Goal: Information Seeking & Learning: Check status

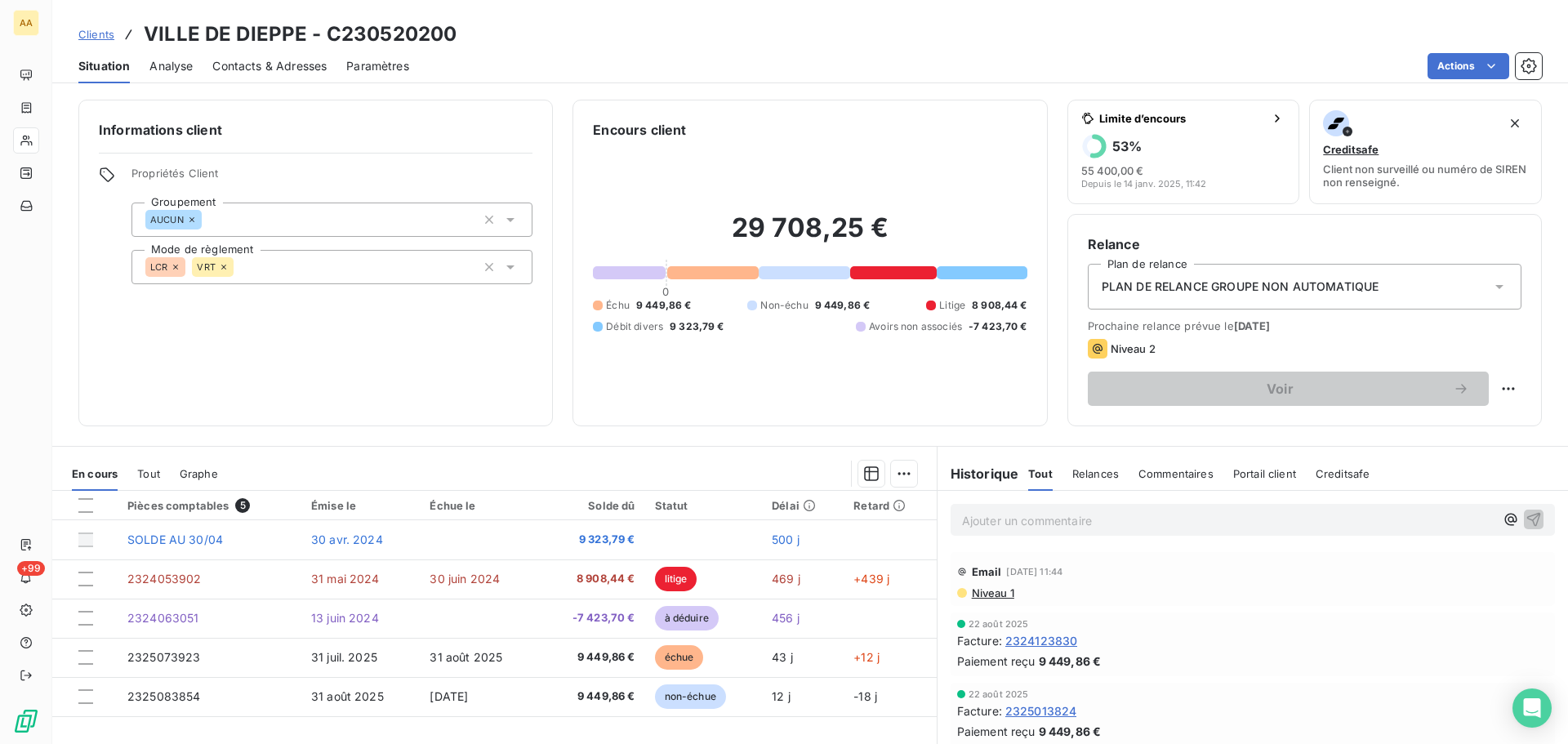
scroll to position [111, 0]
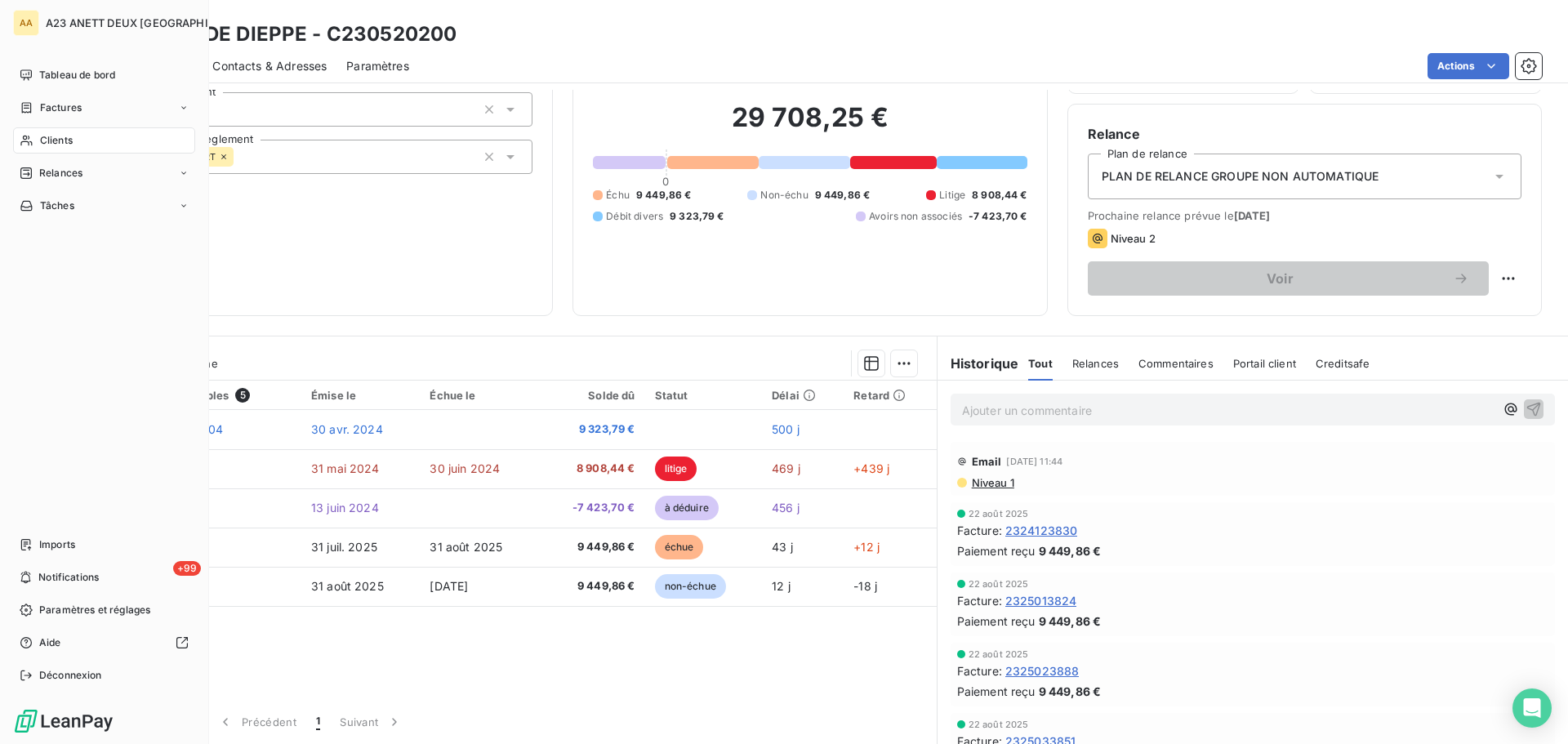
click at [44, 71] on span "Tableau de bord" at bounding box center [77, 75] width 76 height 15
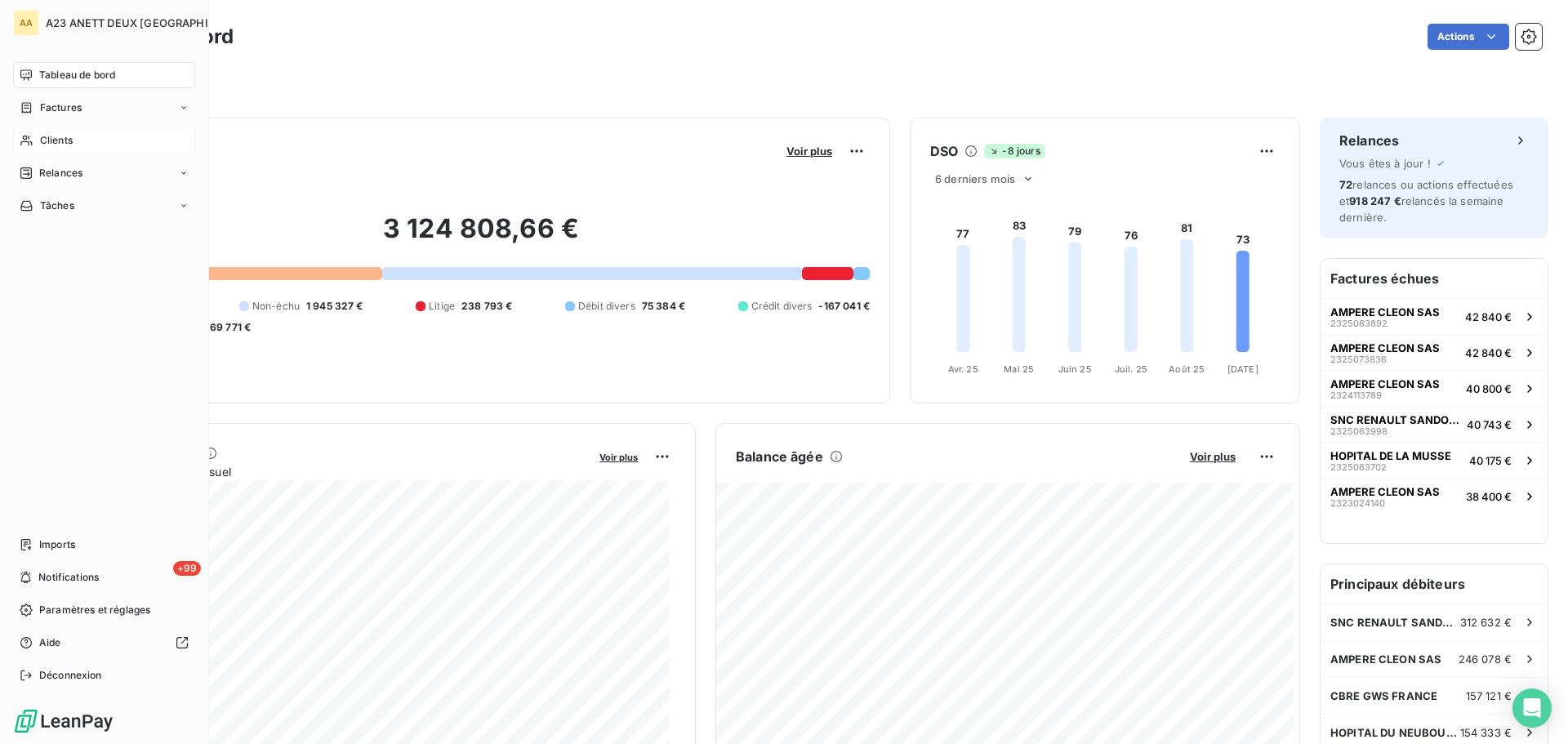
click at [55, 147] on span "Clients" at bounding box center [56, 141] width 32 height 15
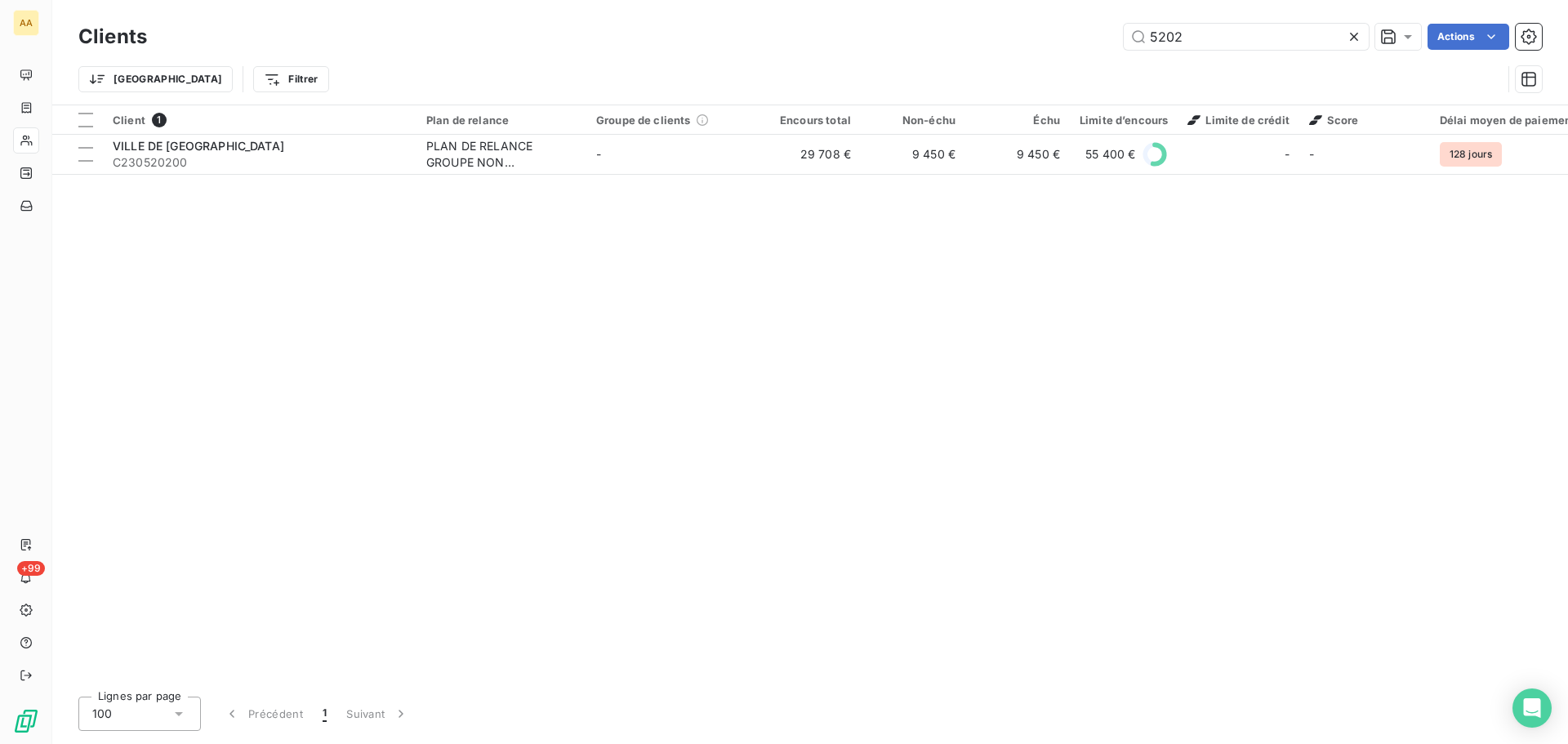
drag, startPoint x: 1204, startPoint y: 34, endPoint x: 936, endPoint y: 38, distance: 268.0
click at [949, 38] on div "5202 Actions" at bounding box center [853, 36] width 1375 height 26
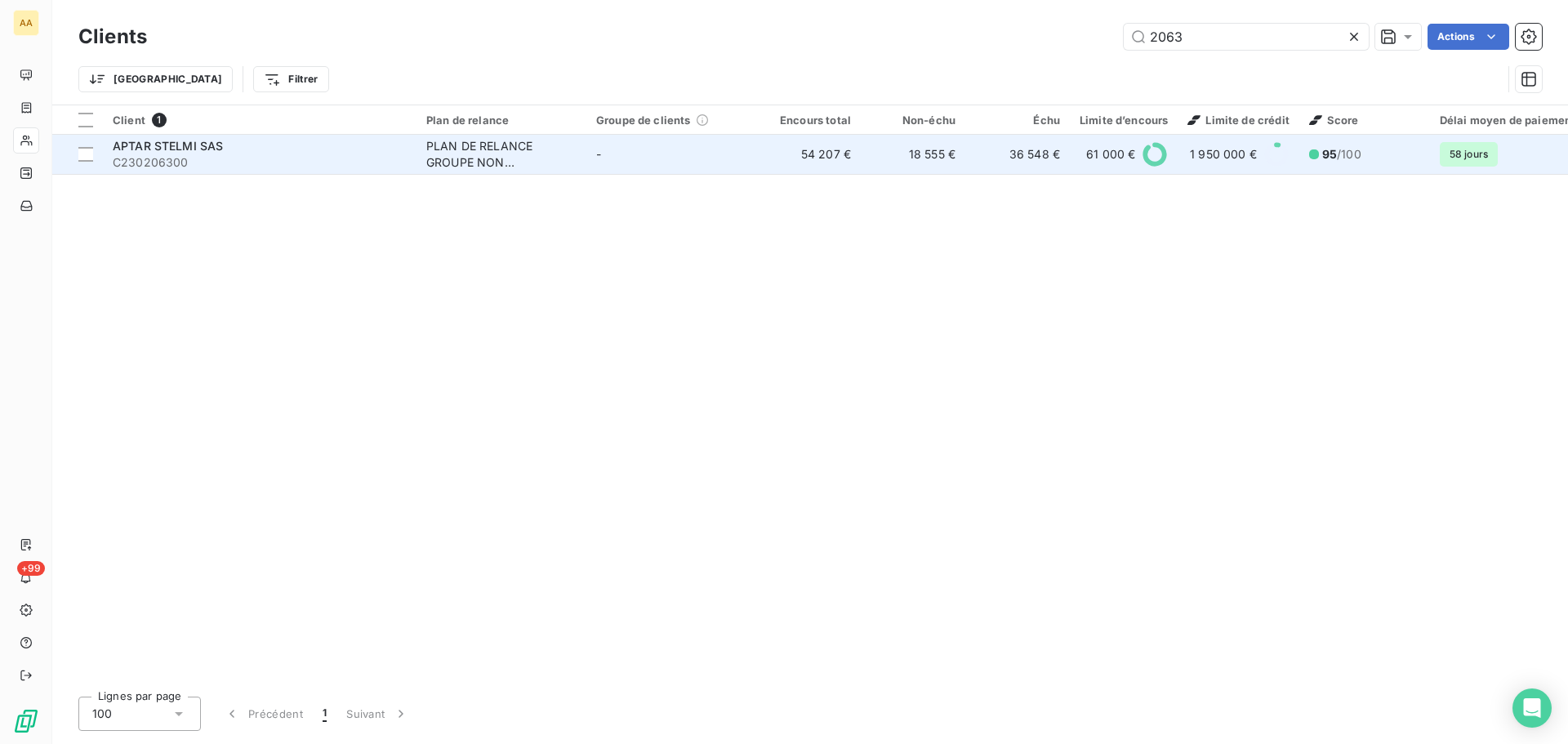
type input "2063"
click at [236, 166] on span "C230206300" at bounding box center [259, 163] width 294 height 17
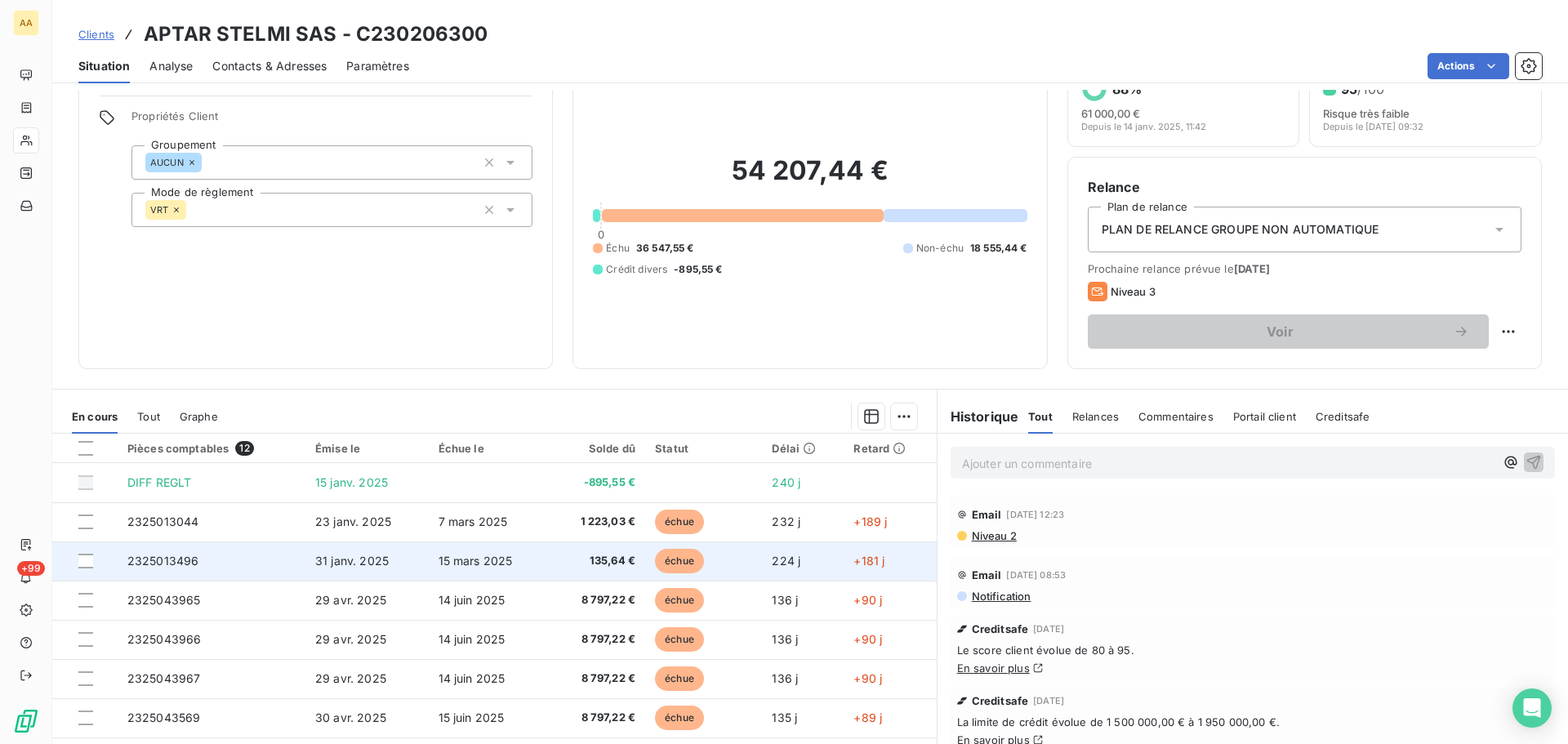
scroll to position [28, 0]
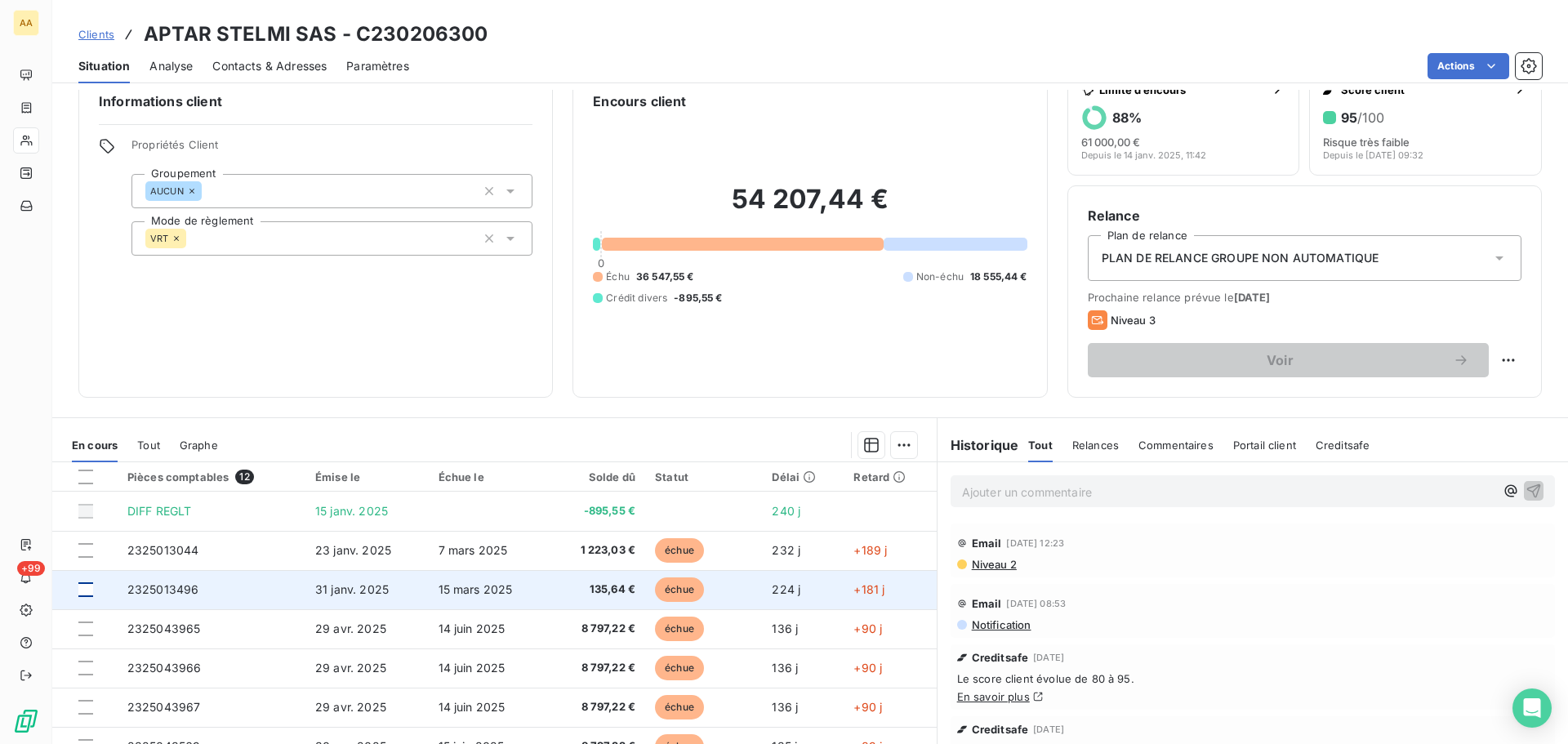
click at [86, 592] on div at bounding box center [86, 590] width 15 height 15
click at [179, 597] on td "2325013496" at bounding box center [211, 589] width 188 height 39
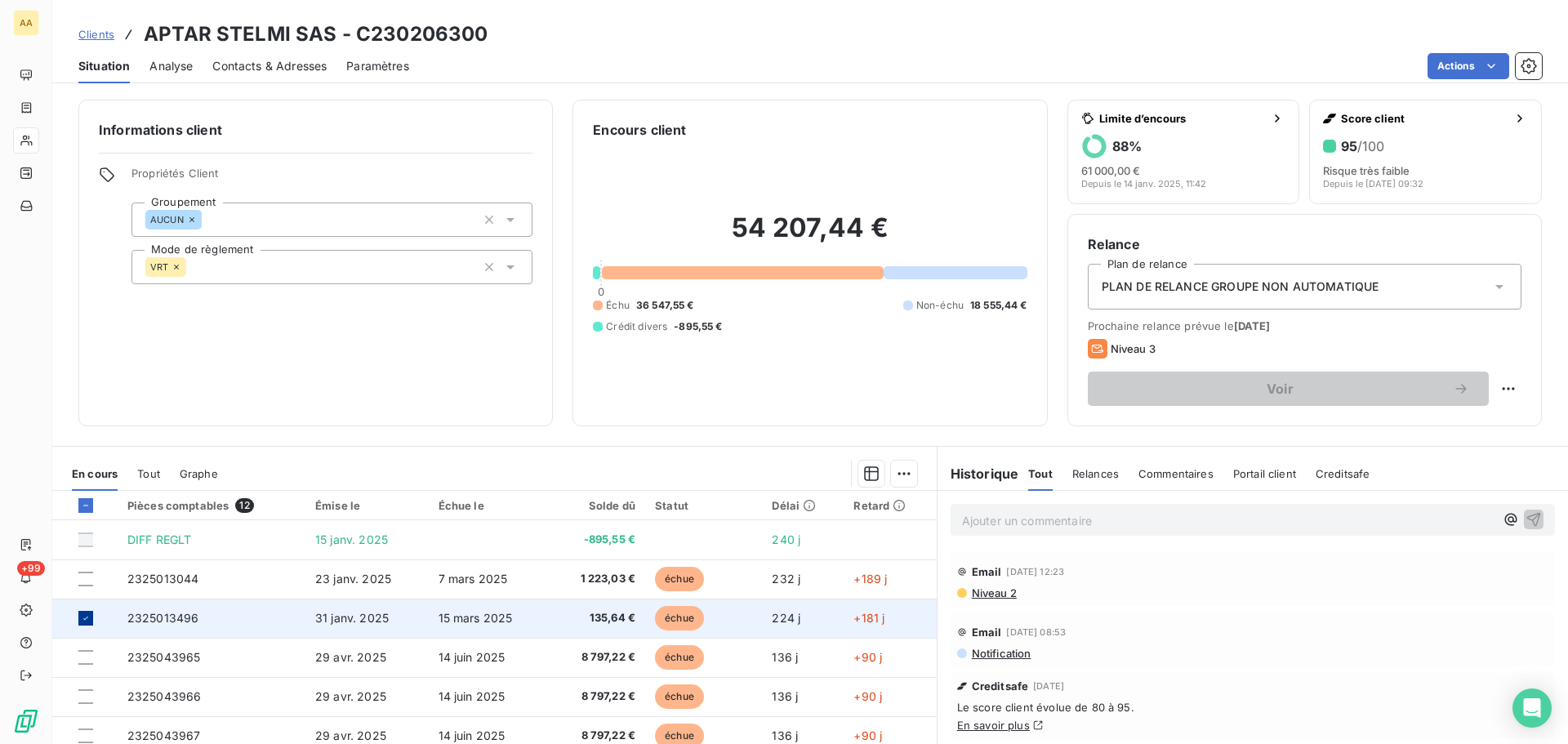
click at [87, 614] on icon at bounding box center [86, 618] width 10 height 10
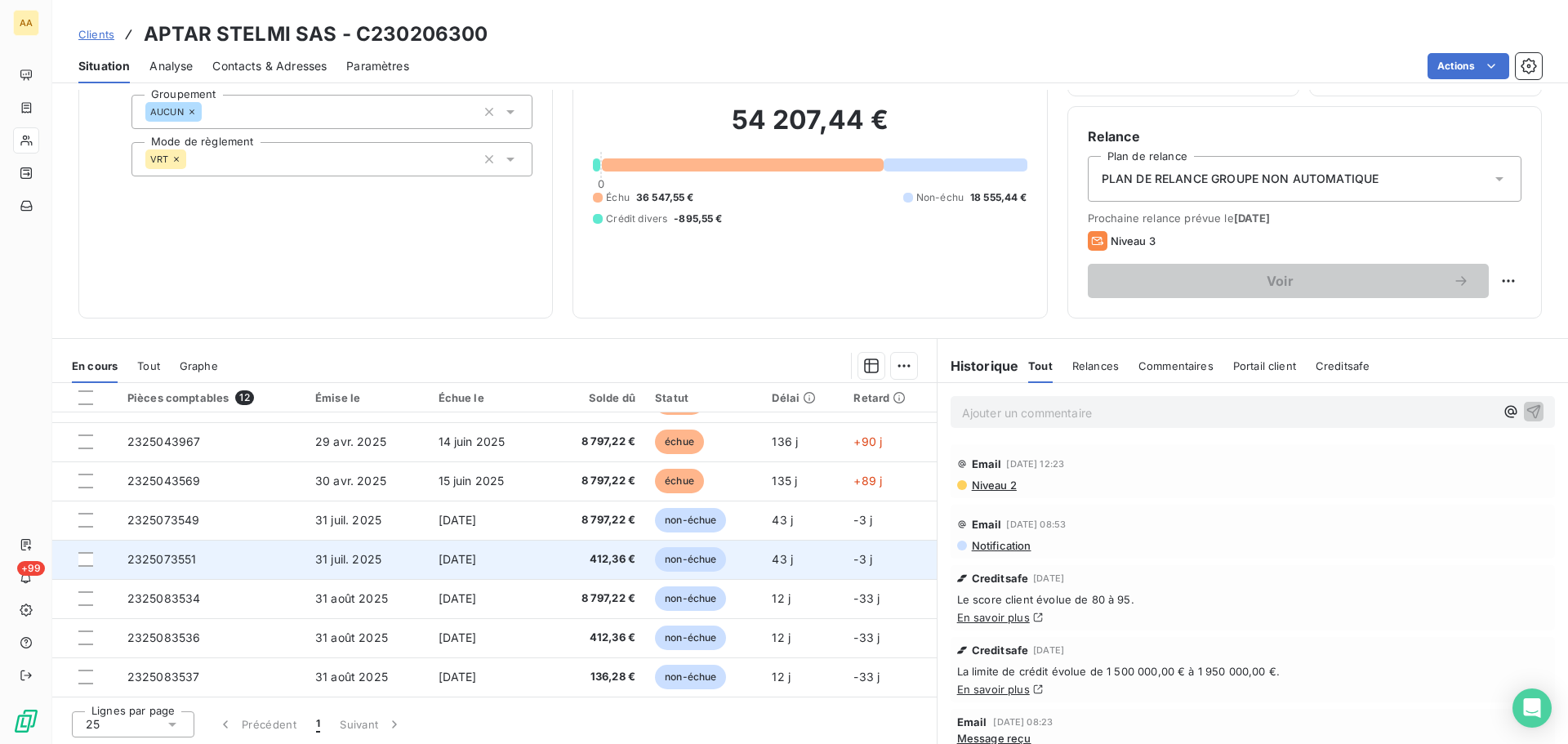
scroll to position [111, 0]
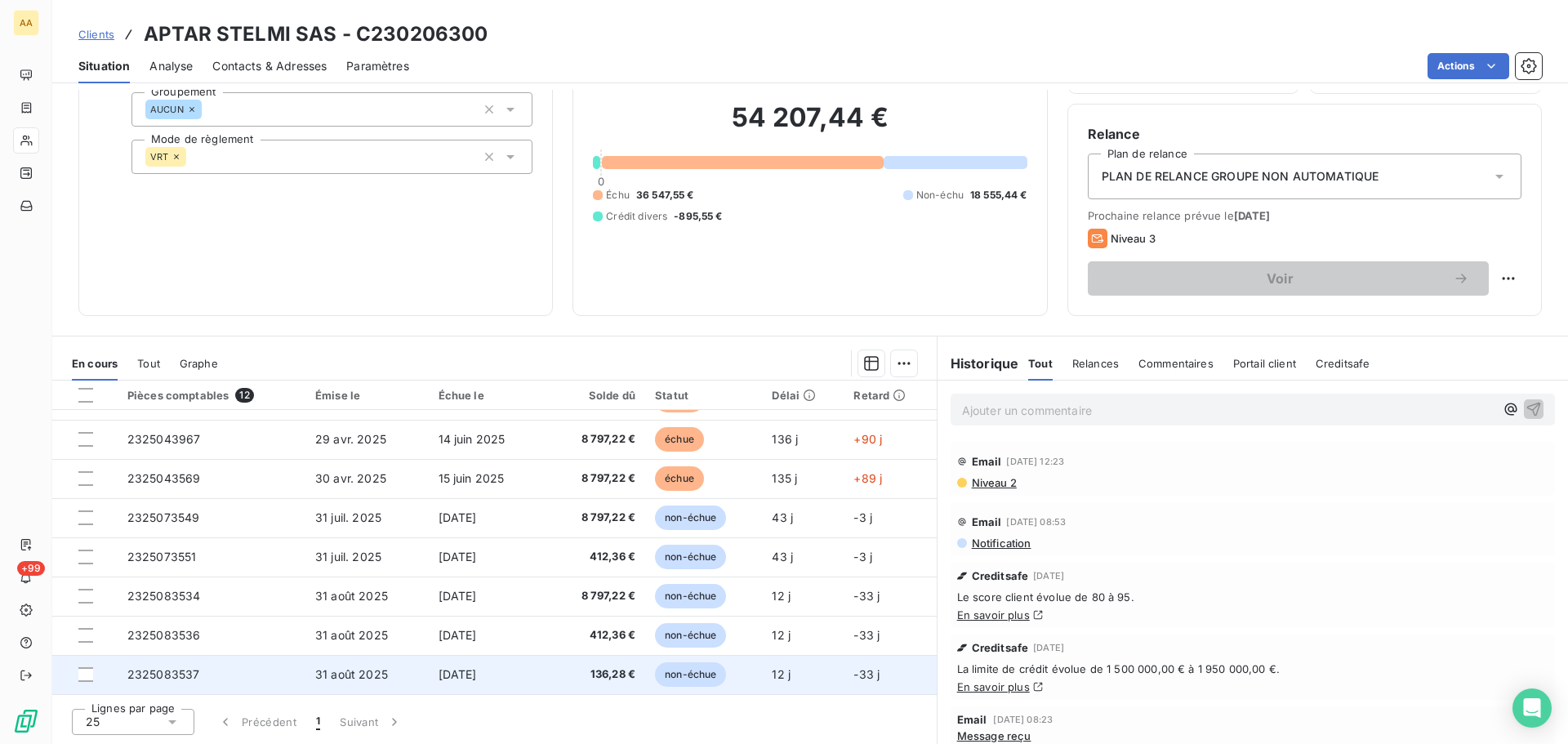
click at [140, 676] on span "2325083537" at bounding box center [163, 674] width 72 height 14
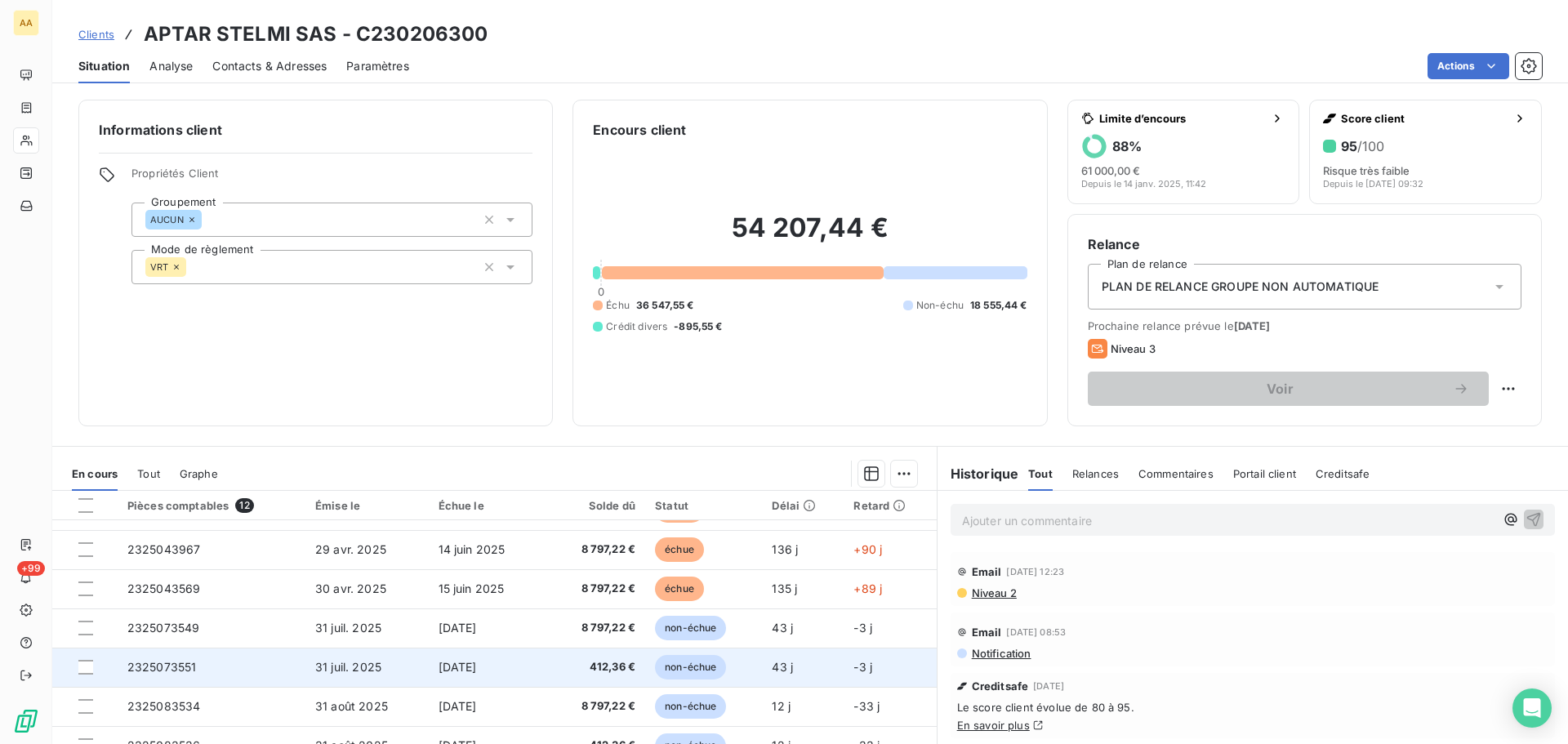
scroll to position [111, 0]
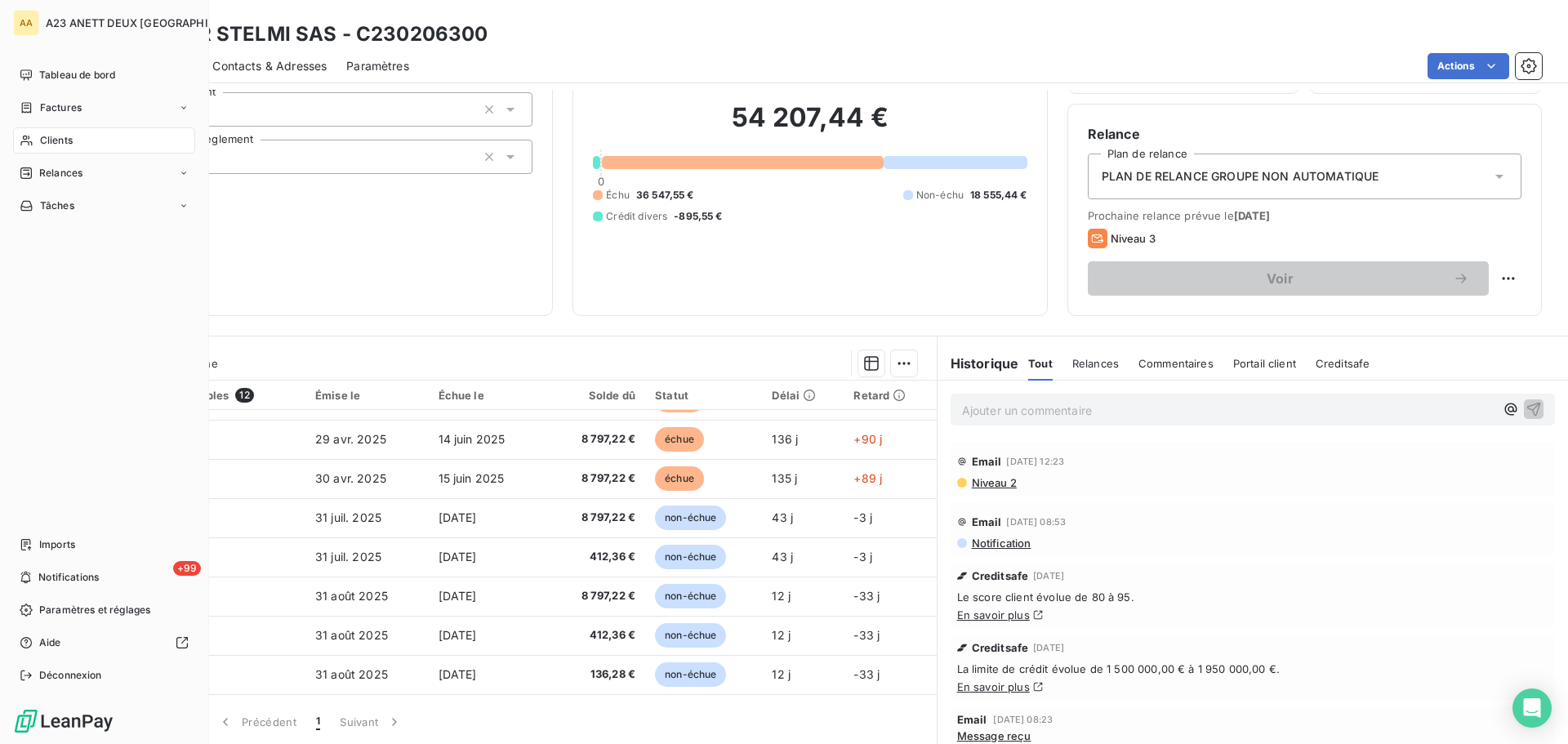
click at [51, 131] on div "Clients" at bounding box center [104, 140] width 182 height 26
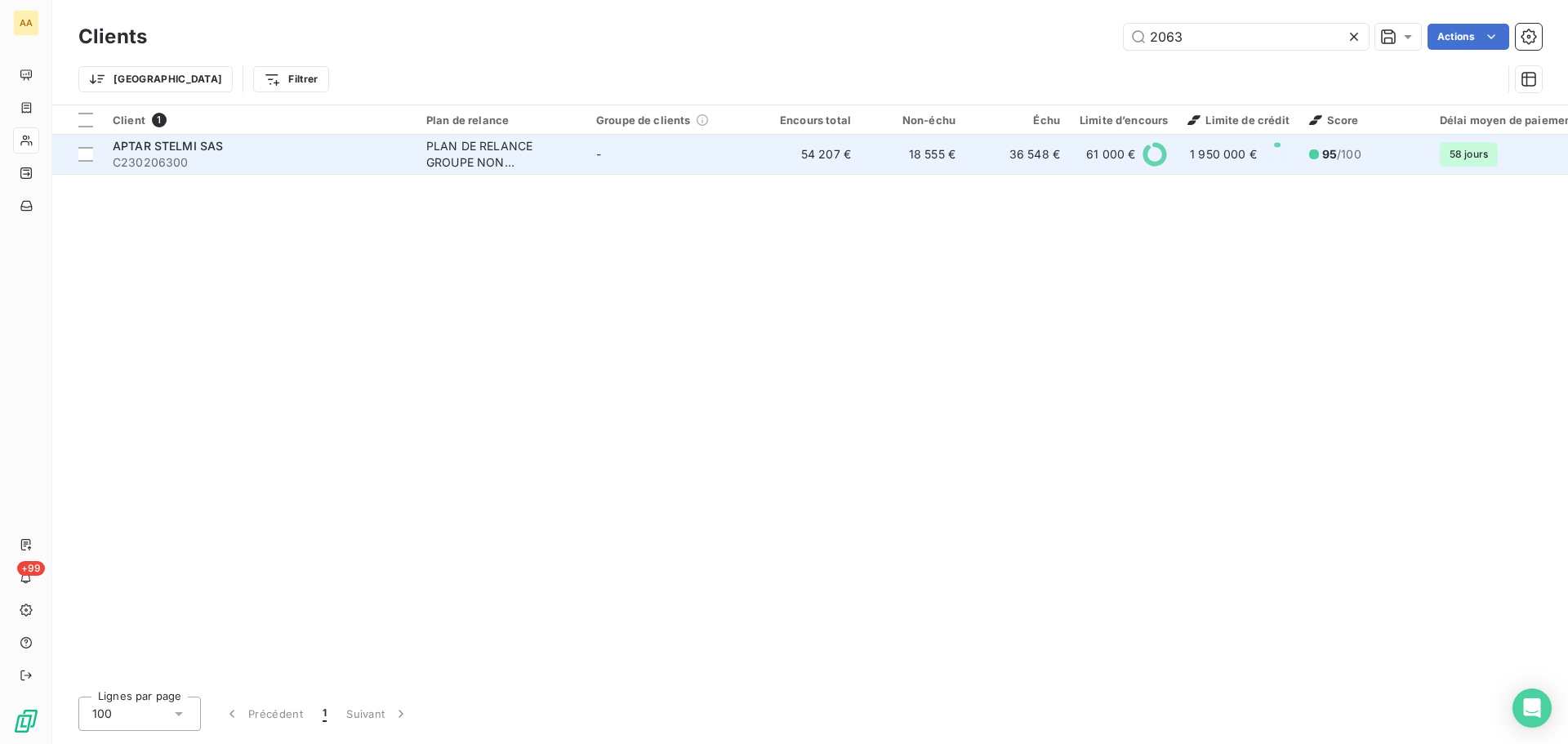
click at [141, 157] on span "C230206300" at bounding box center [259, 163] width 294 height 17
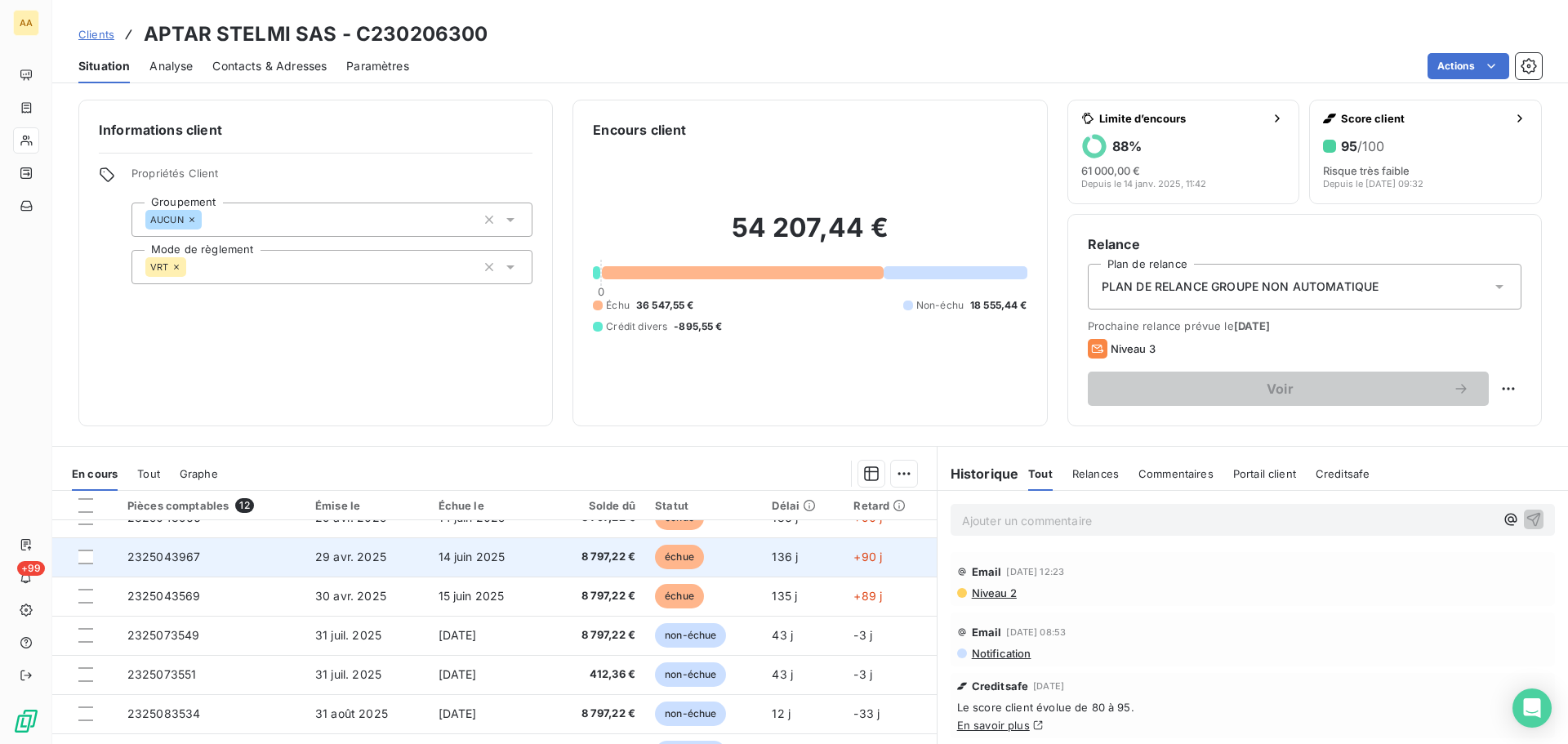
scroll to position [186, 0]
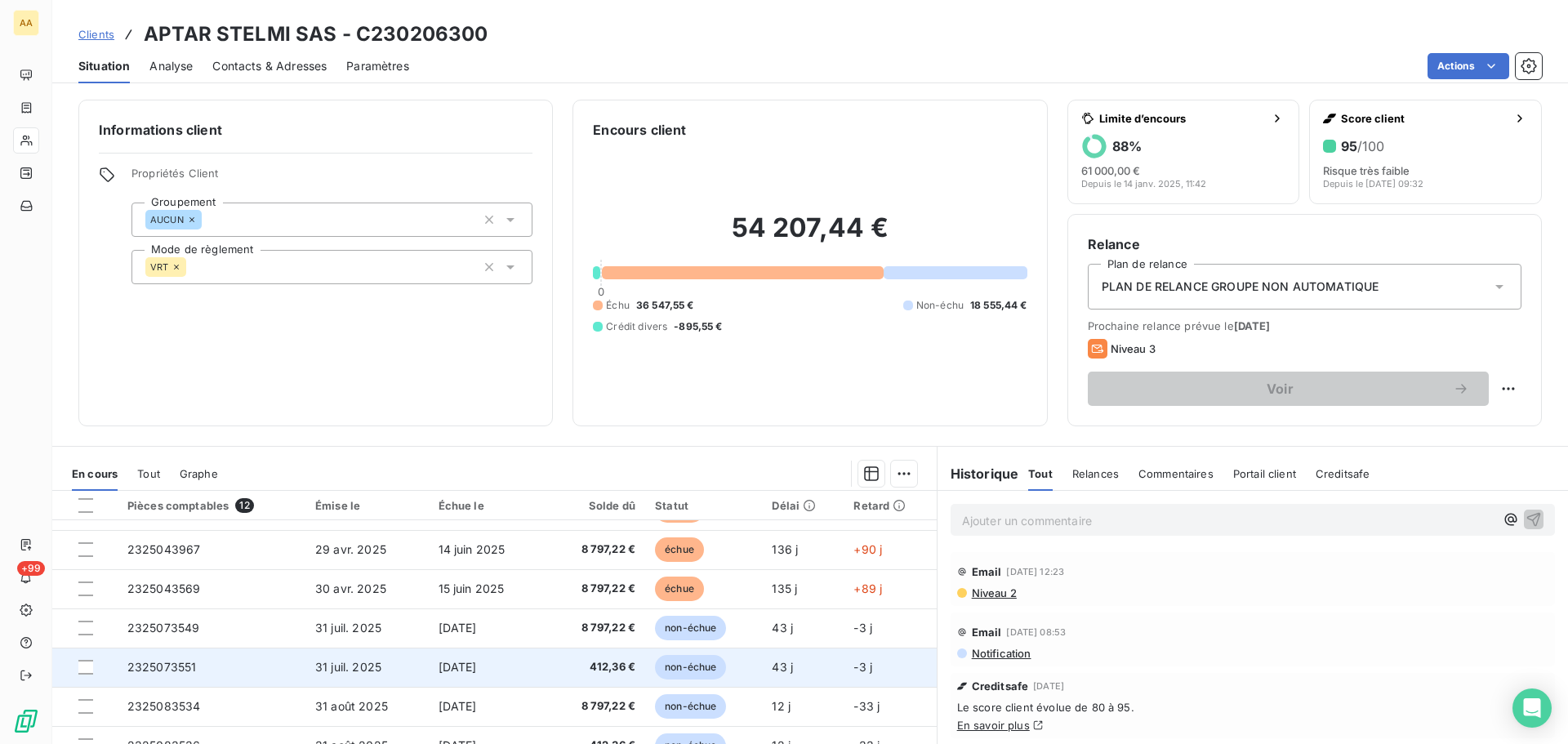
click at [184, 672] on span "2325073551" at bounding box center [161, 667] width 69 height 14
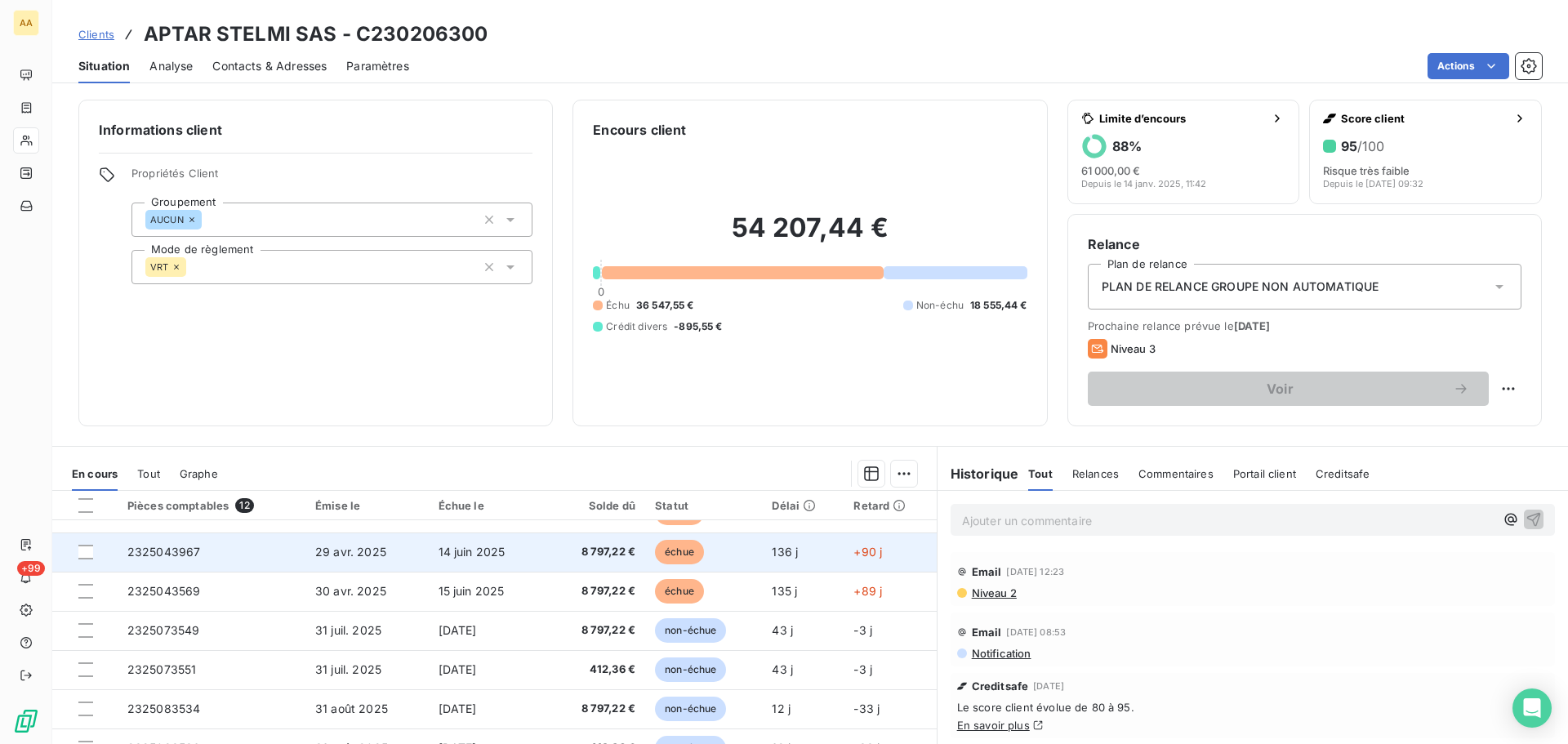
scroll to position [186, 0]
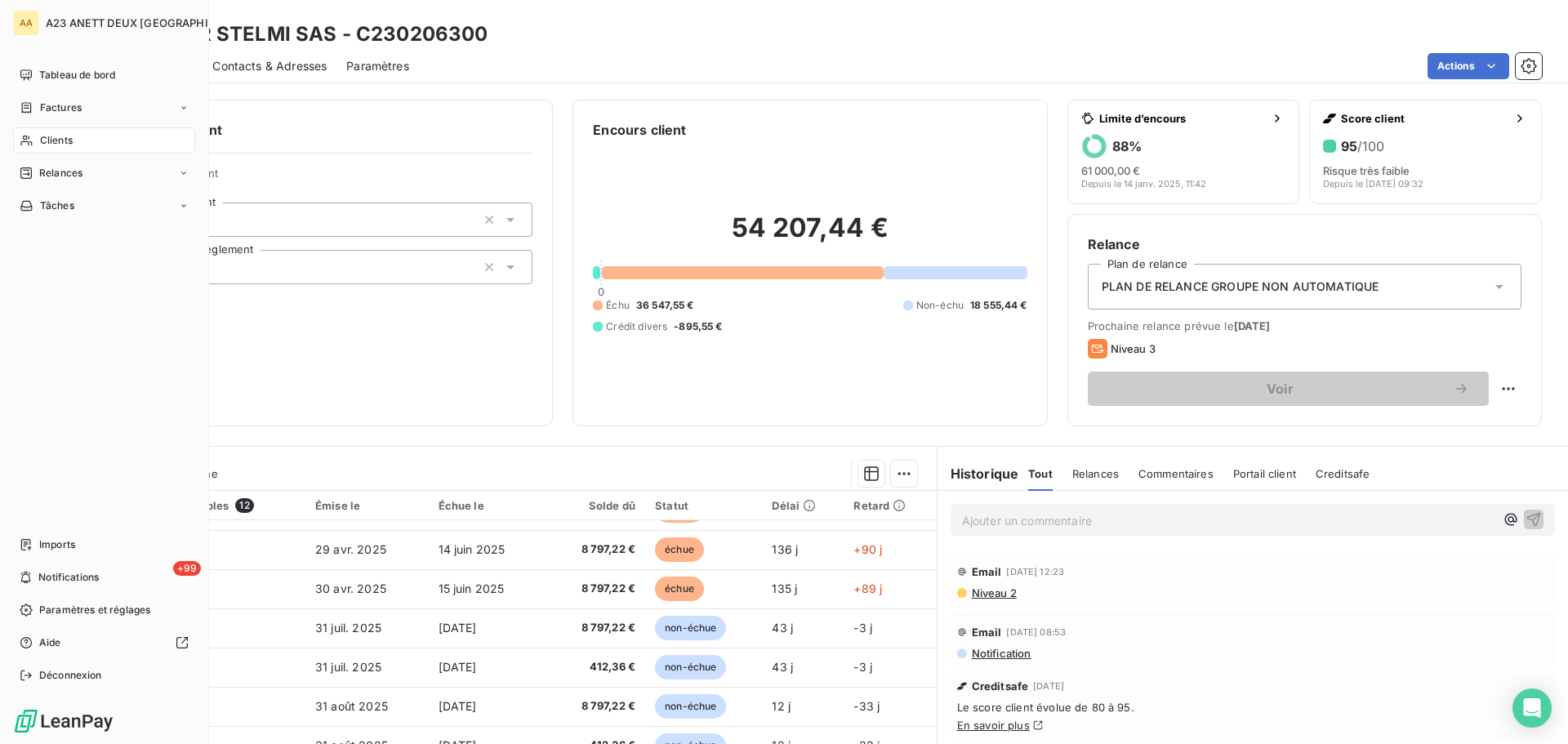
click at [56, 136] on span "Clients" at bounding box center [56, 141] width 32 height 15
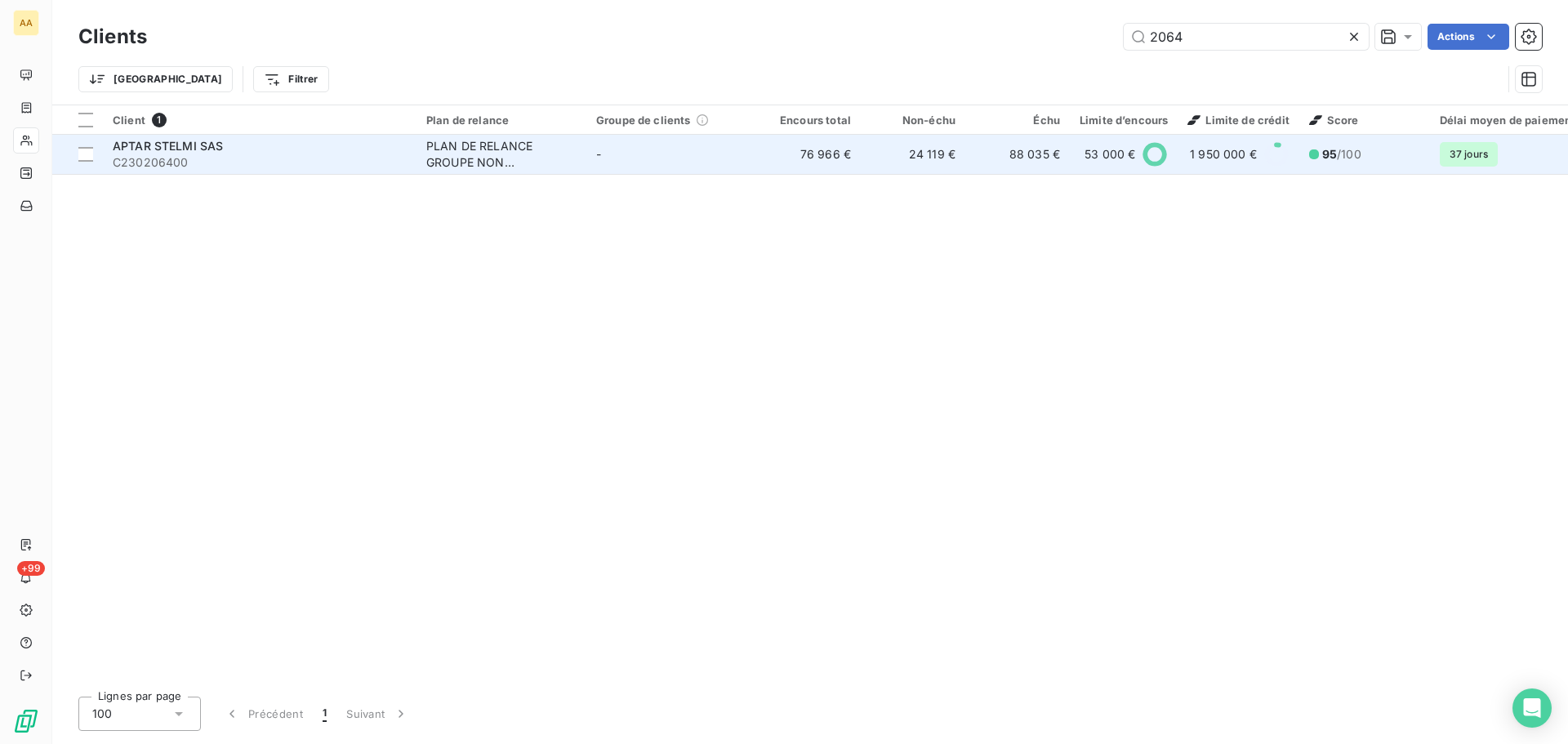
type input "2064"
click at [201, 149] on span "APTAR STELMI SAS" at bounding box center [167, 146] width 111 height 14
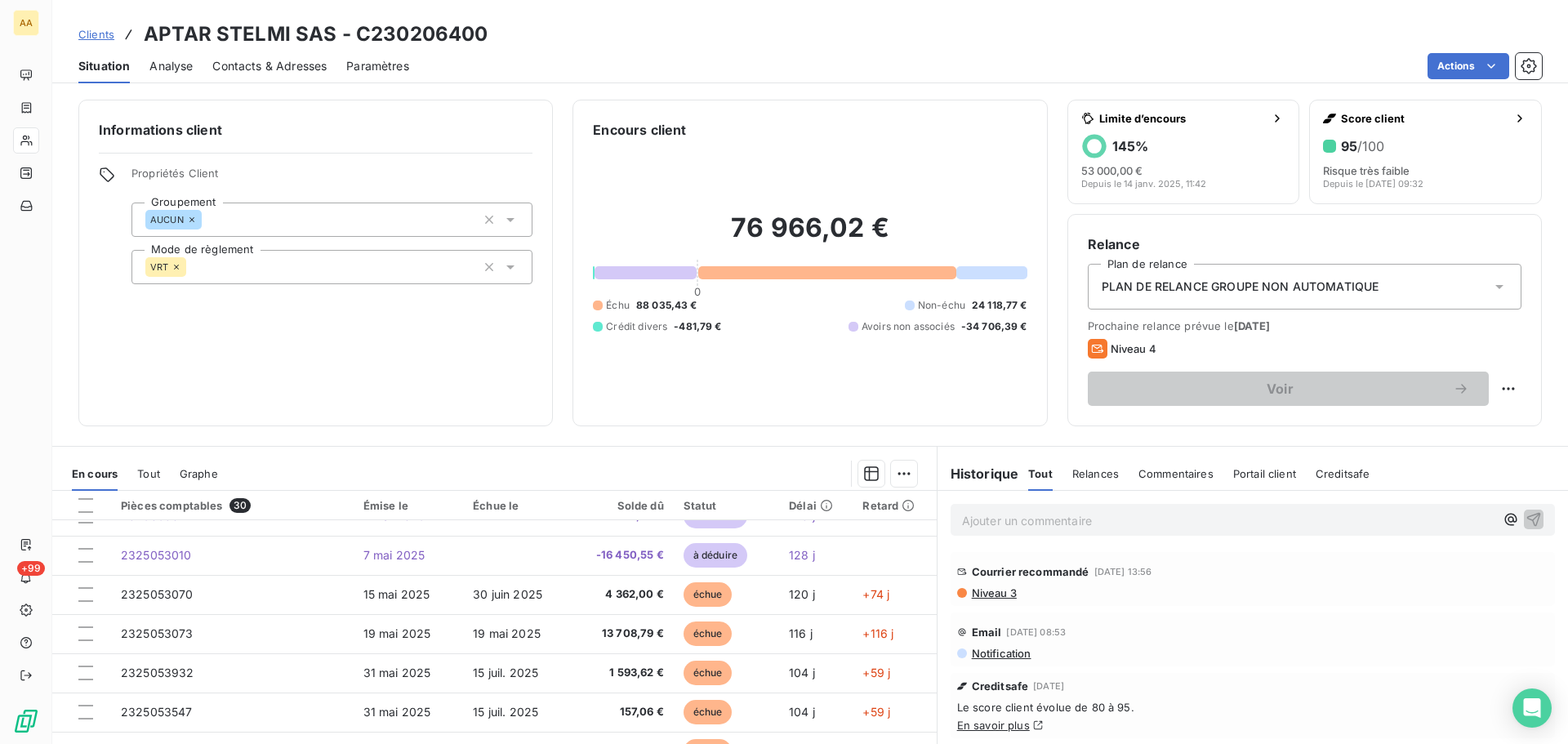
scroll to position [163, 0]
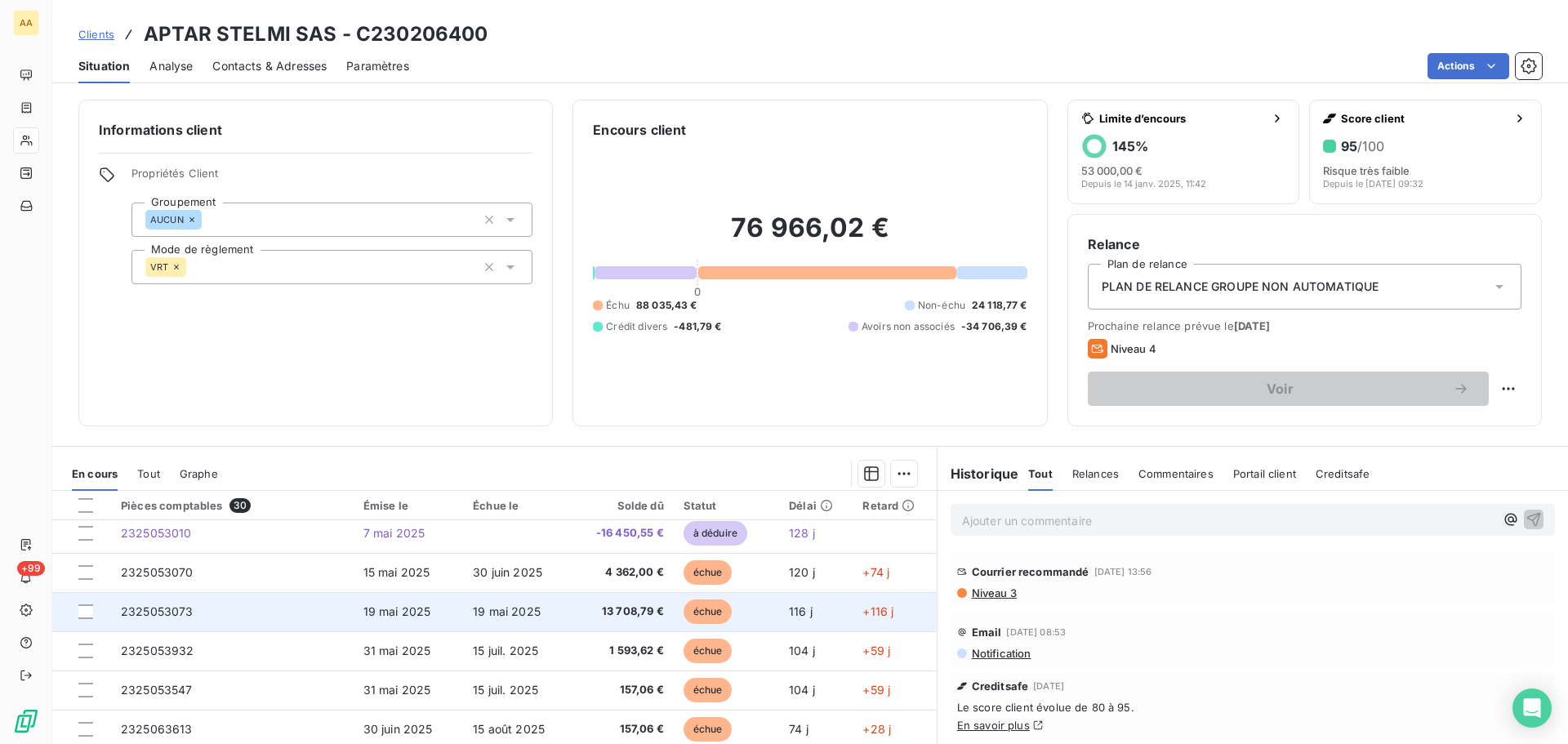
click at [153, 610] on span "2325053073" at bounding box center [156, 612] width 72 height 14
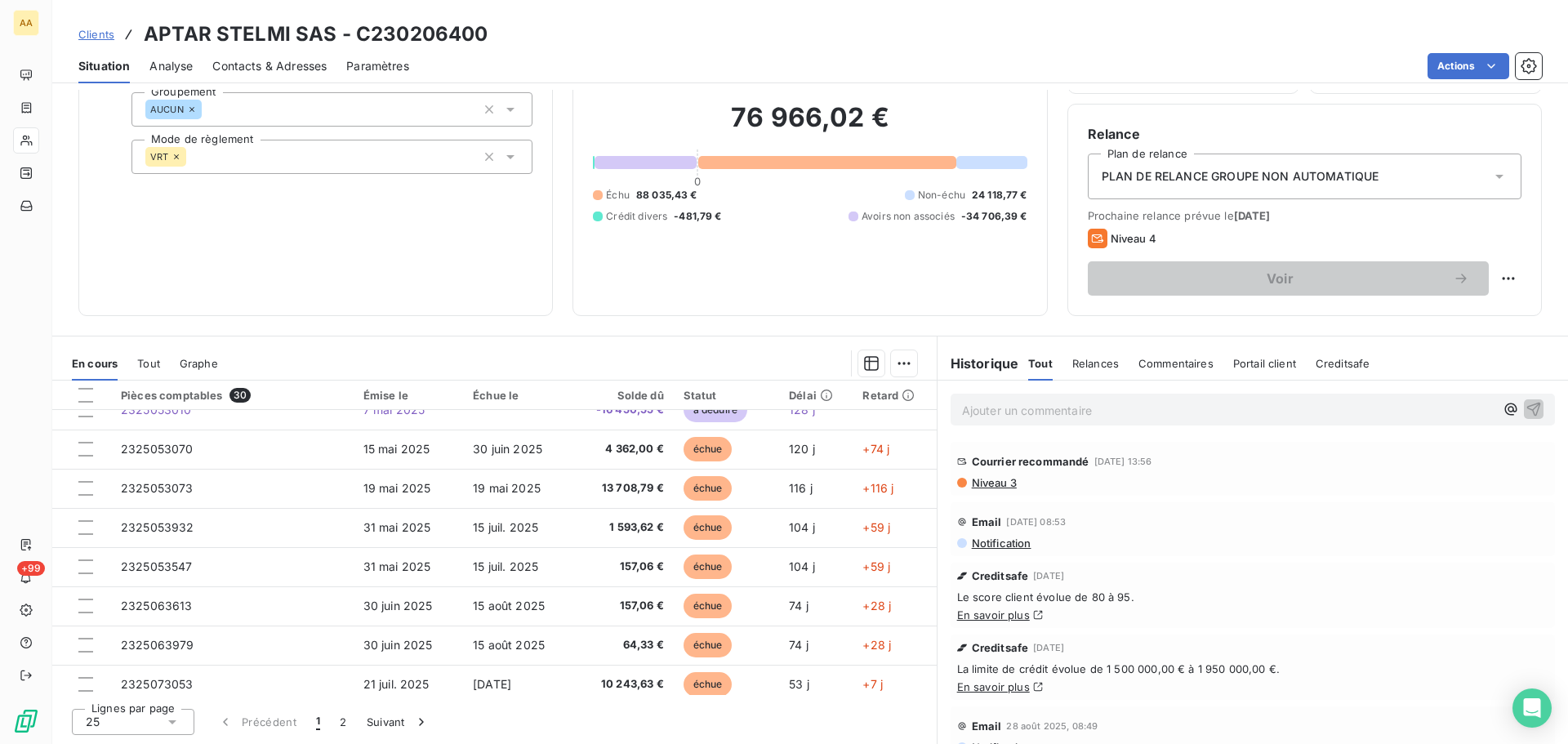
scroll to position [124, 0]
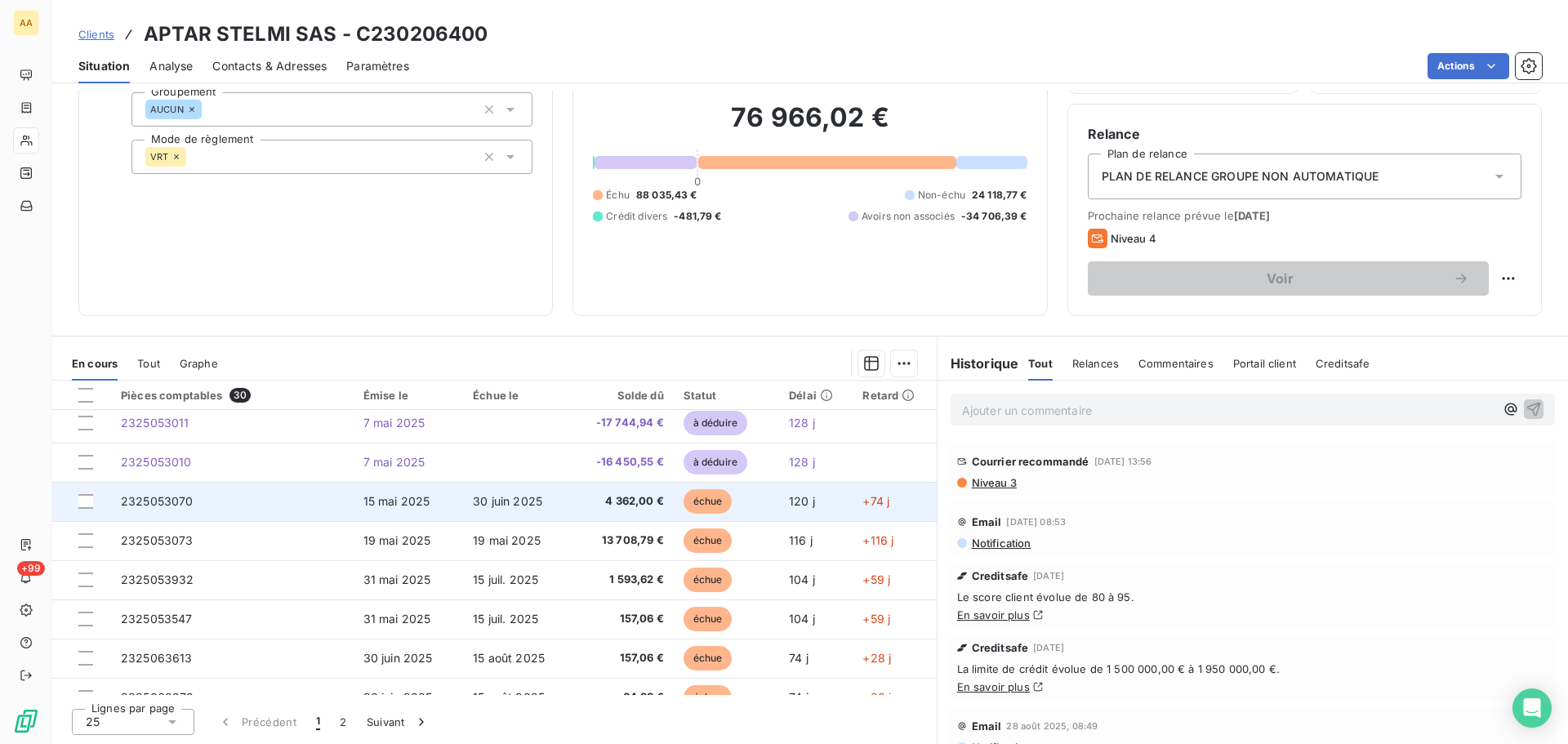
click at [160, 508] on td "2325053070" at bounding box center [233, 501] width 243 height 39
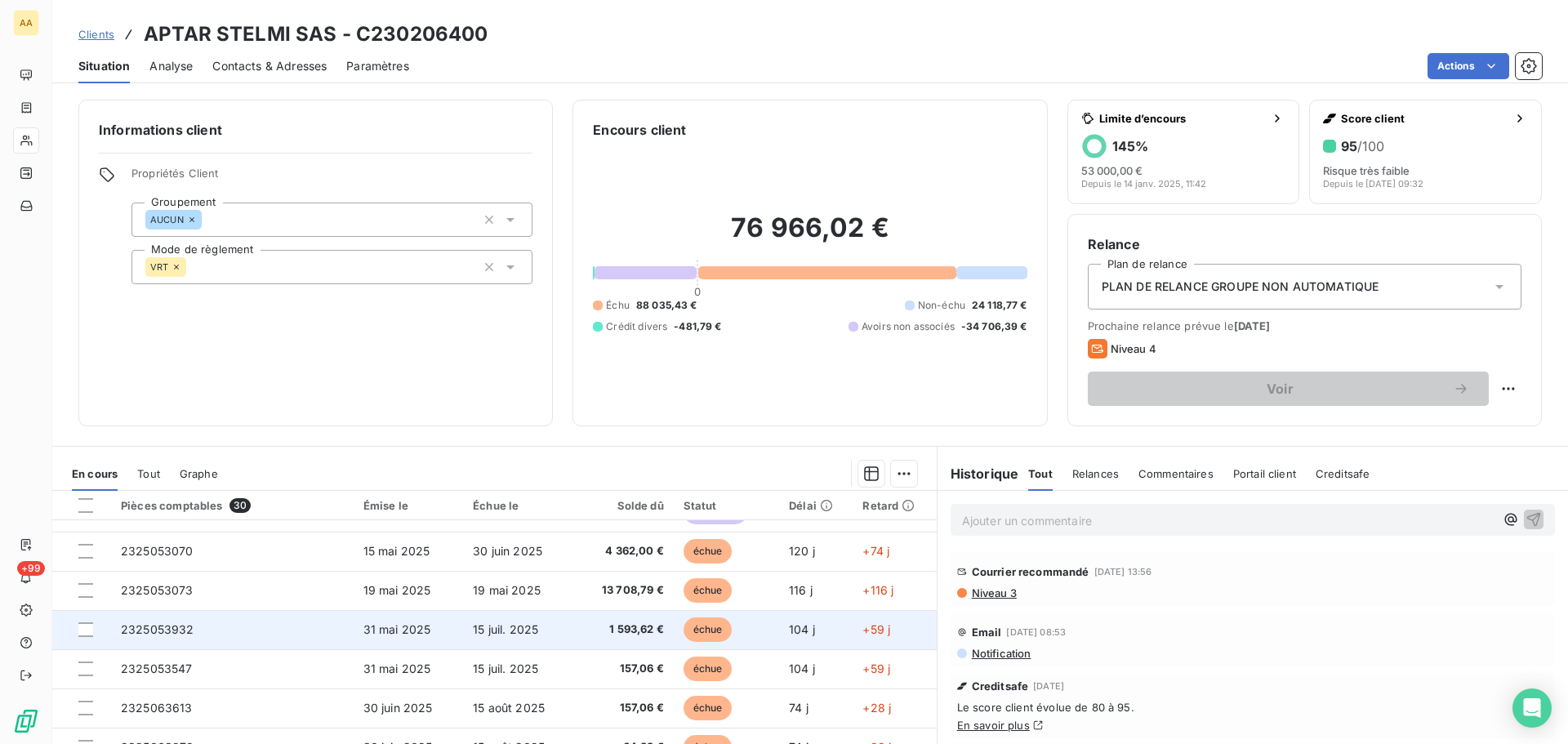
scroll to position [246, 0]
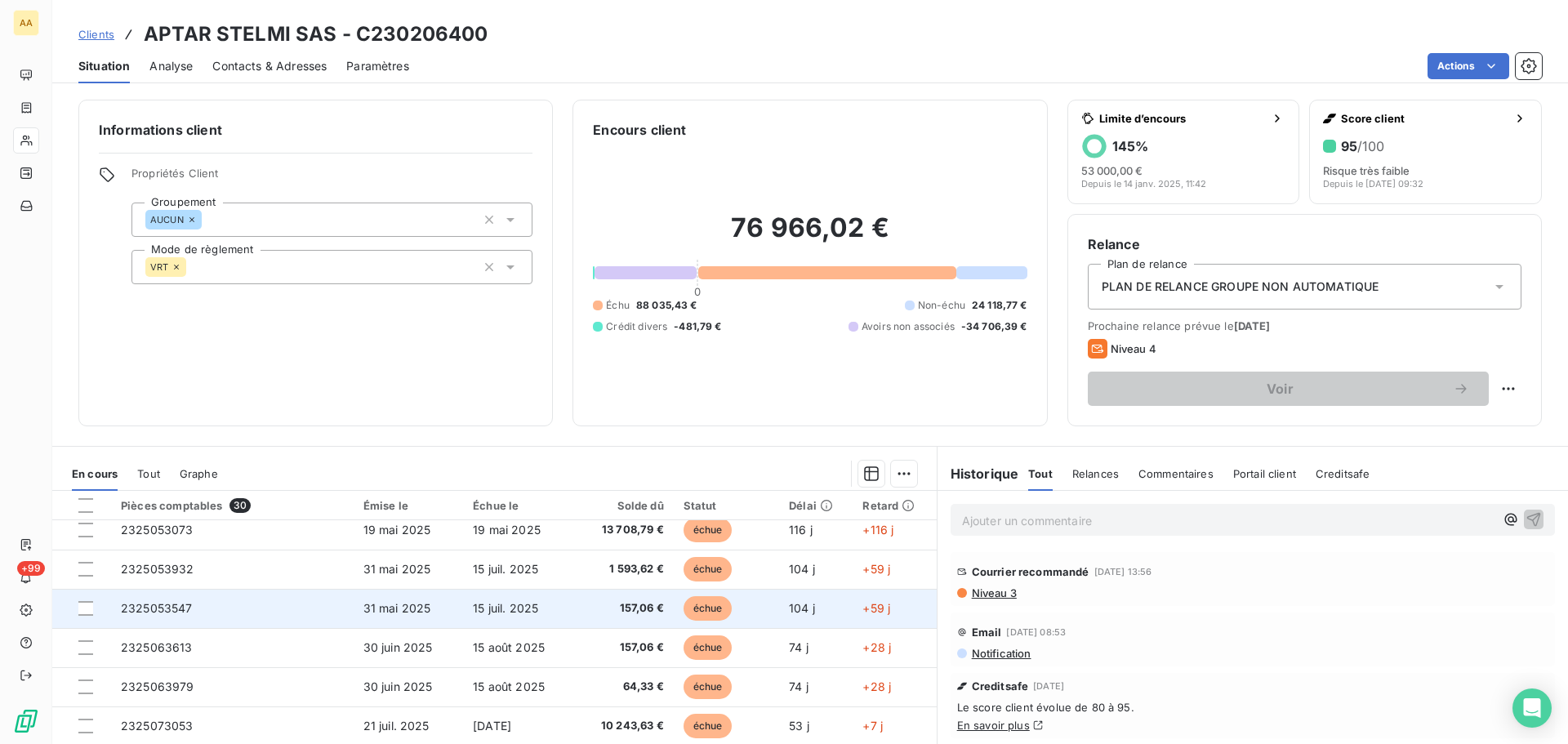
click at [164, 605] on span "2325053547" at bounding box center [156, 608] width 72 height 14
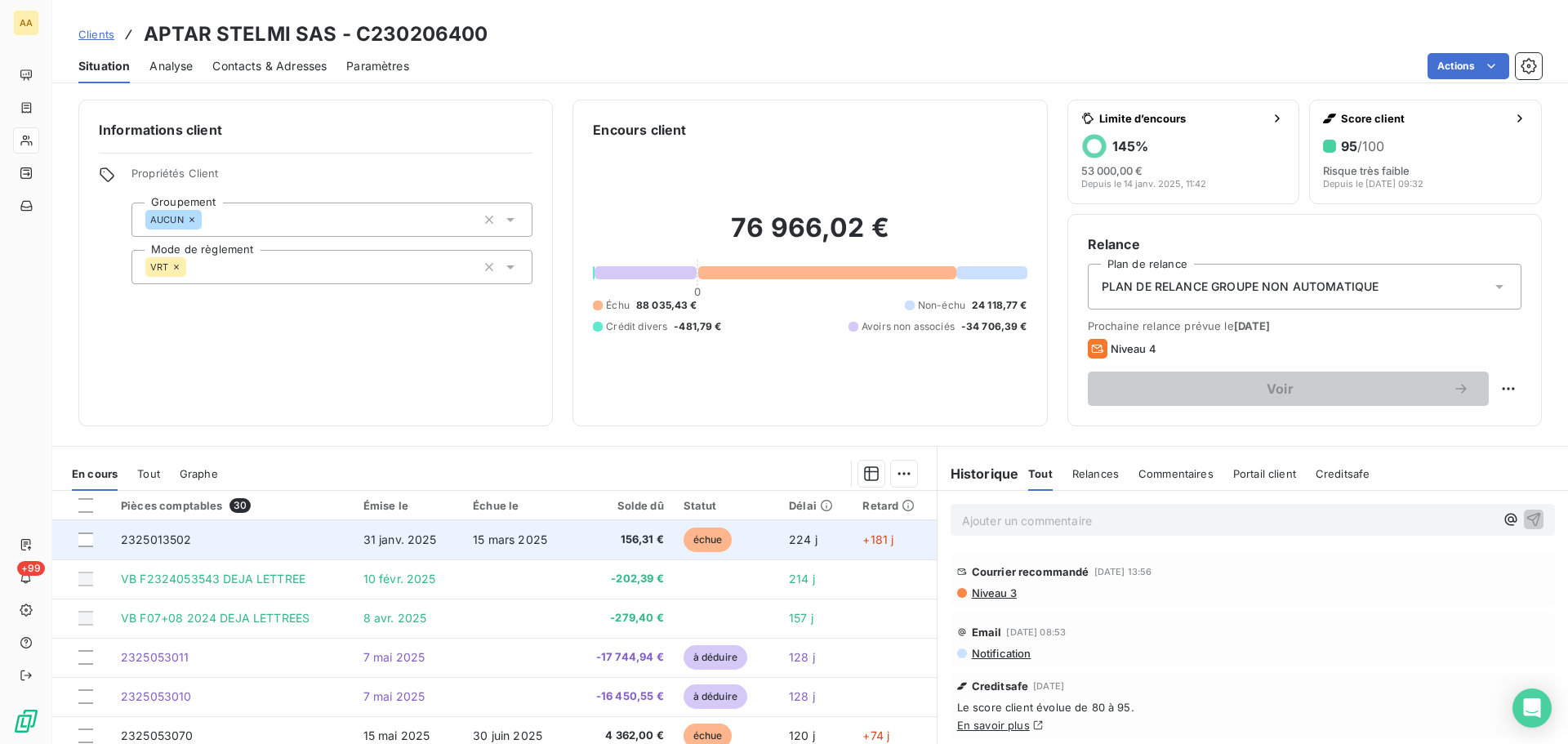
click at [190, 543] on td "2325013502" at bounding box center [233, 539] width 243 height 39
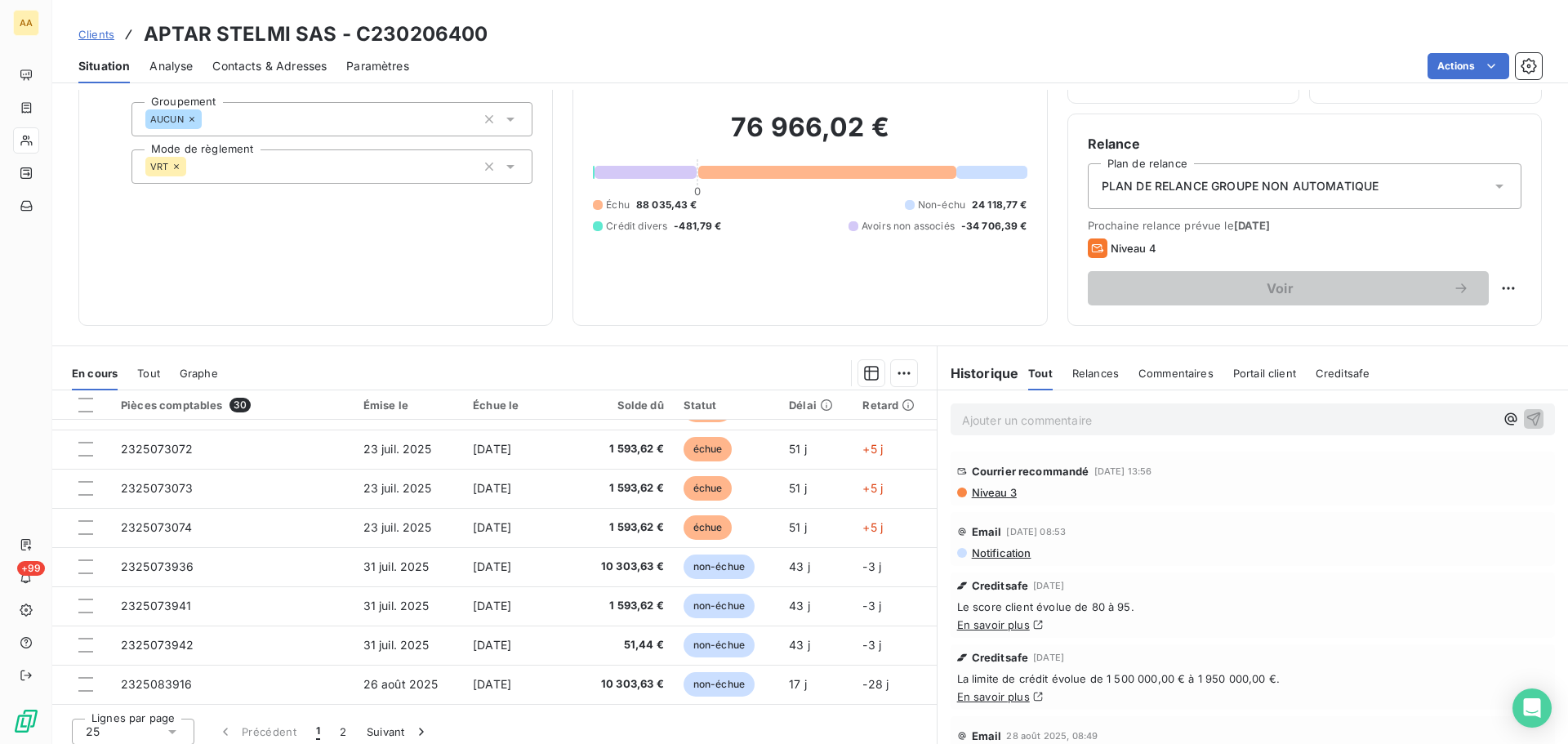
scroll to position [111, 0]
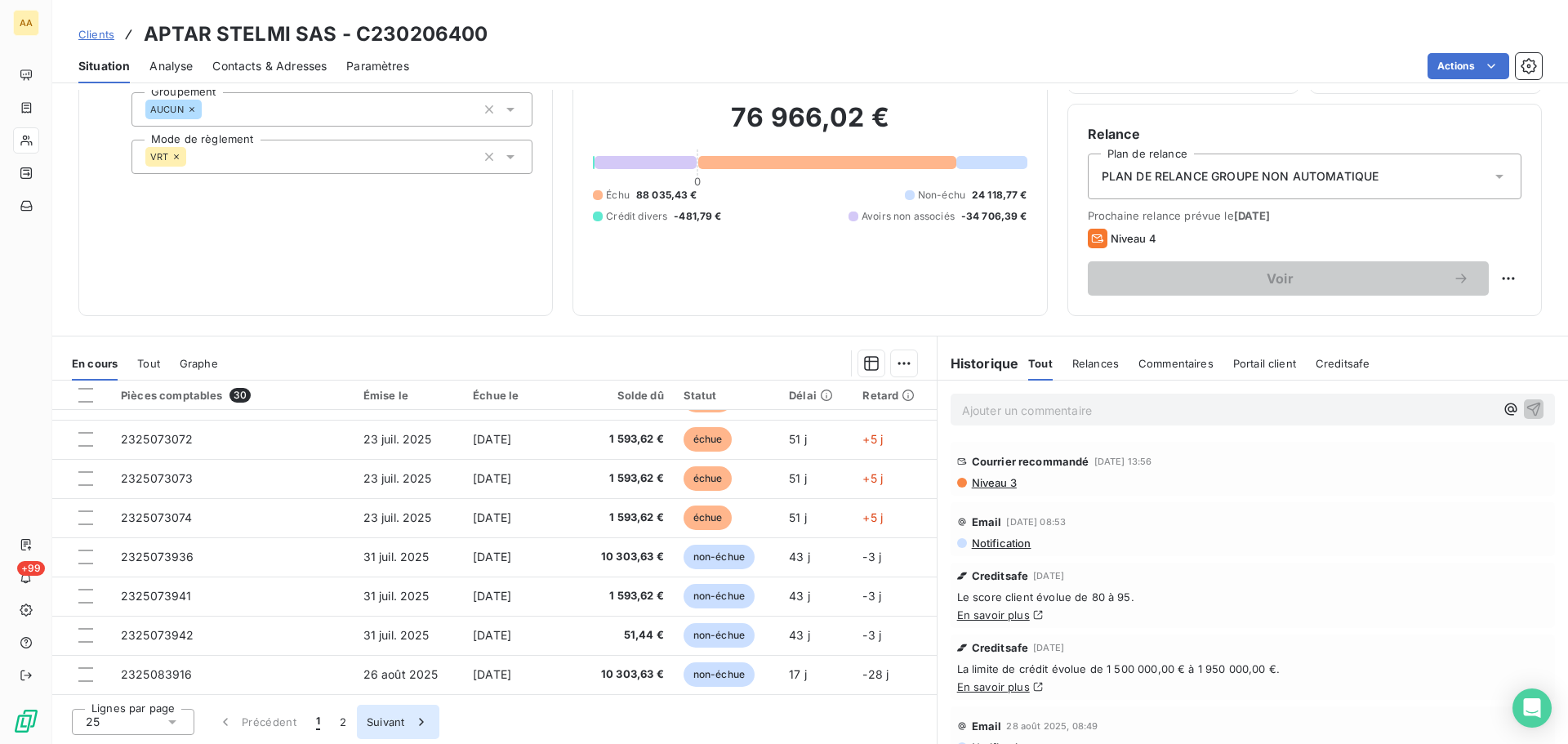
click at [408, 713] on button "Suivant" at bounding box center [398, 722] width 82 height 34
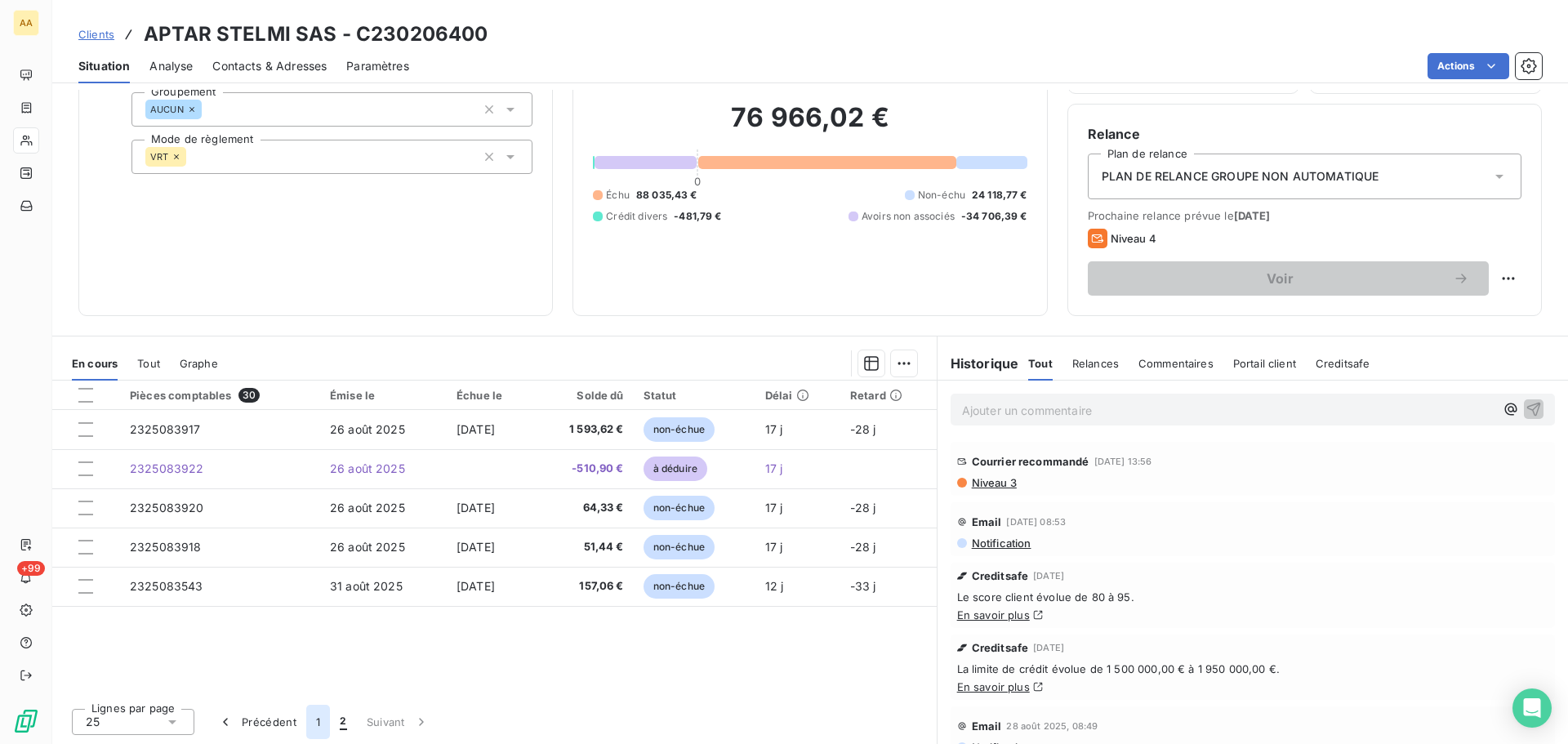
click at [312, 727] on button "1" at bounding box center [318, 722] width 23 height 34
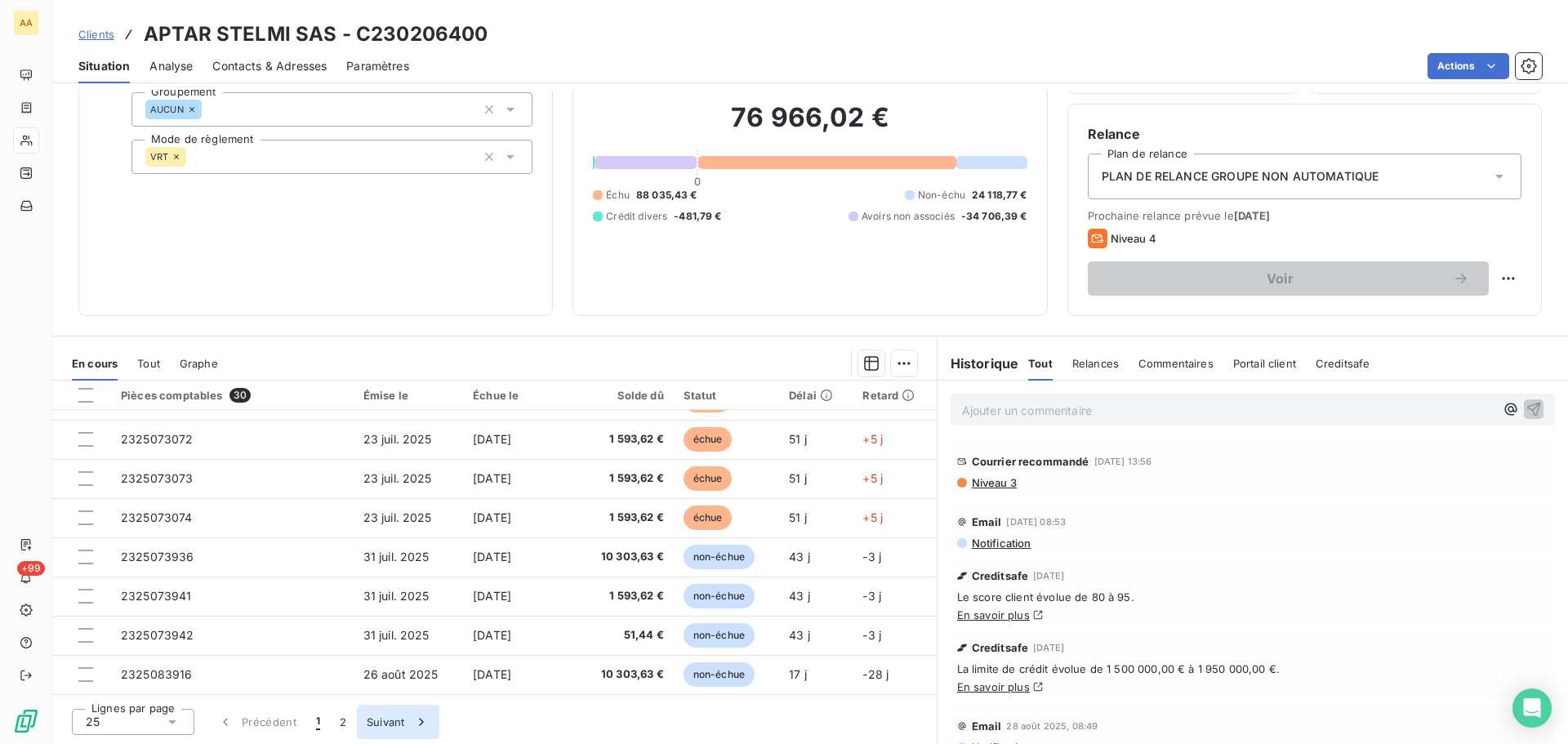
click at [373, 722] on button "Suivant" at bounding box center [398, 722] width 82 height 34
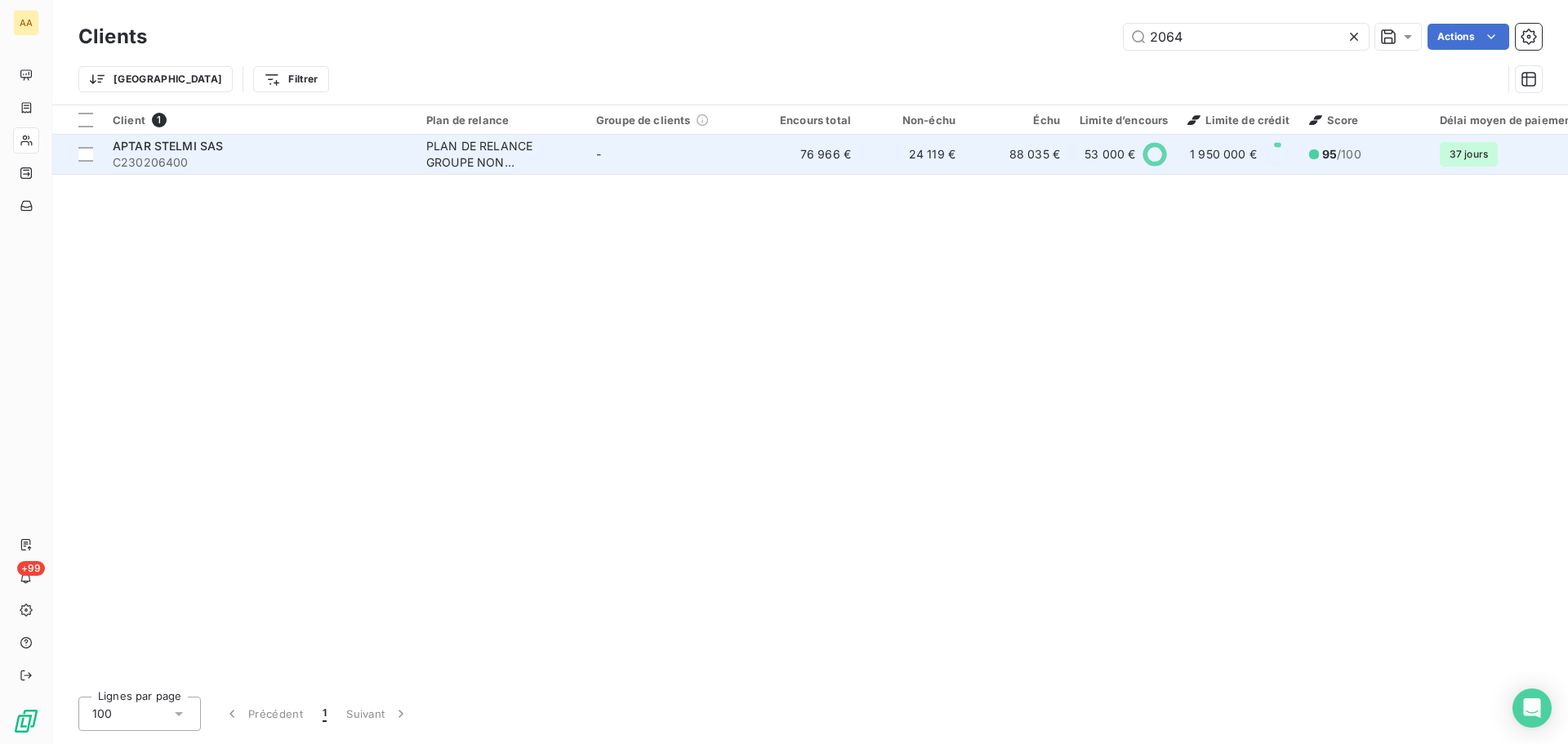
drag, startPoint x: 180, startPoint y: 132, endPoint x: 191, endPoint y: 151, distance: 22.0
click at [180, 136] on table "Client 1 Plan de relance Groupe de clients Encours total Non-échu Échu Limite d…" at bounding box center [962, 140] width 1820 height 69
click at [195, 156] on span "C230206400" at bounding box center [259, 163] width 294 height 17
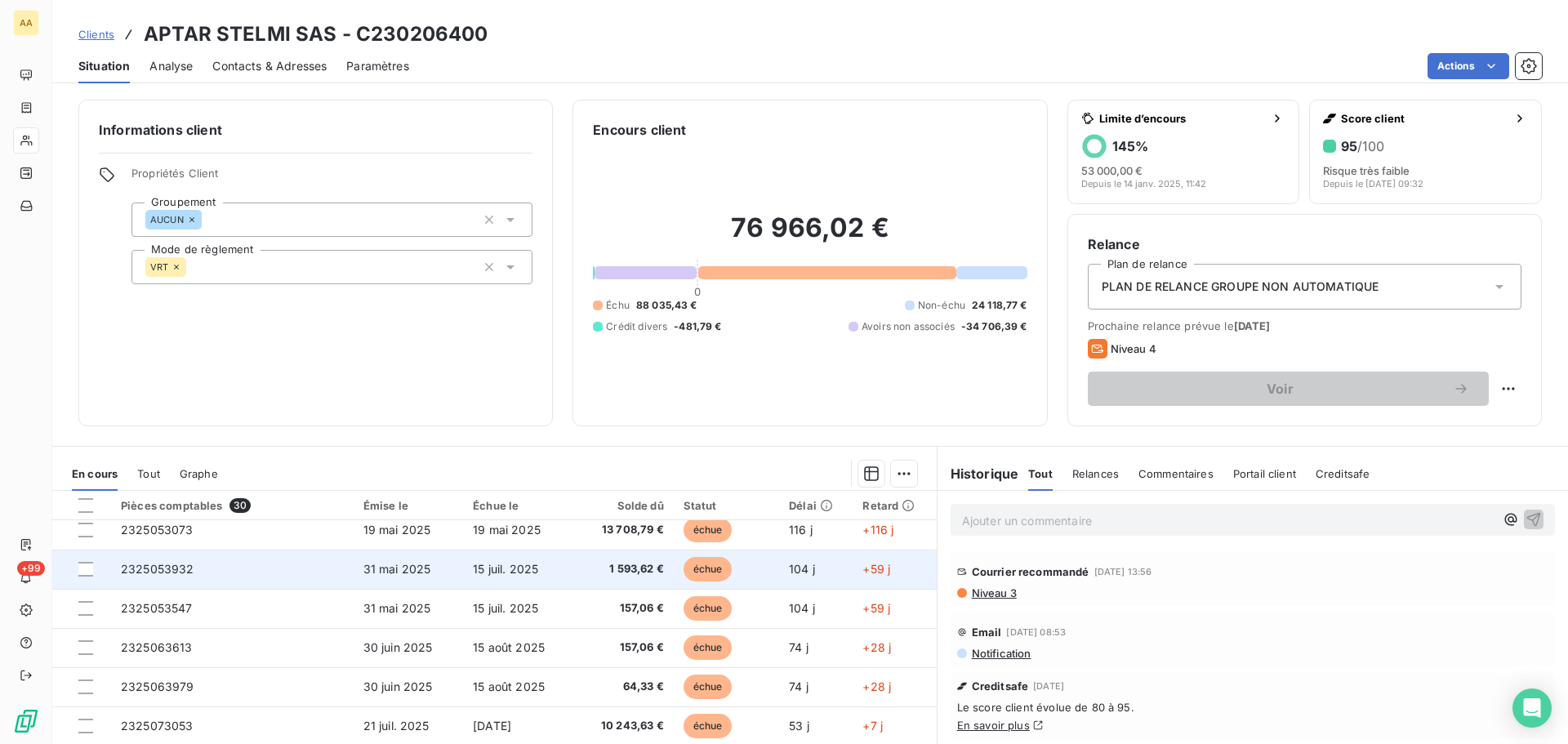
scroll to position [327, 0]
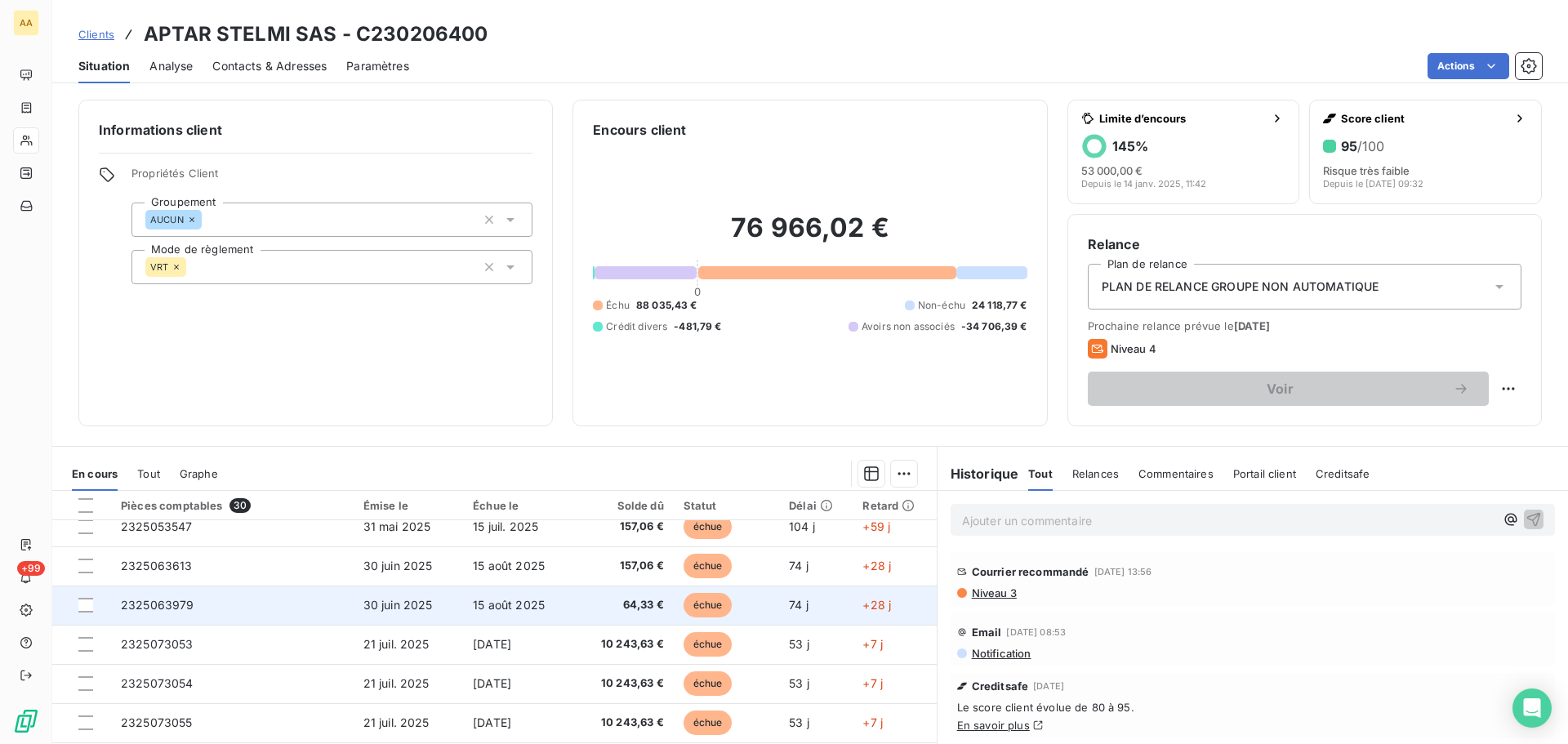
click at [177, 603] on span "2325063979" at bounding box center [157, 605] width 73 height 14
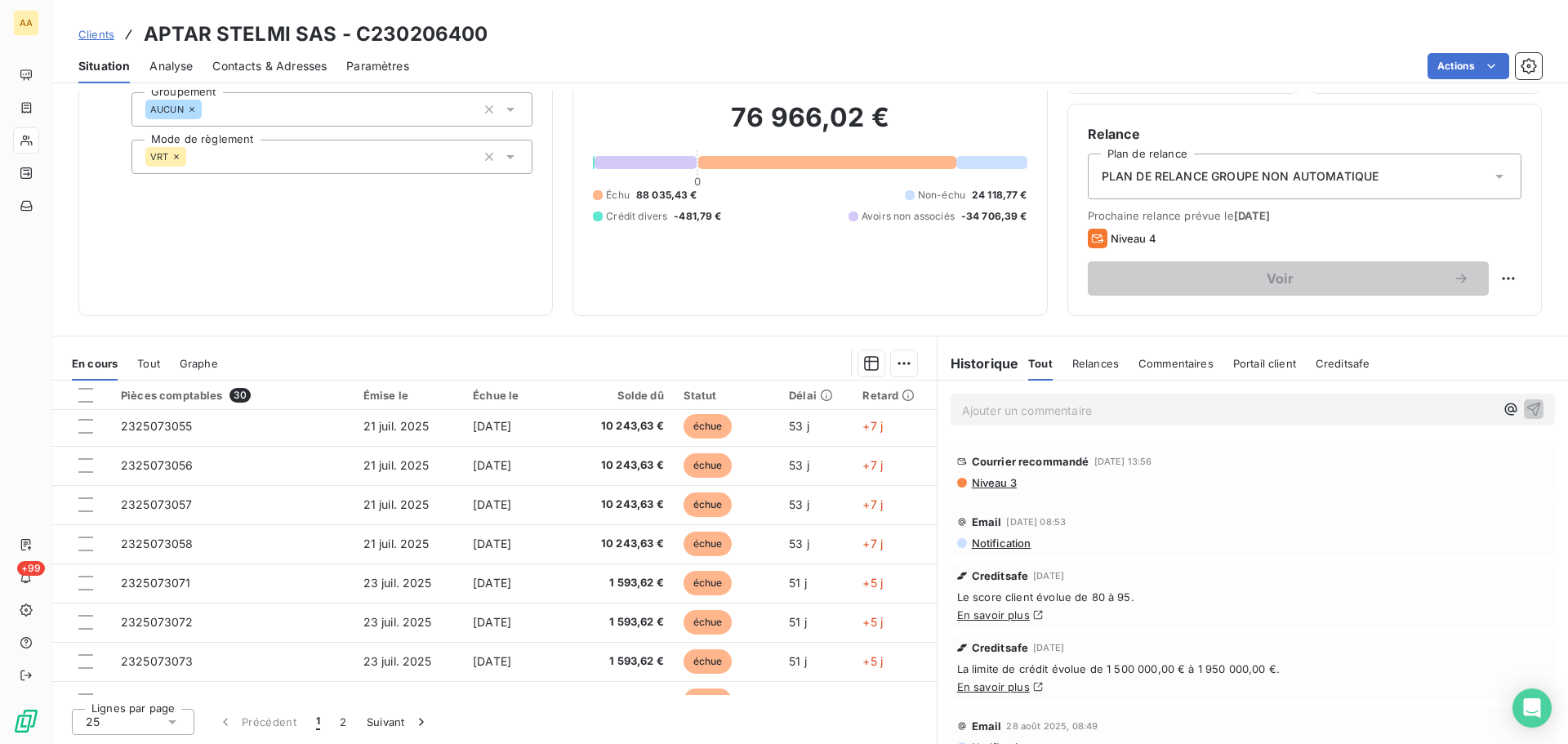
scroll to position [451, 0]
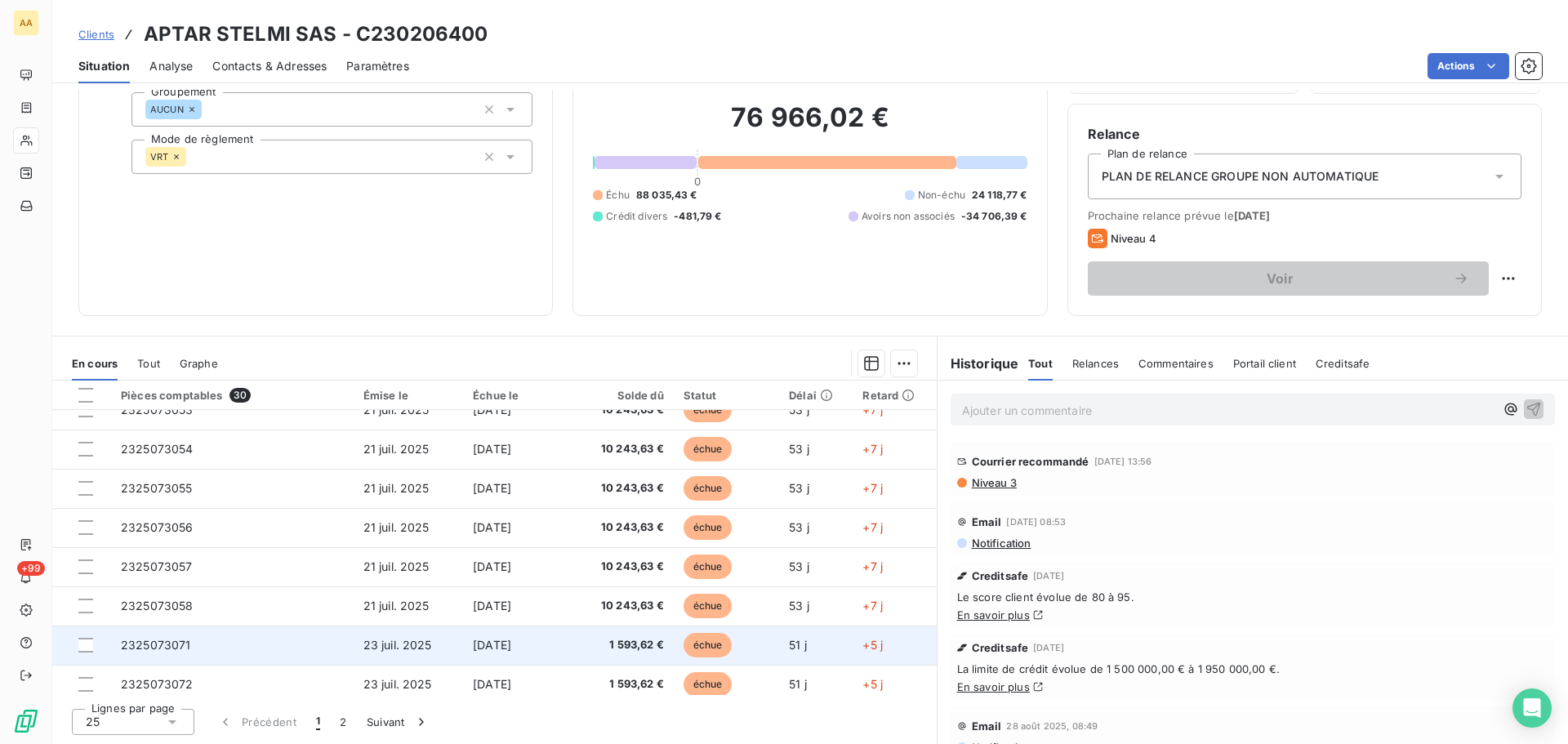
click at [157, 645] on span "2325073071" at bounding box center [156, 645] width 70 height 14
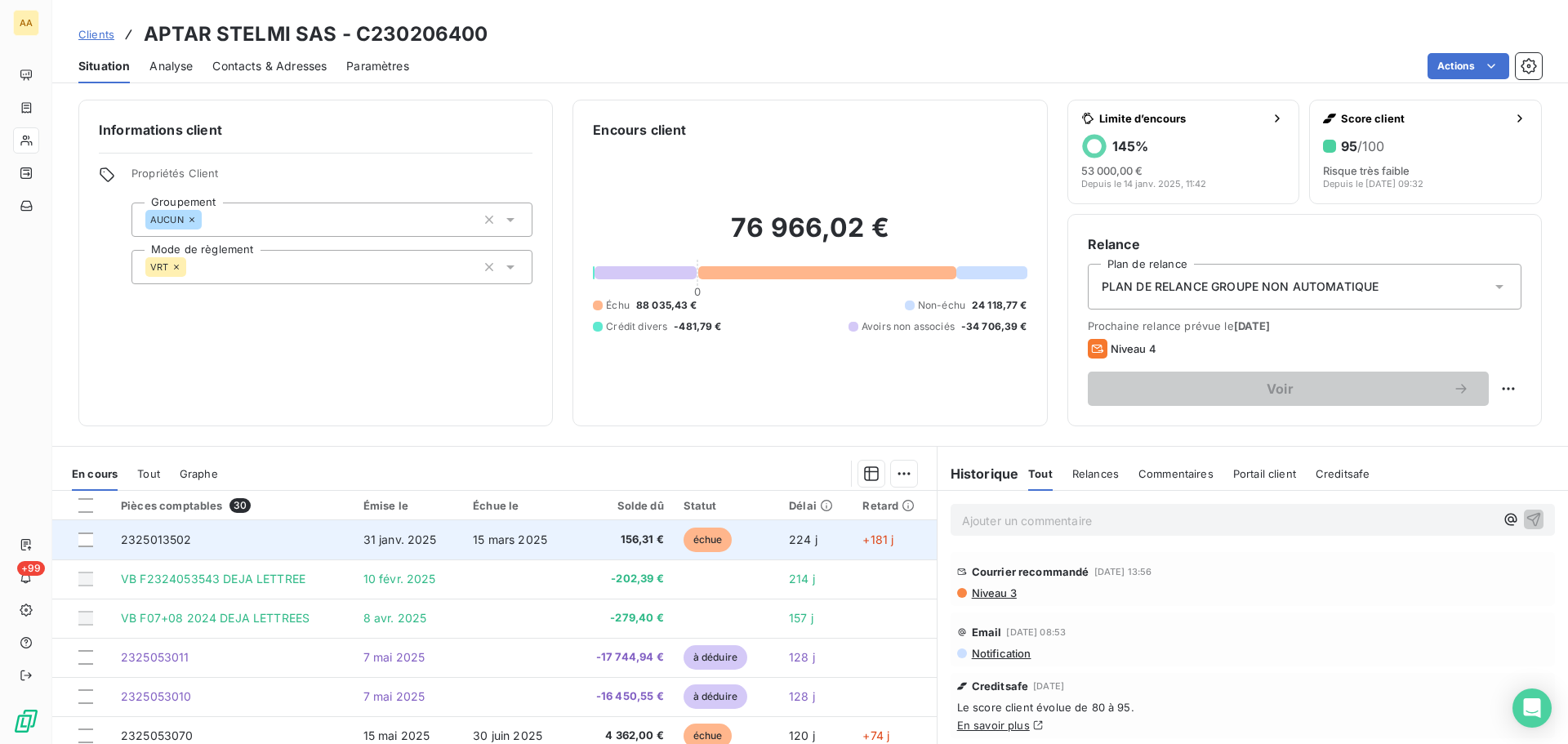
click at [176, 544] on span "2325013502" at bounding box center [156, 539] width 71 height 14
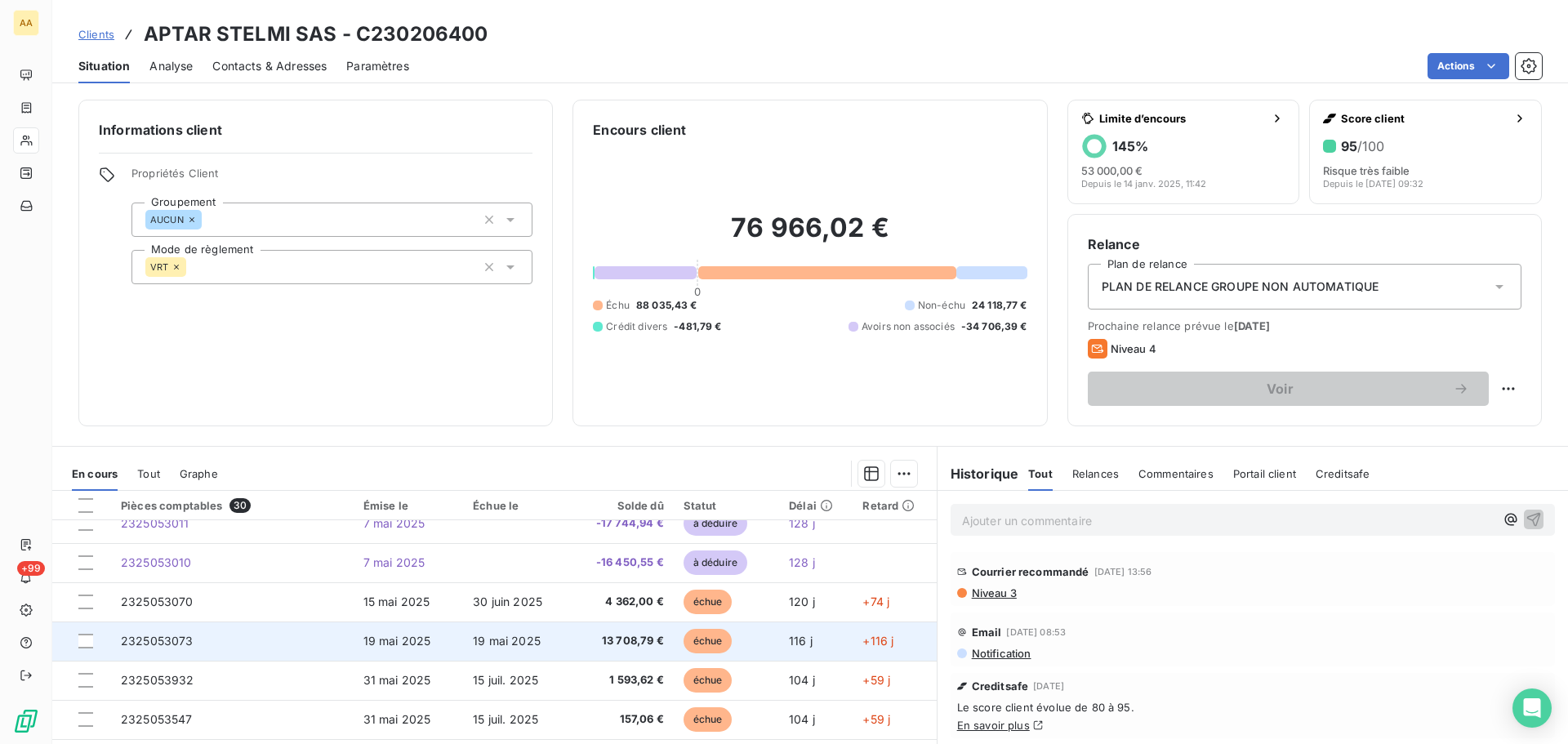
scroll to position [163, 0]
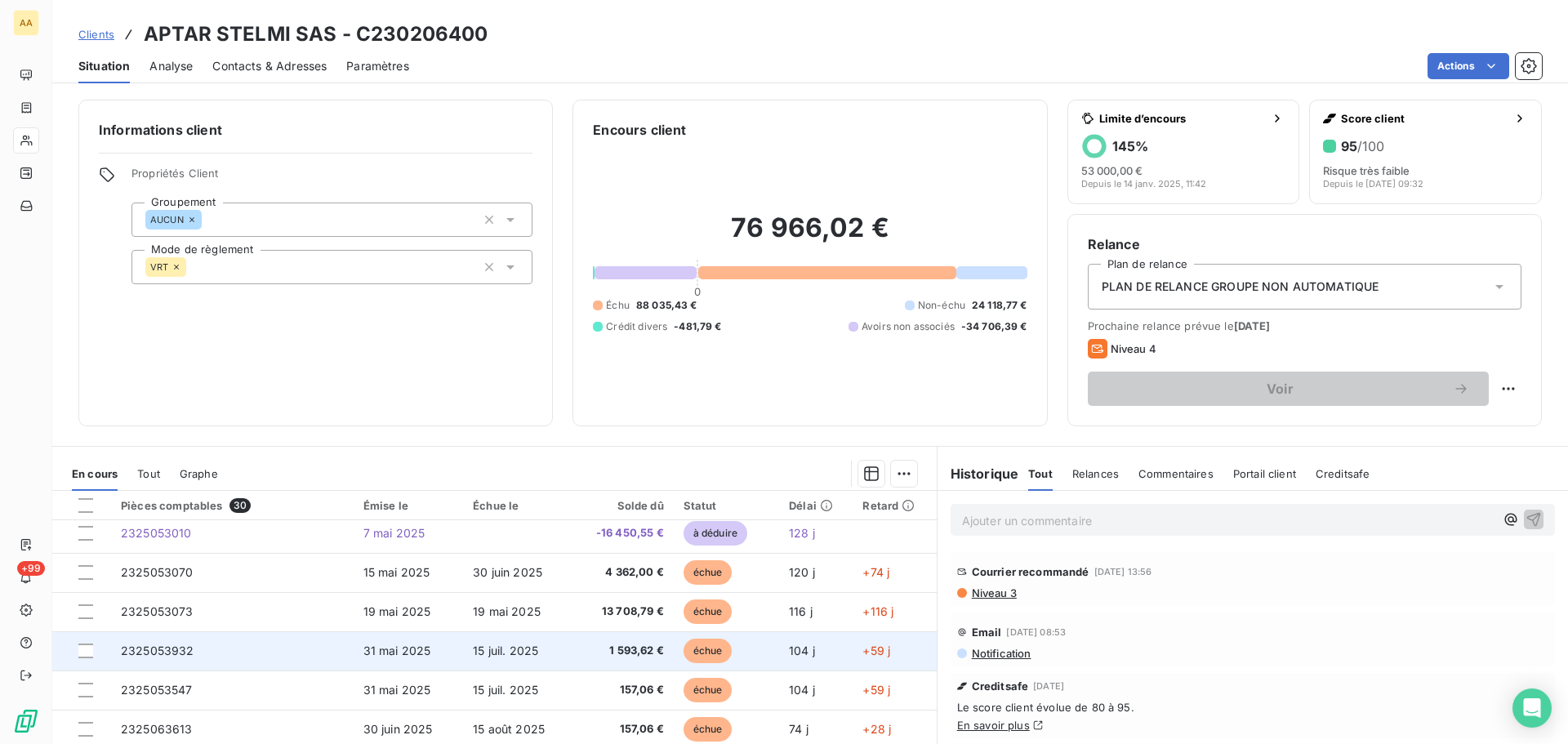
click at [157, 652] on span "2325053932" at bounding box center [157, 651] width 73 height 14
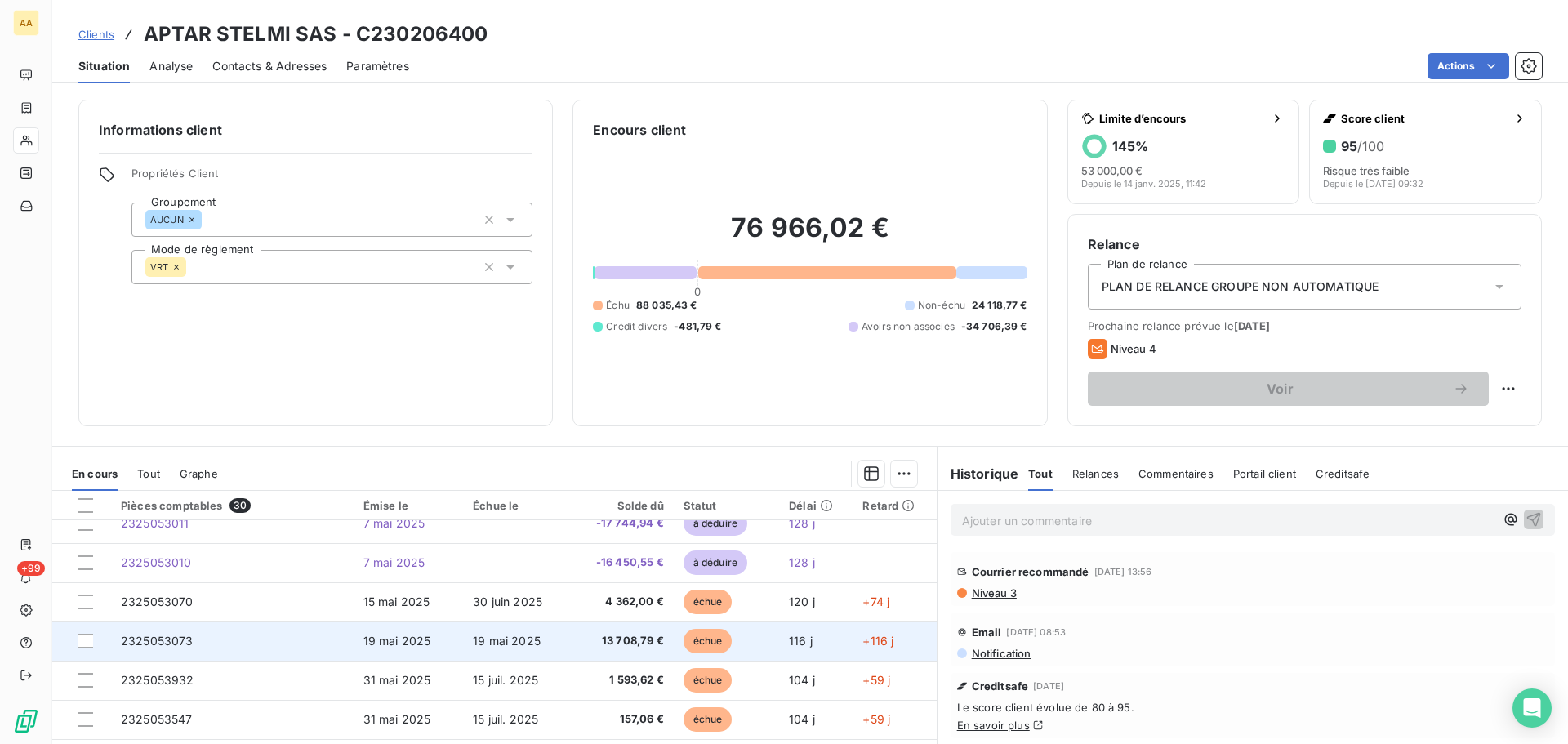
scroll to position [163, 0]
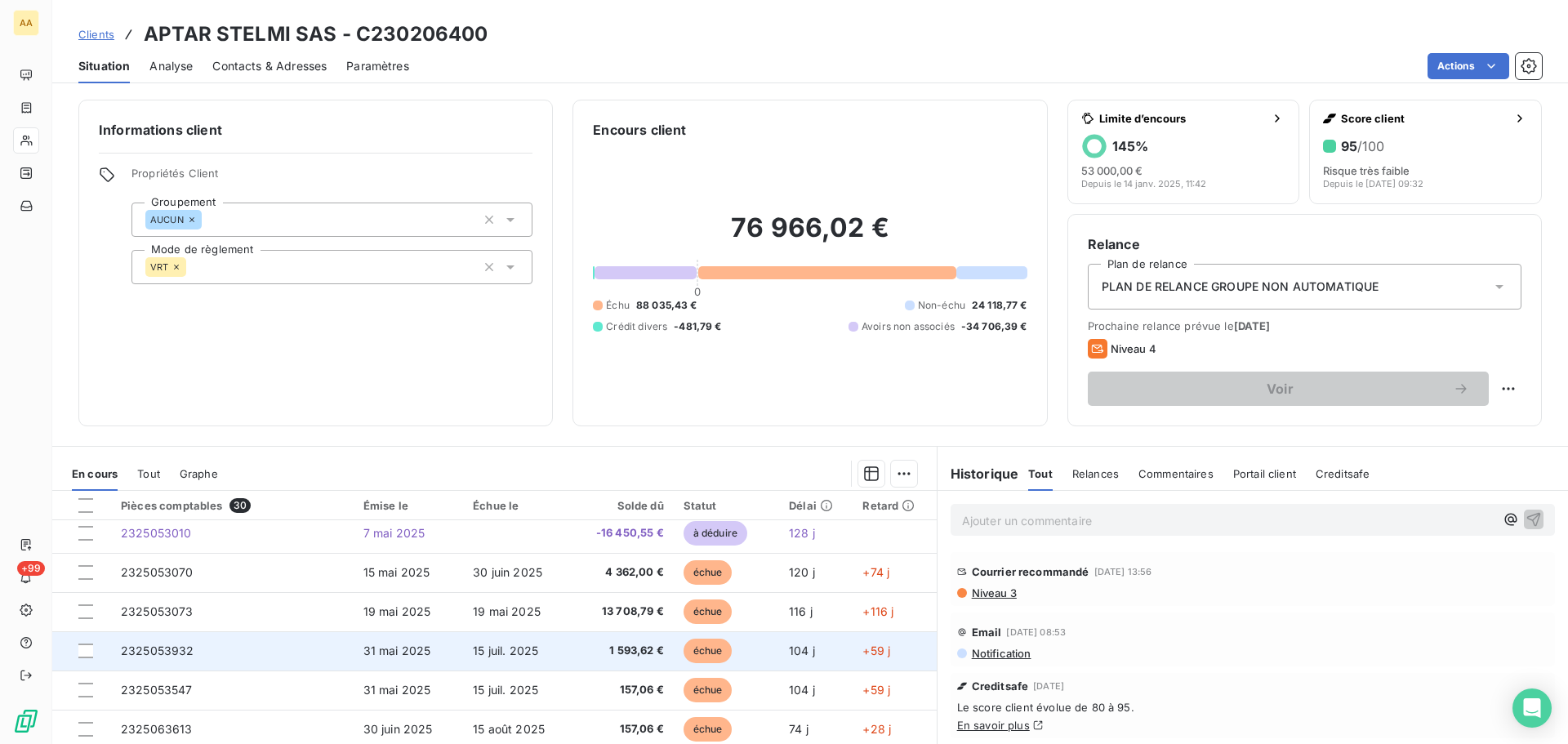
click at [136, 651] on span "2325053932" at bounding box center [157, 651] width 73 height 14
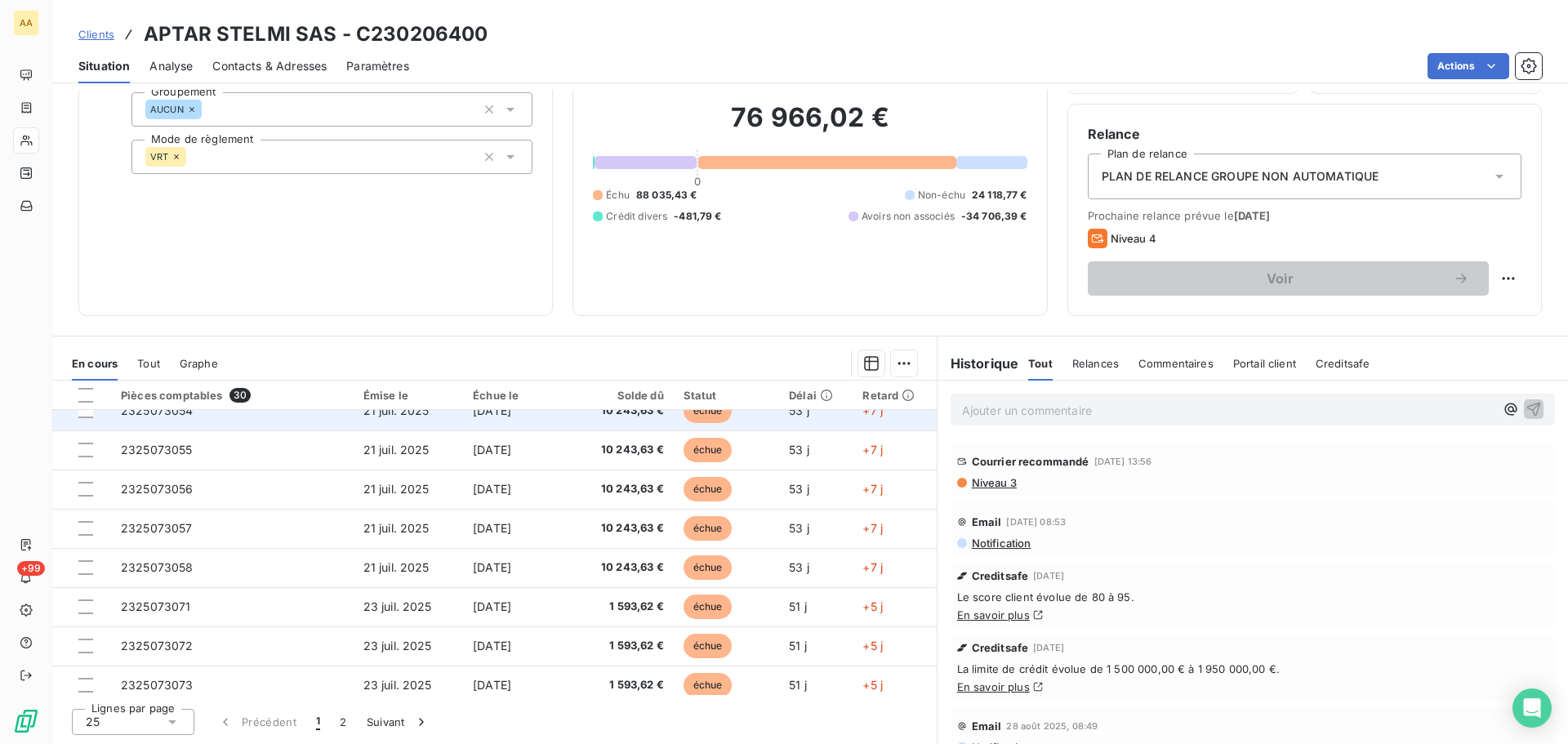
scroll to position [490, 0]
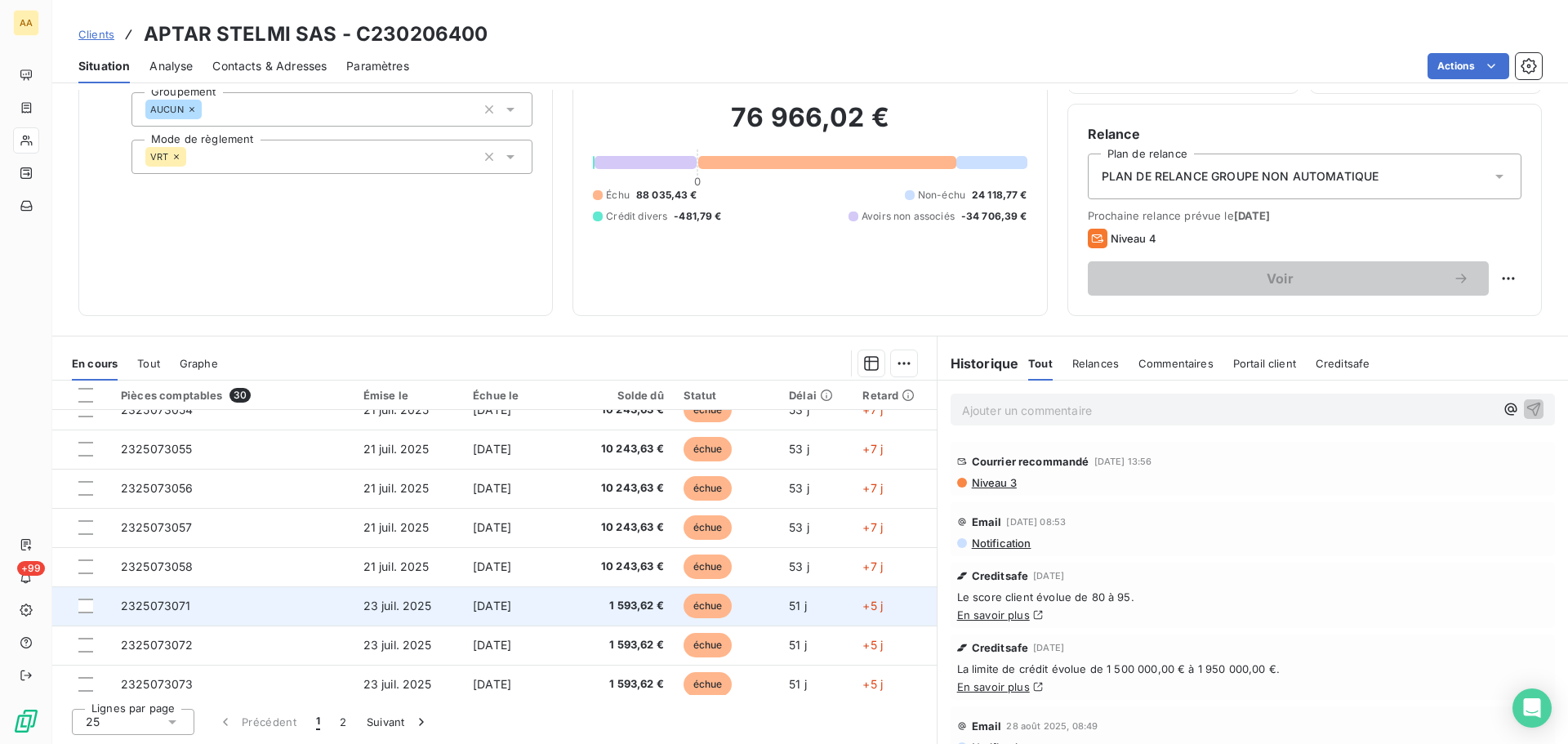
click at [151, 608] on span "2325073071" at bounding box center [156, 606] width 70 height 14
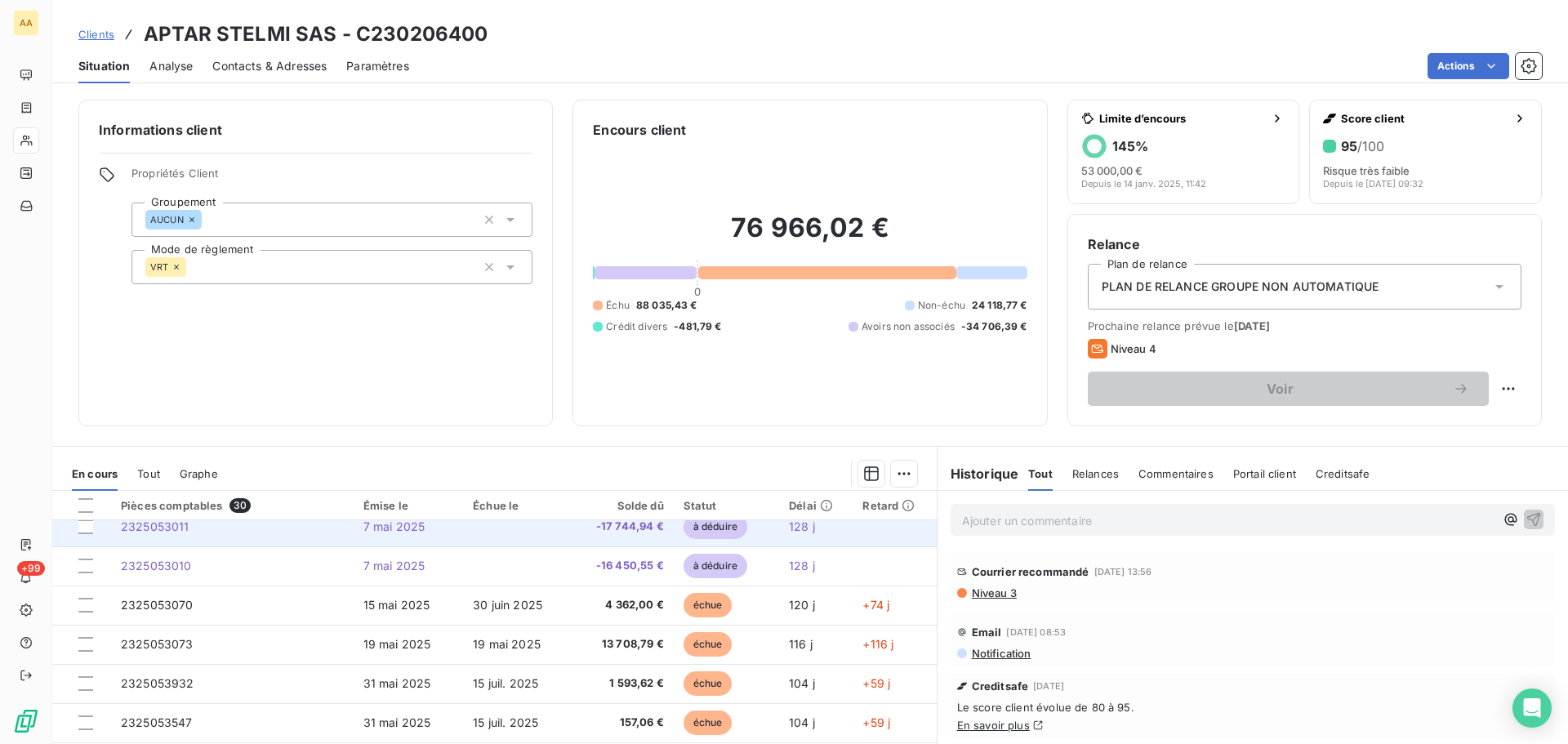
scroll to position [163, 0]
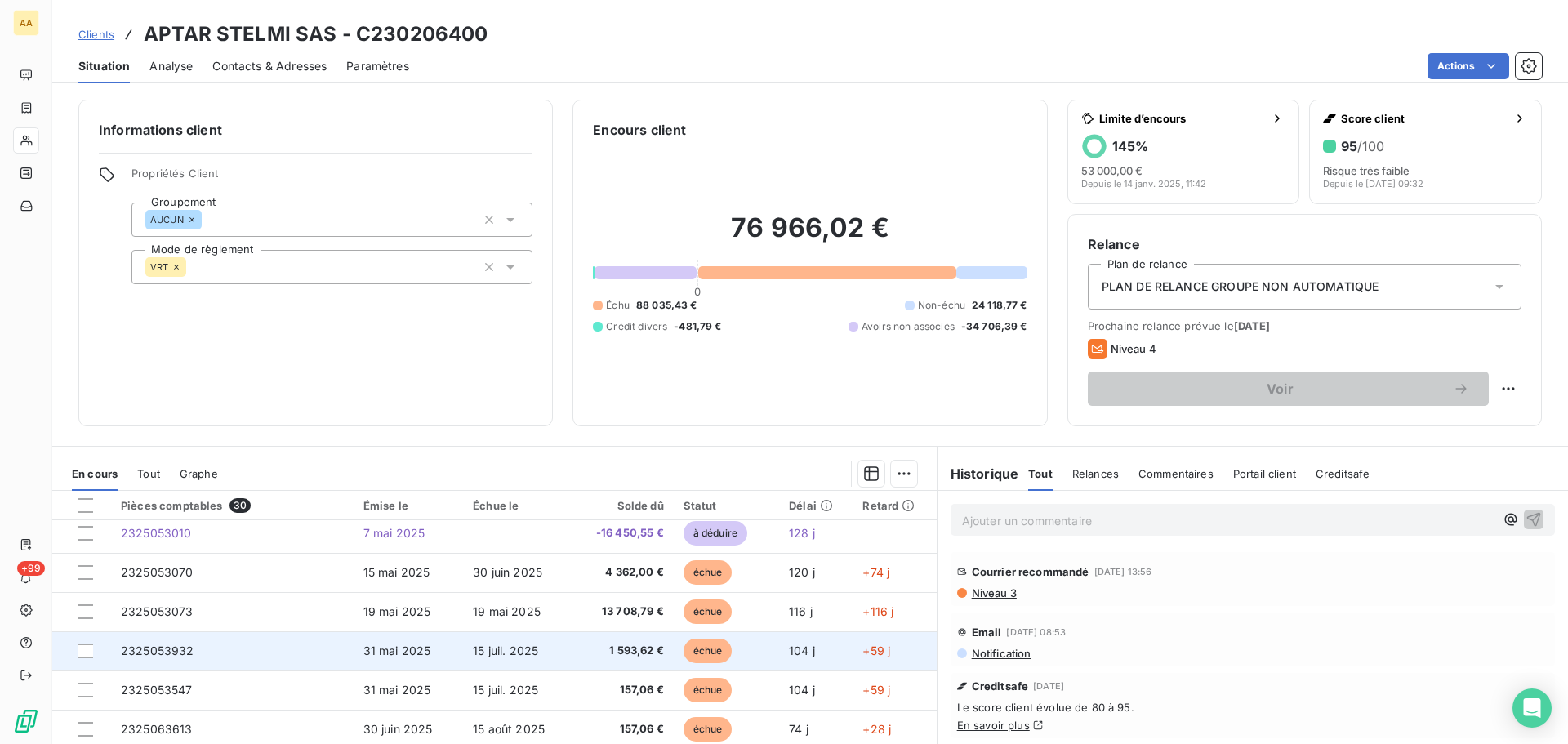
click at [168, 648] on span "2325053932" at bounding box center [157, 651] width 73 height 14
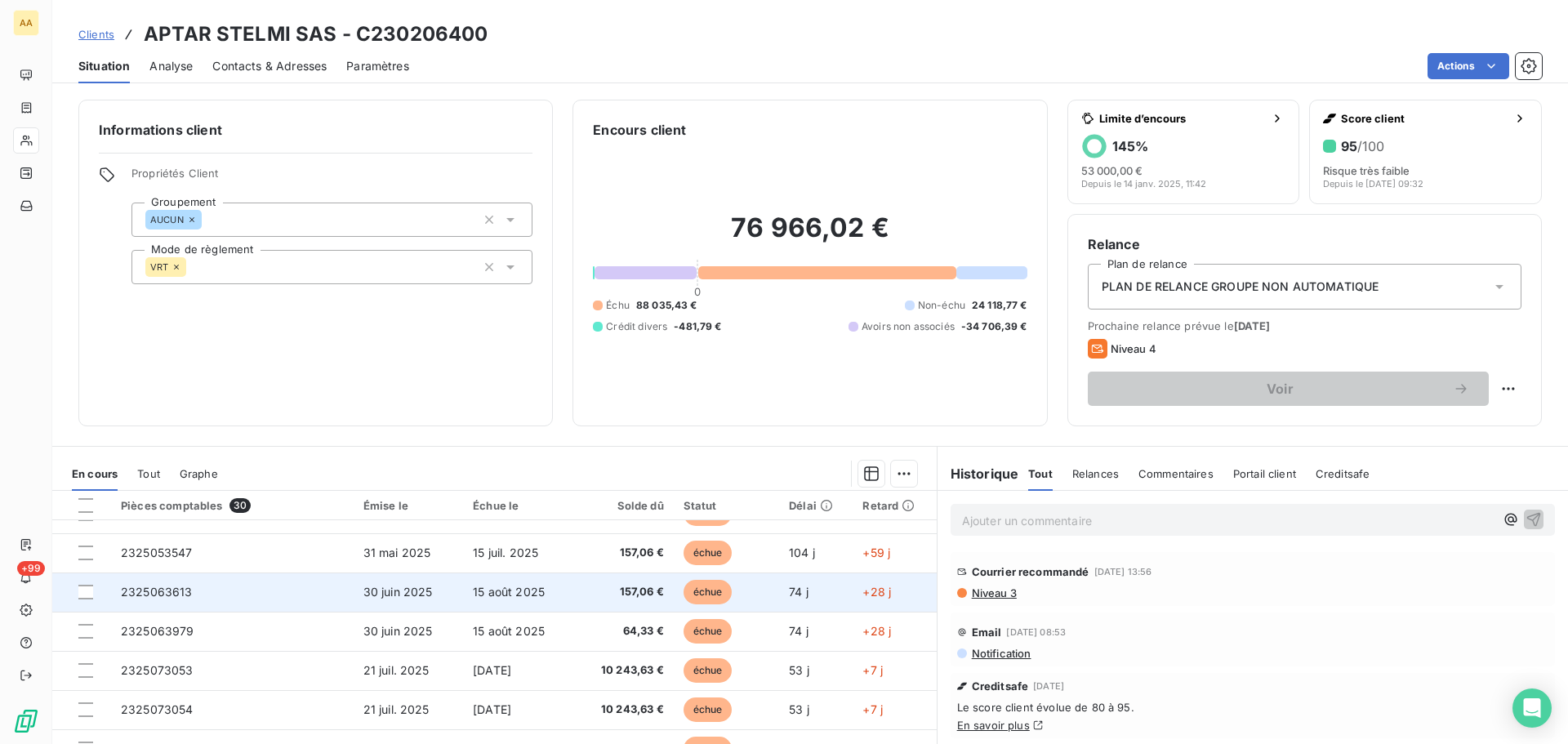
scroll to position [327, 0]
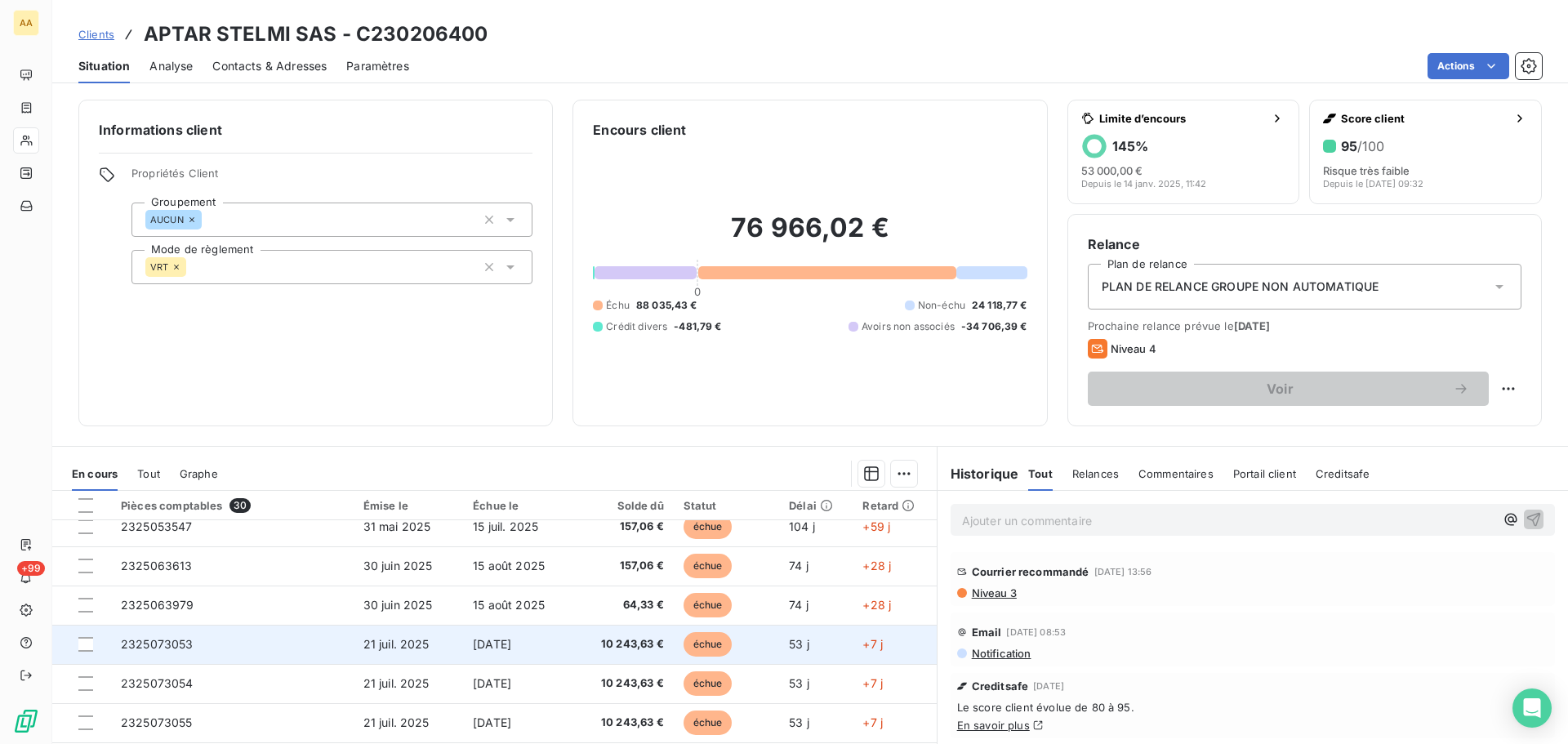
click at [170, 644] on span "2325073053" at bounding box center [156, 644] width 72 height 14
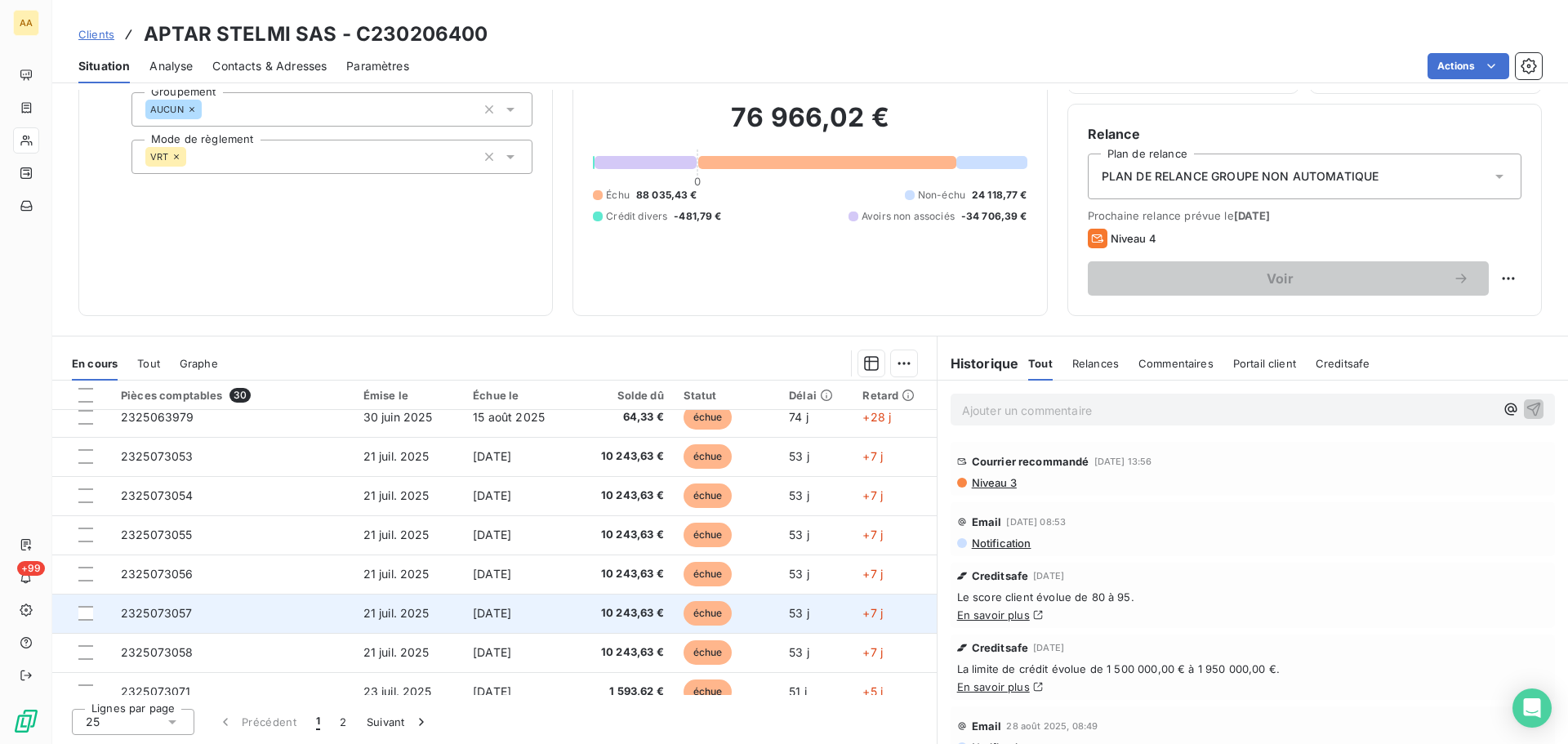
scroll to position [409, 0]
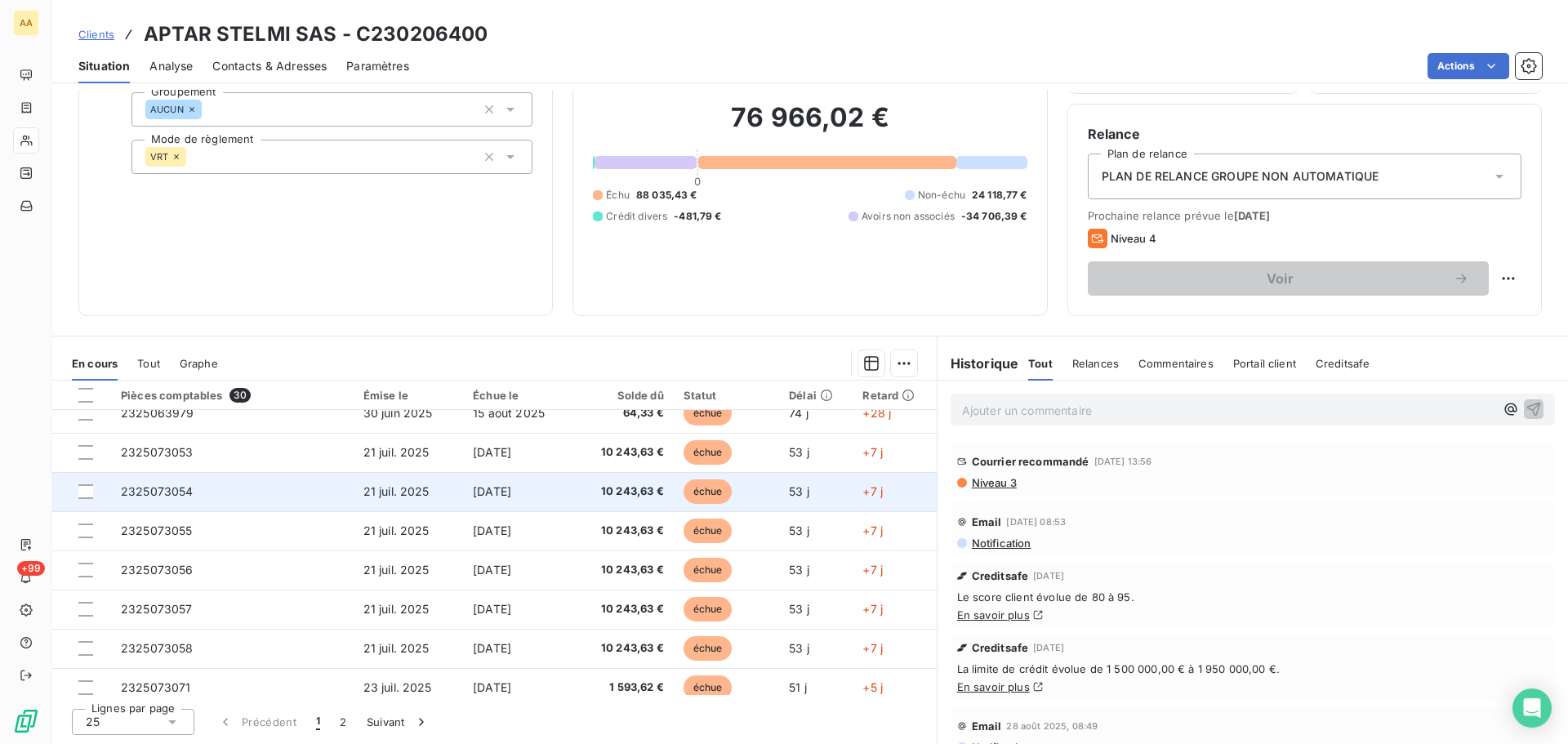
click at [146, 487] on span "2325073054" at bounding box center [156, 491] width 72 height 14
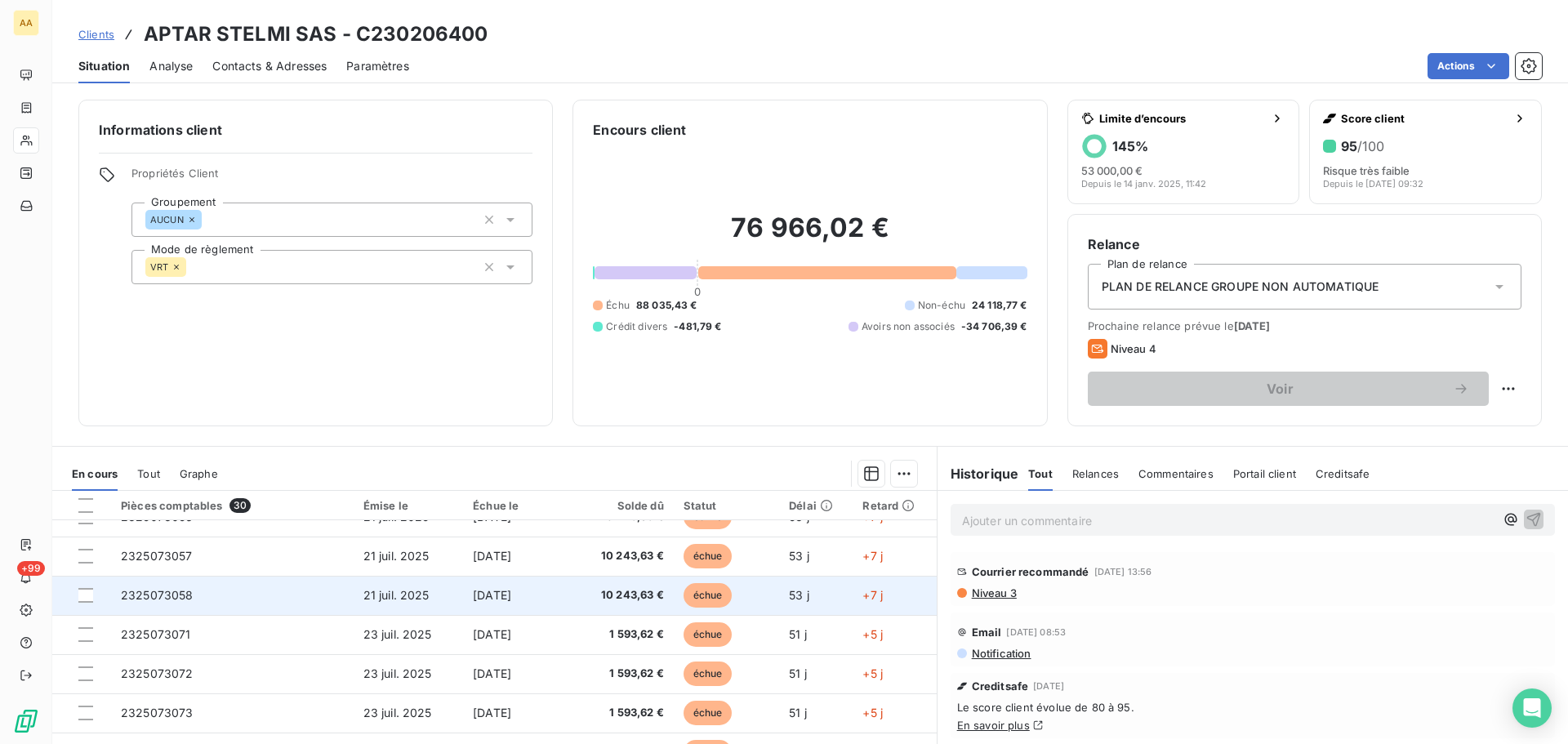
scroll to position [490, 0]
click at [160, 598] on span "2325073056" at bounding box center [156, 598] width 72 height 14
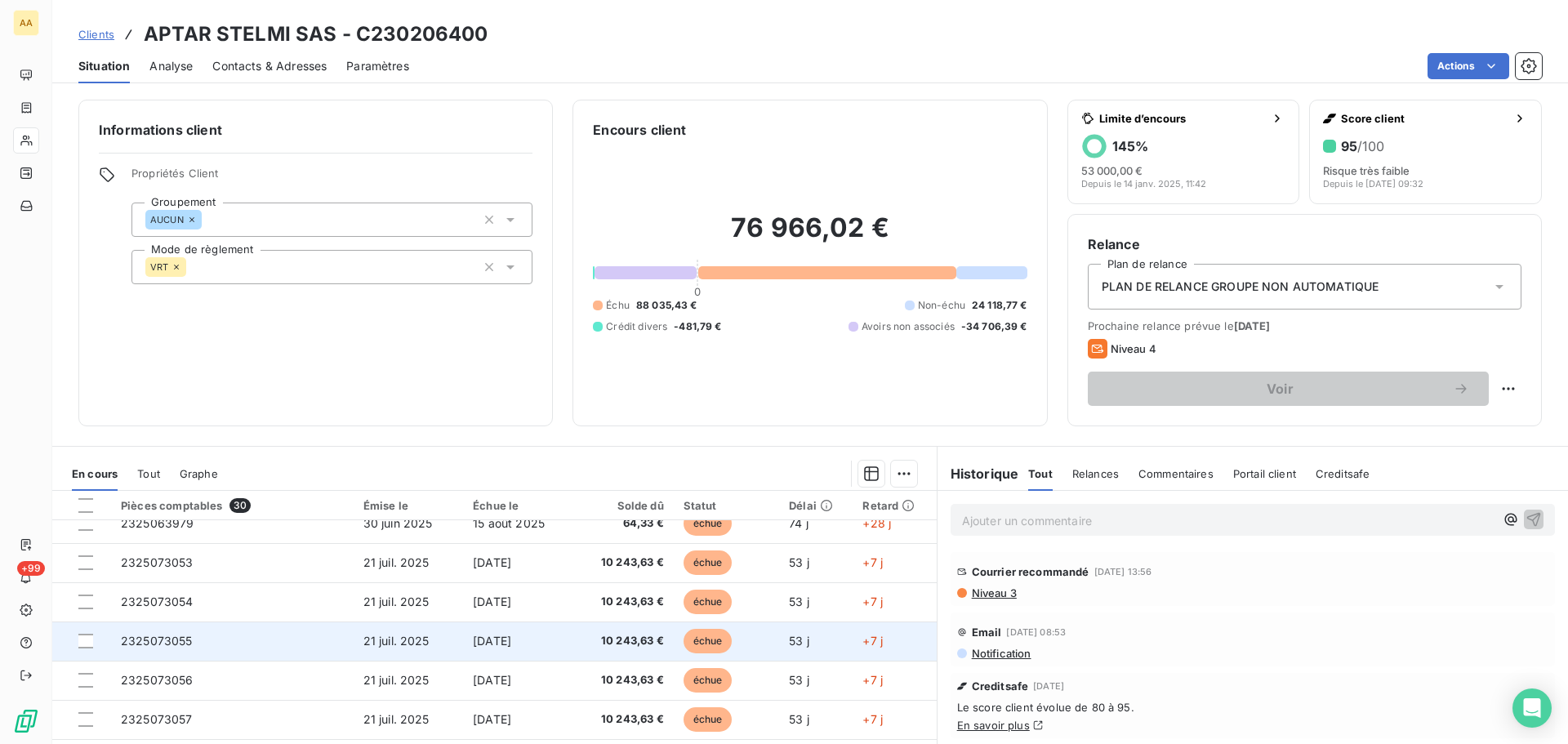
click at [189, 642] on span "2325073055" at bounding box center [156, 641] width 72 height 14
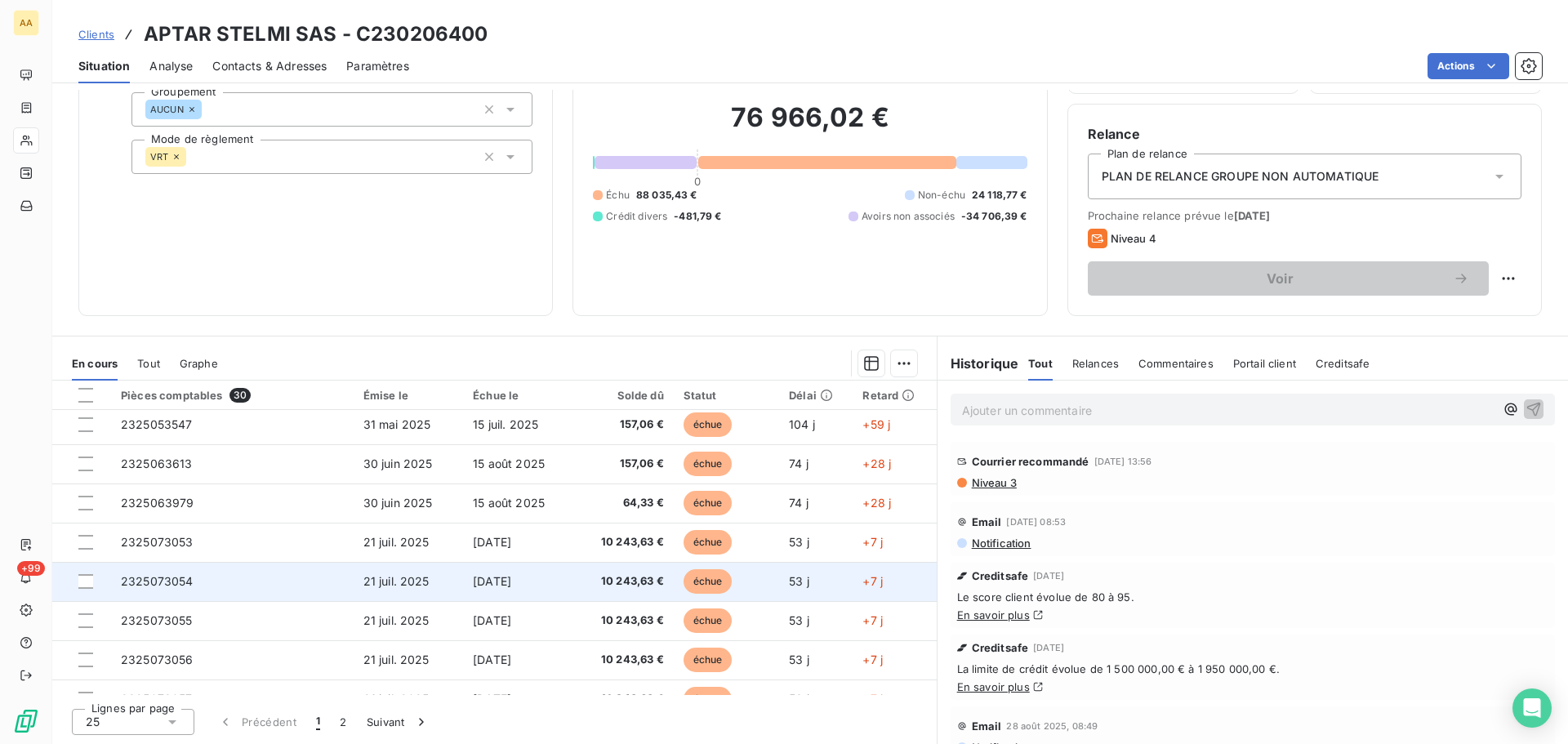
scroll to position [327, 0]
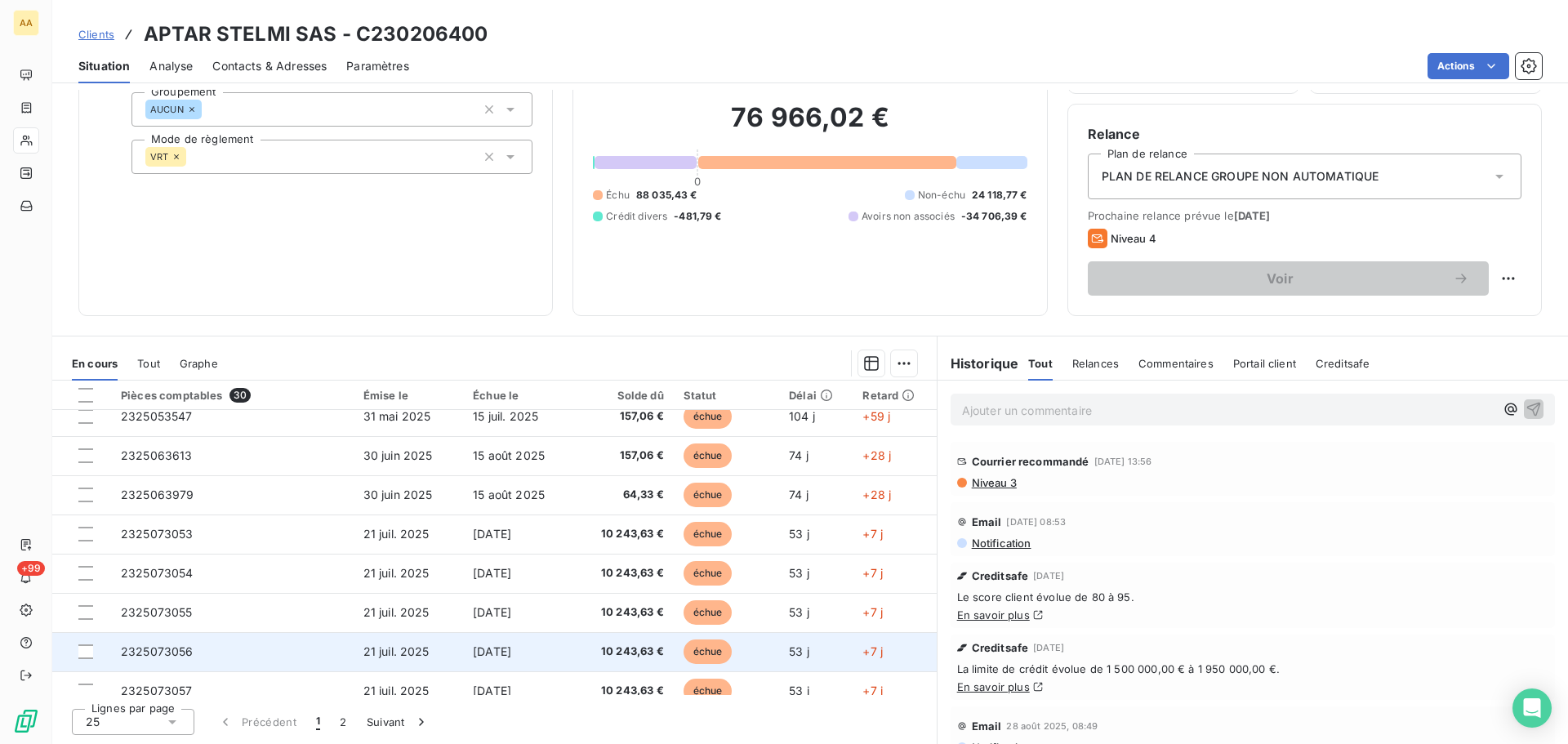
click at [177, 657] on span "2325073056" at bounding box center [156, 652] width 72 height 14
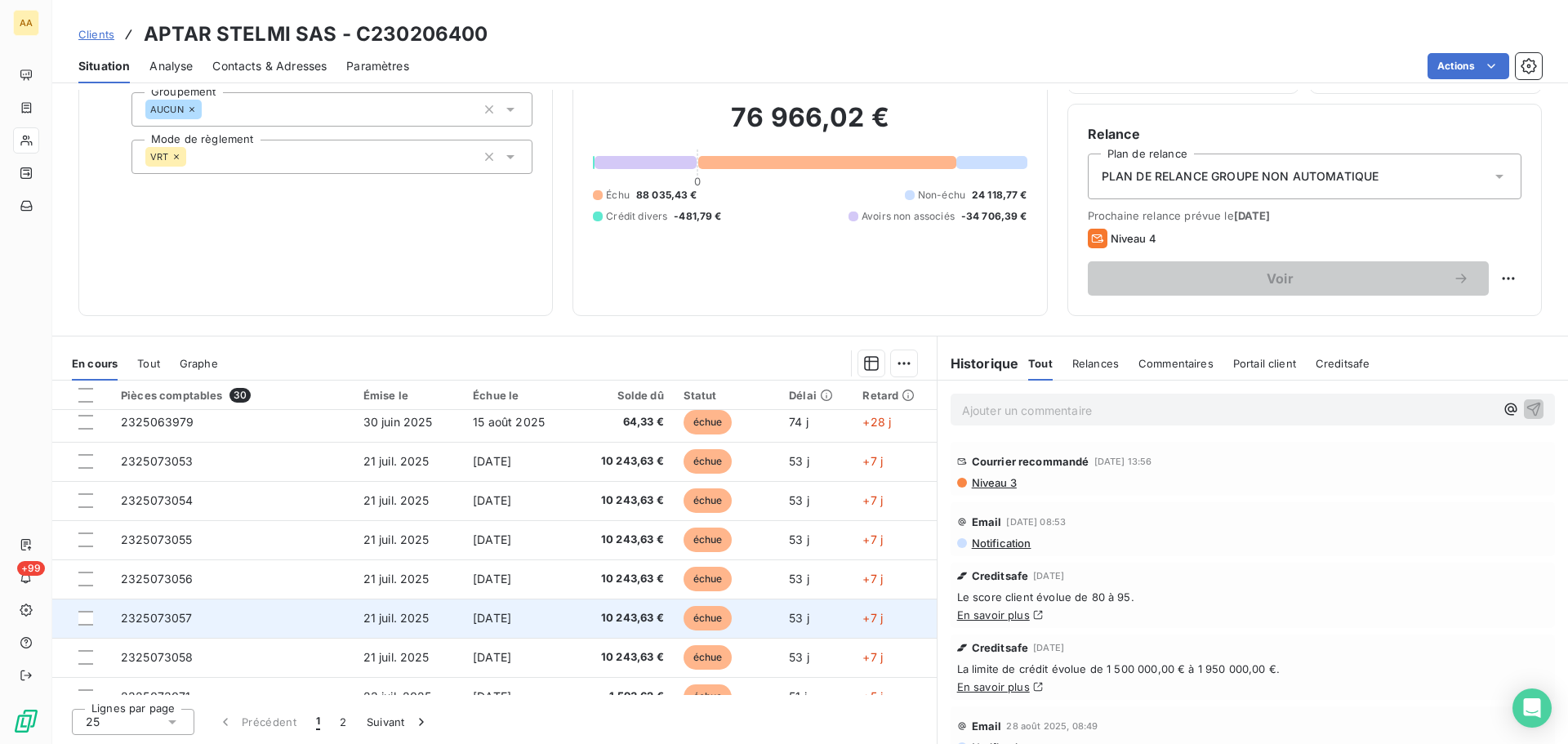
scroll to position [409, 0]
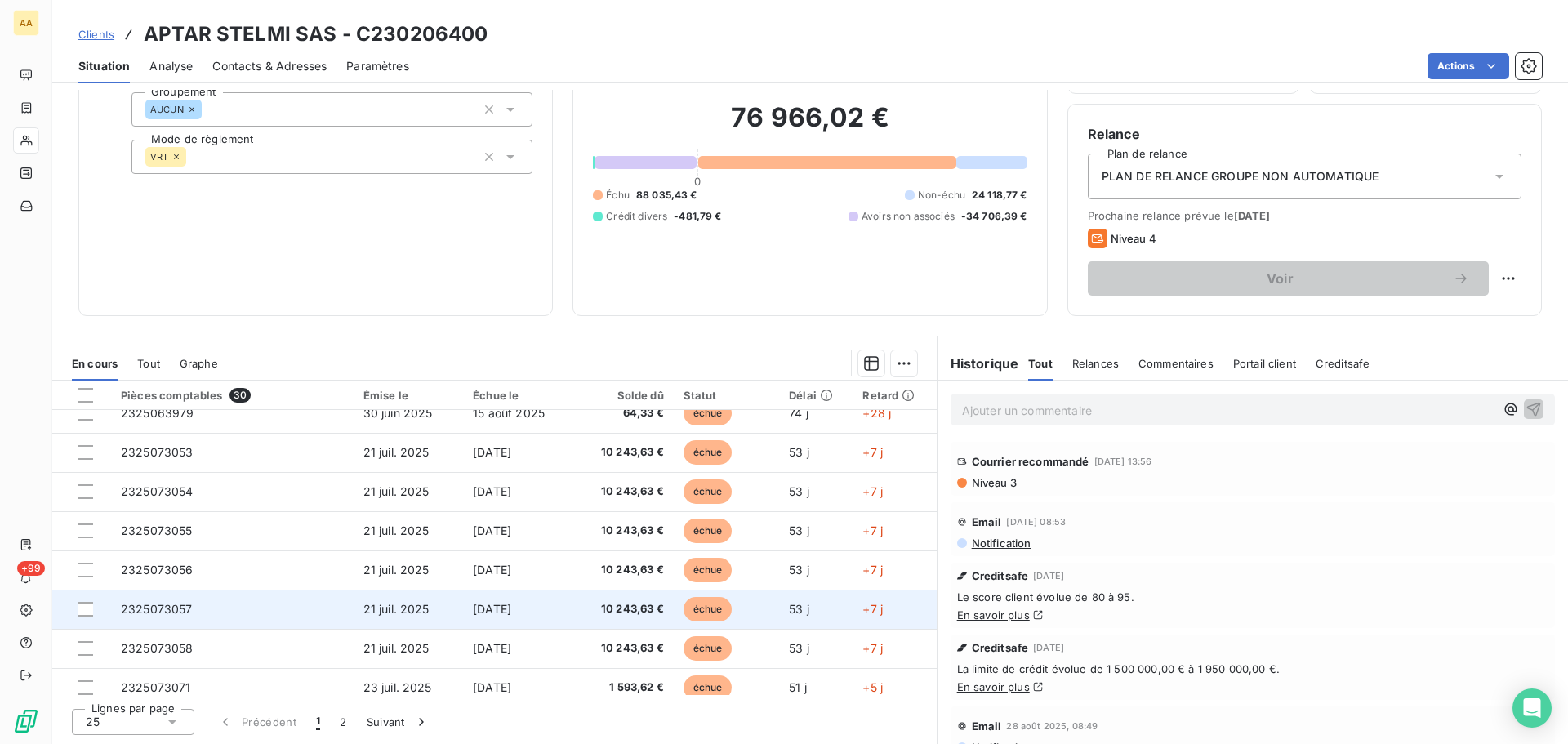
click at [169, 607] on span "2325073057" at bounding box center [156, 609] width 72 height 14
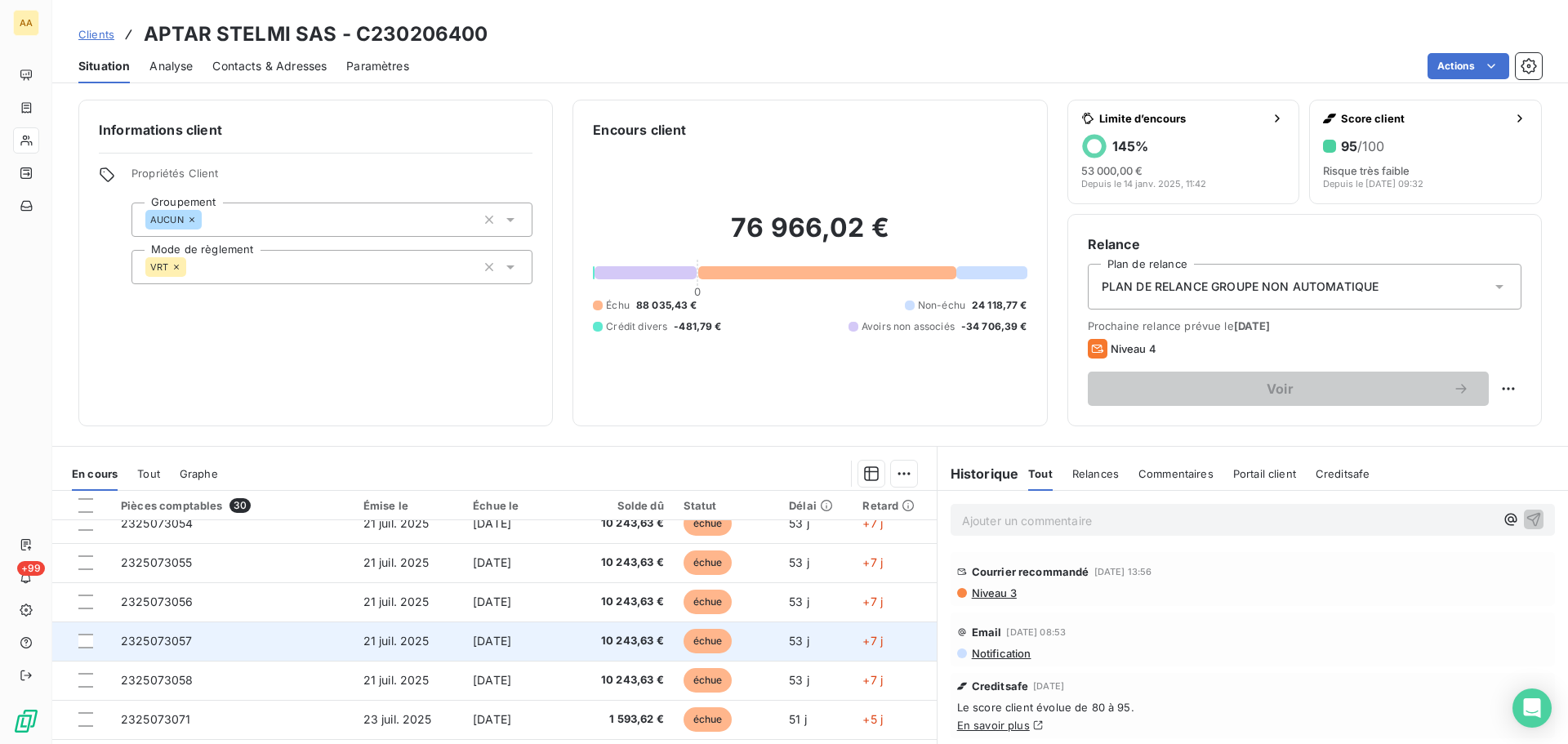
scroll to position [490, 0]
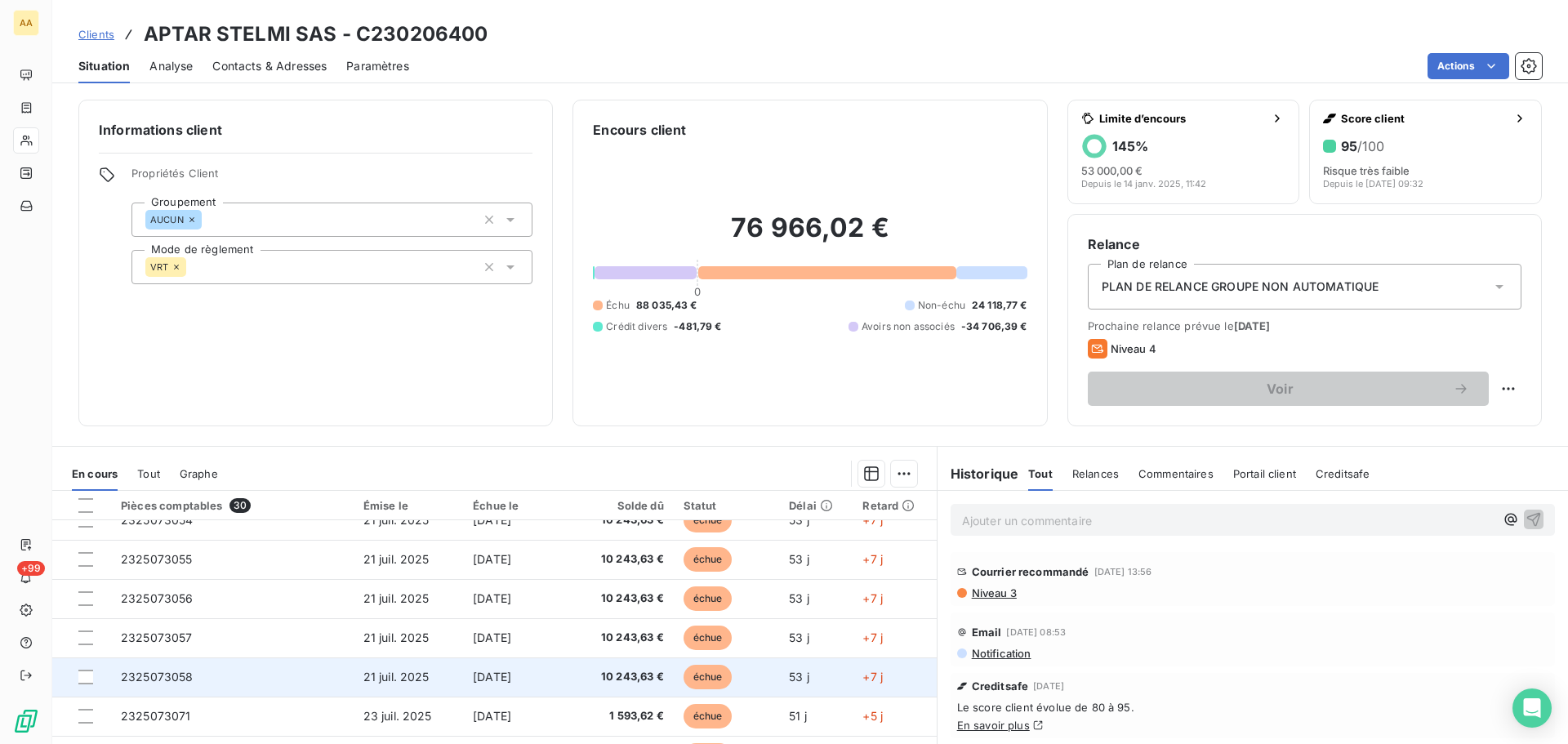
click at [188, 679] on span "2325073058" at bounding box center [156, 677] width 72 height 14
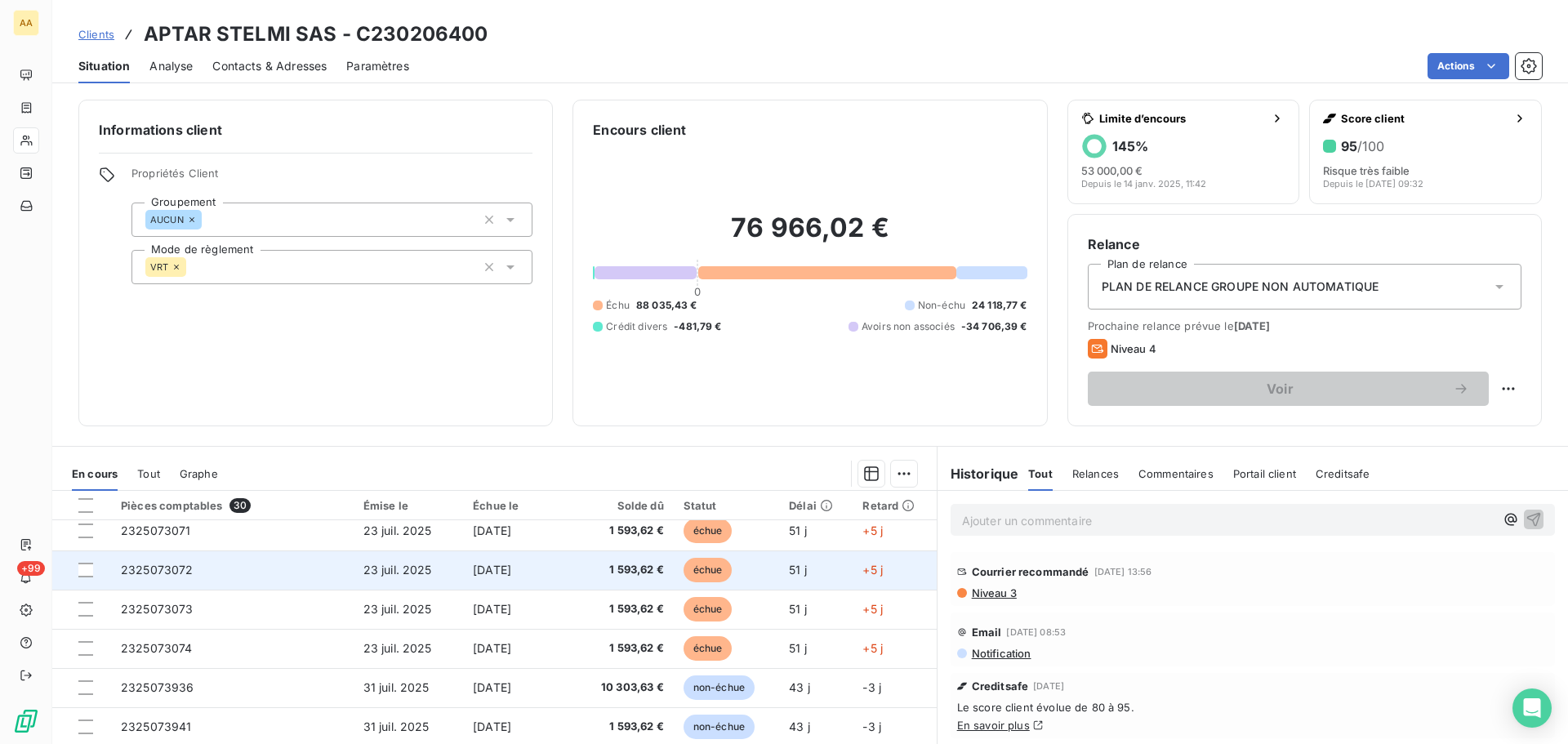
scroll to position [696, 0]
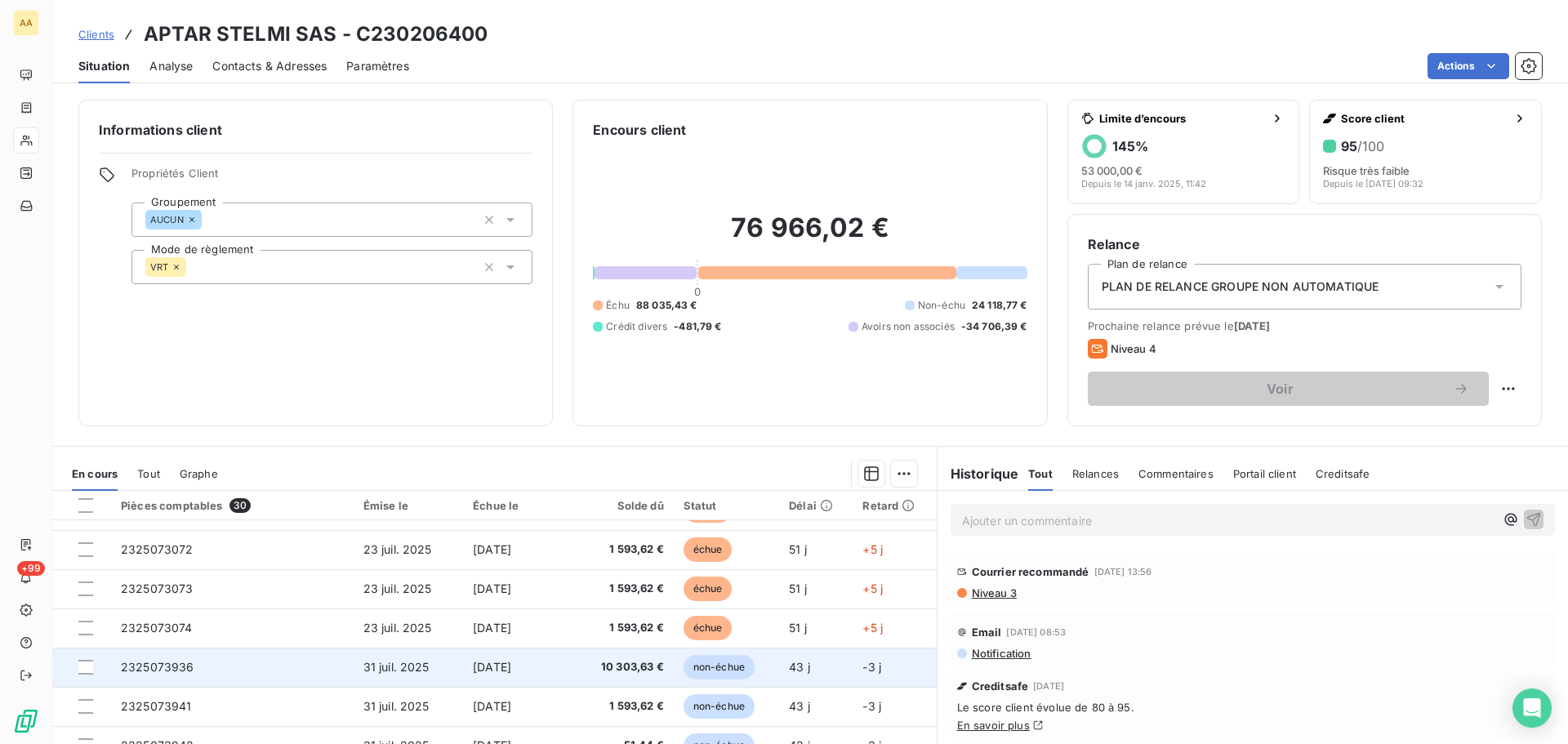
click at [174, 662] on span "2325073936" at bounding box center [157, 667] width 73 height 14
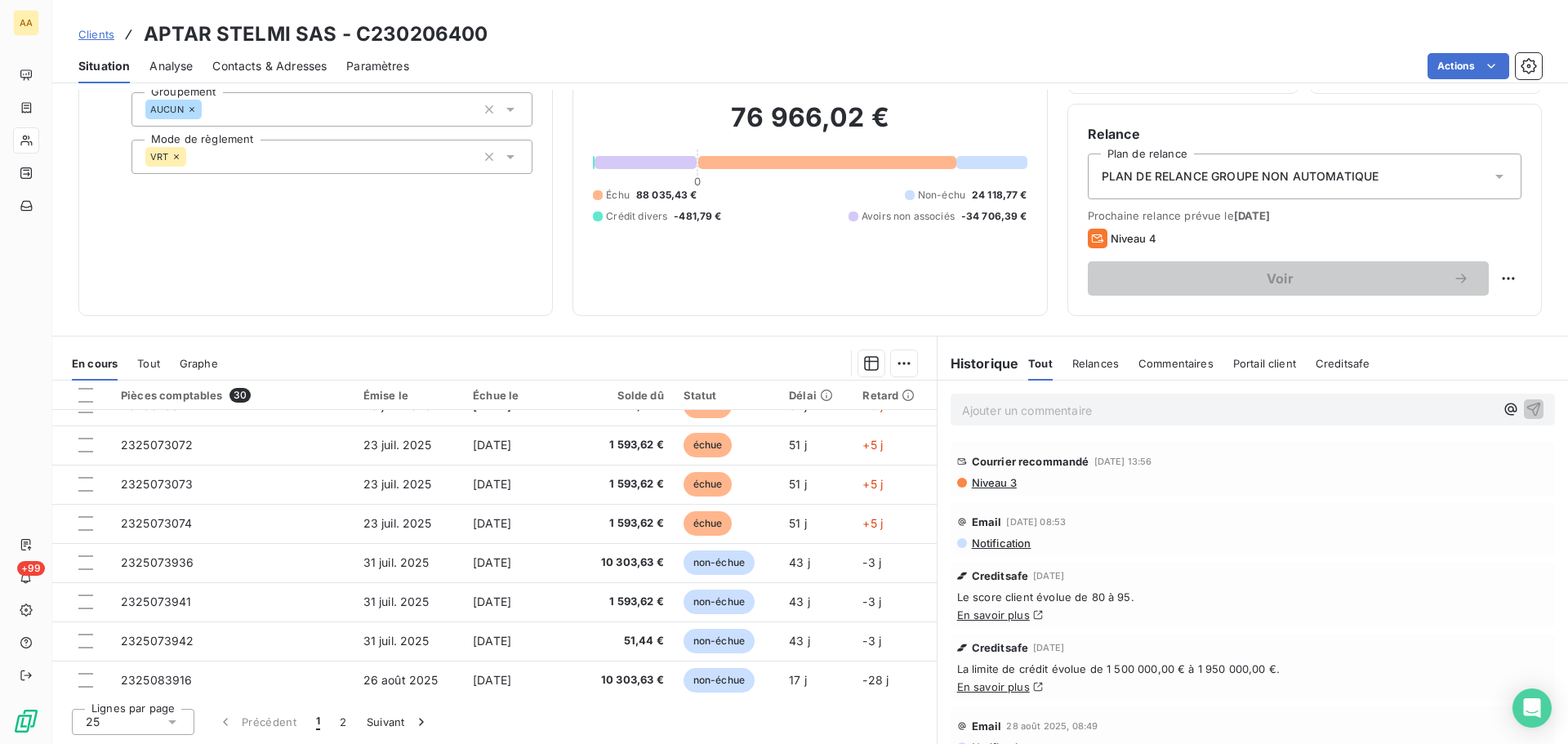
scroll to position [696, 0]
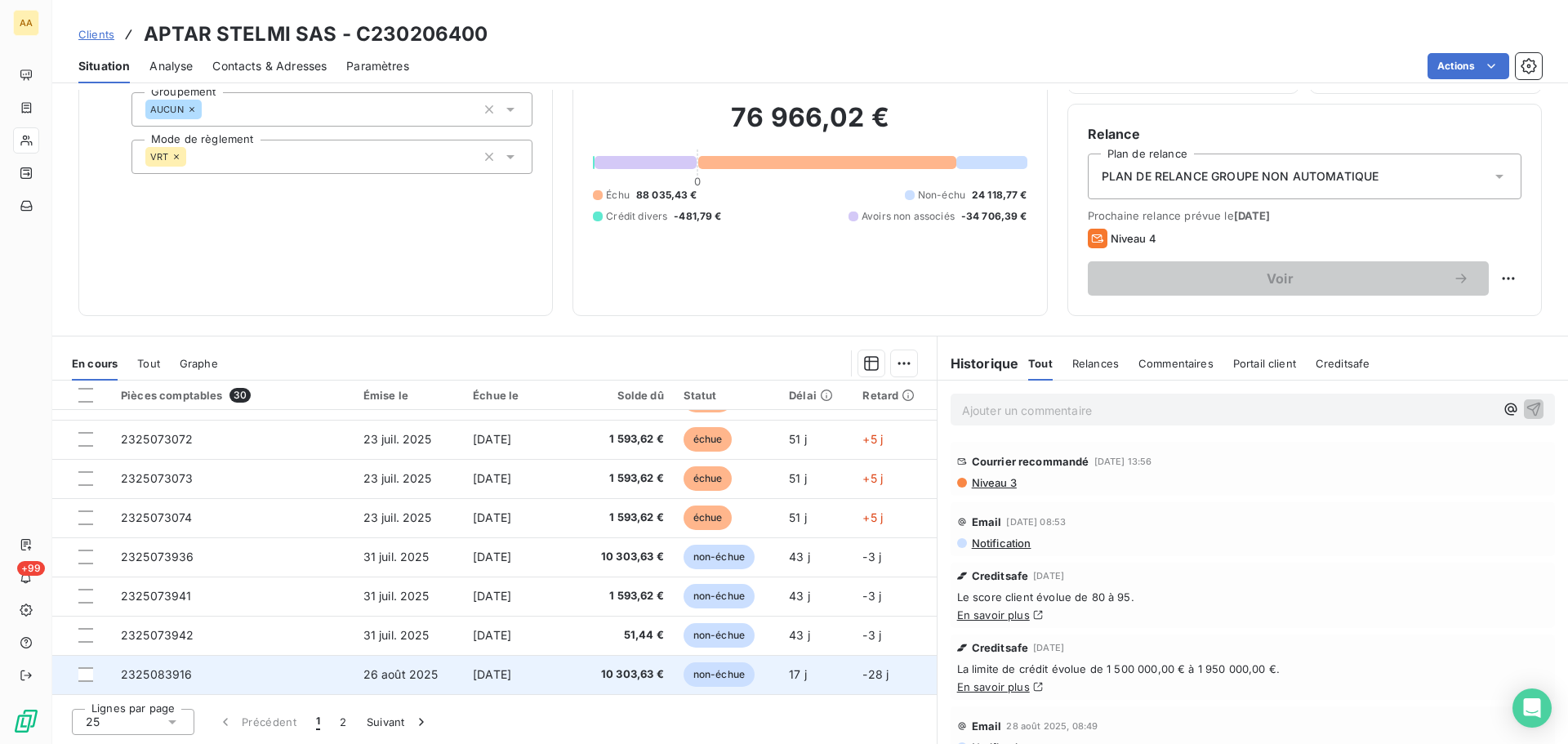
click at [149, 678] on span "2325083916" at bounding box center [156, 674] width 72 height 14
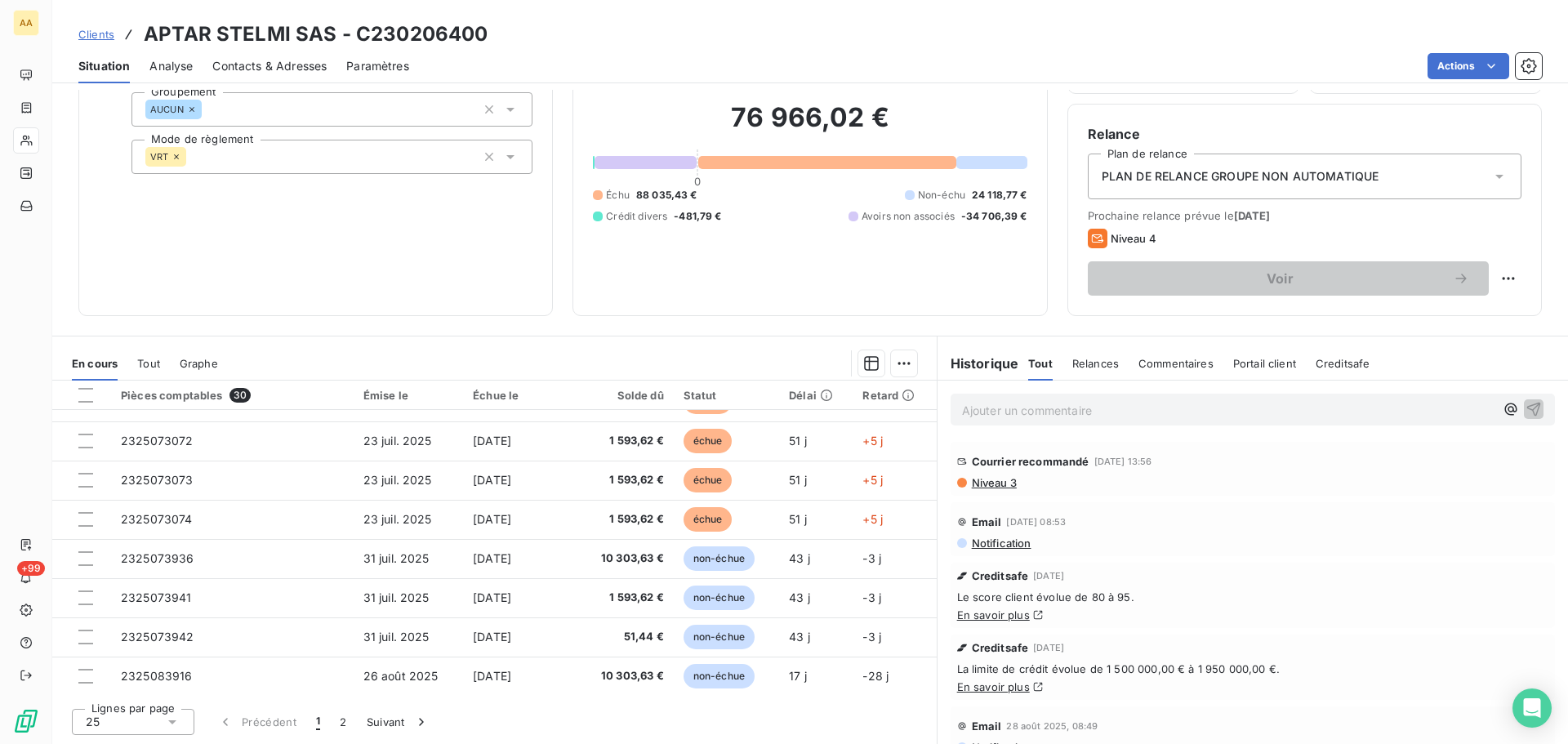
scroll to position [696, 0]
click at [388, 714] on button "Suivant" at bounding box center [398, 722] width 82 height 34
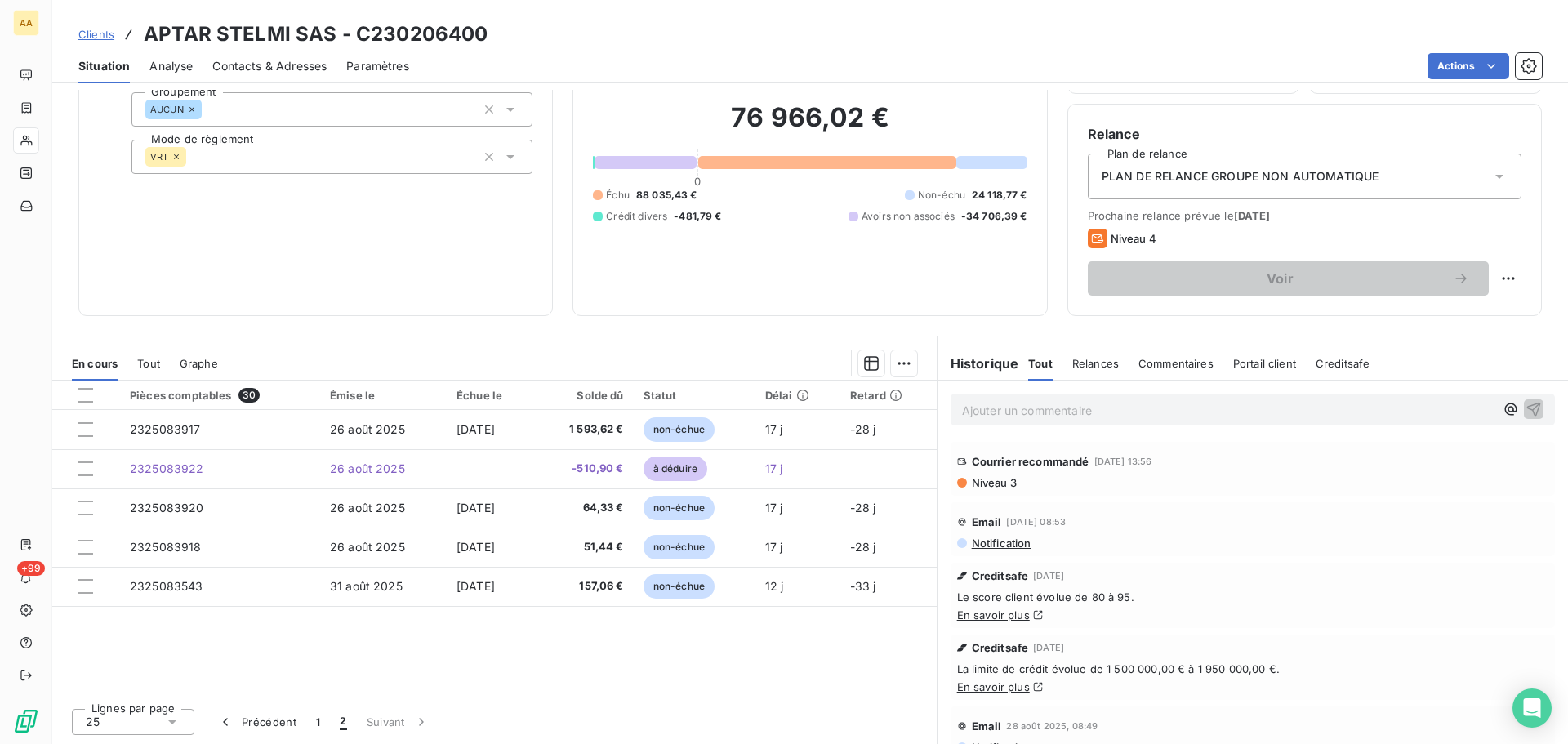
scroll to position [0, 0]
click at [320, 722] on button "1" at bounding box center [318, 722] width 23 height 34
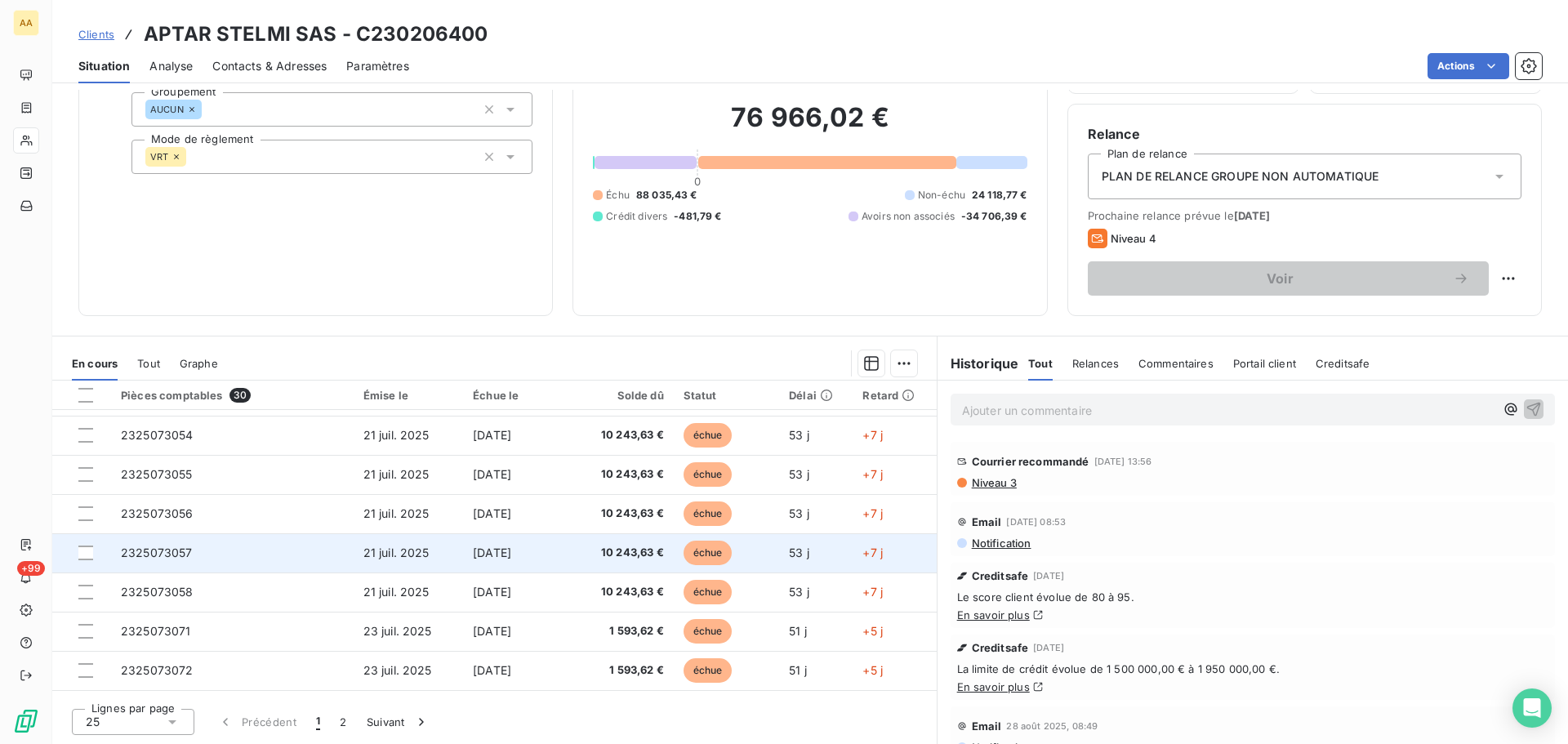
scroll to position [572, 0]
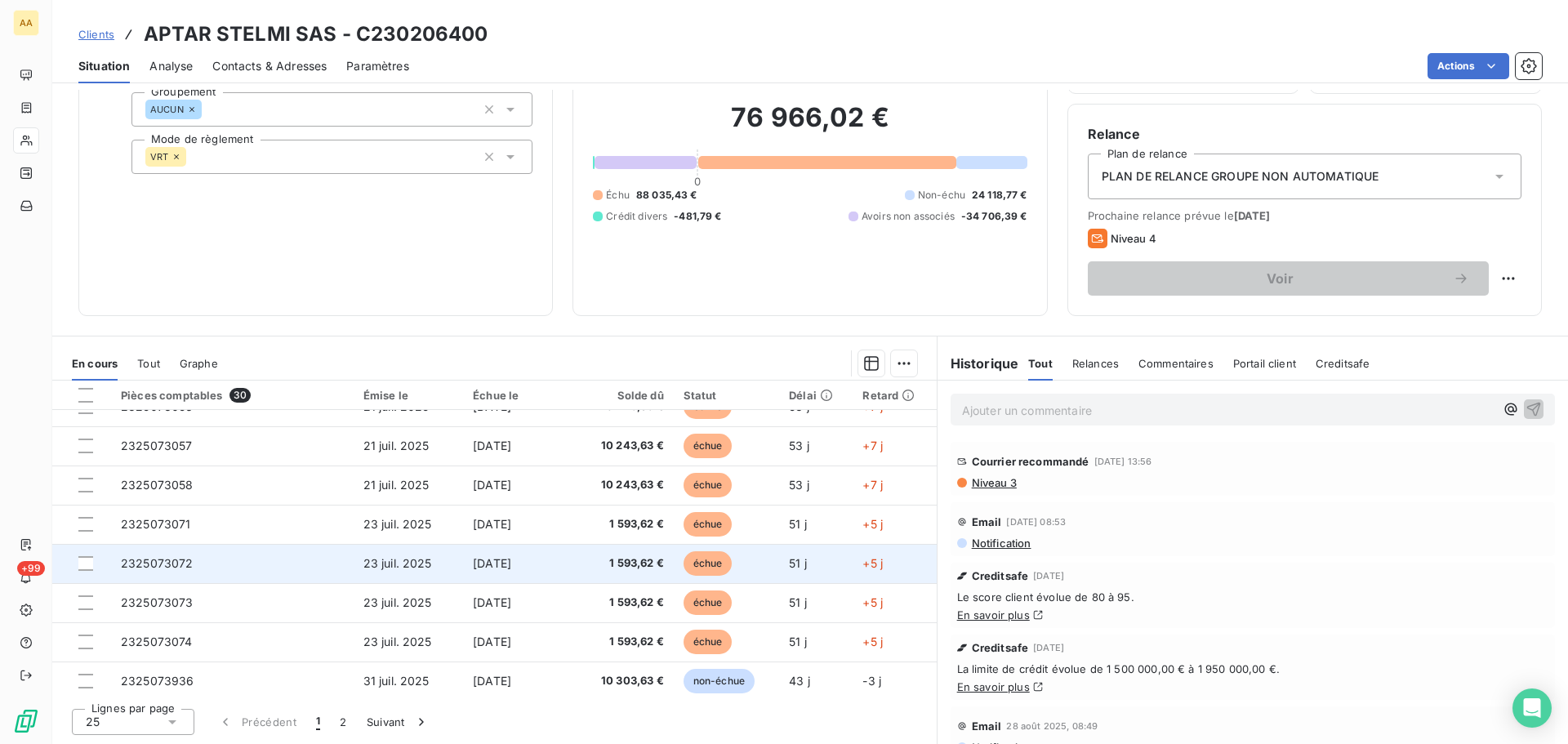
click at [146, 559] on span "2325073072" at bounding box center [156, 563] width 72 height 14
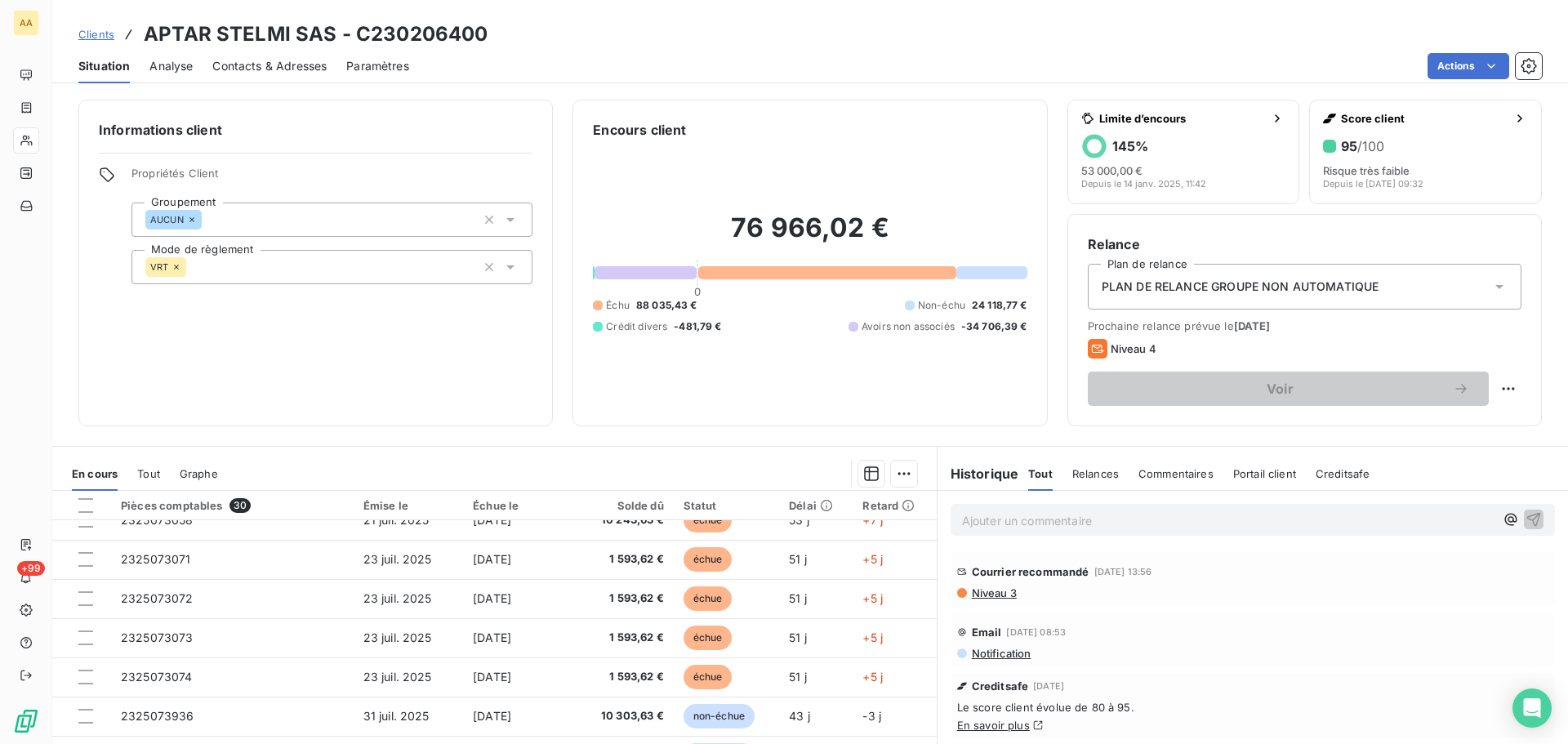
scroll to position [653, 0]
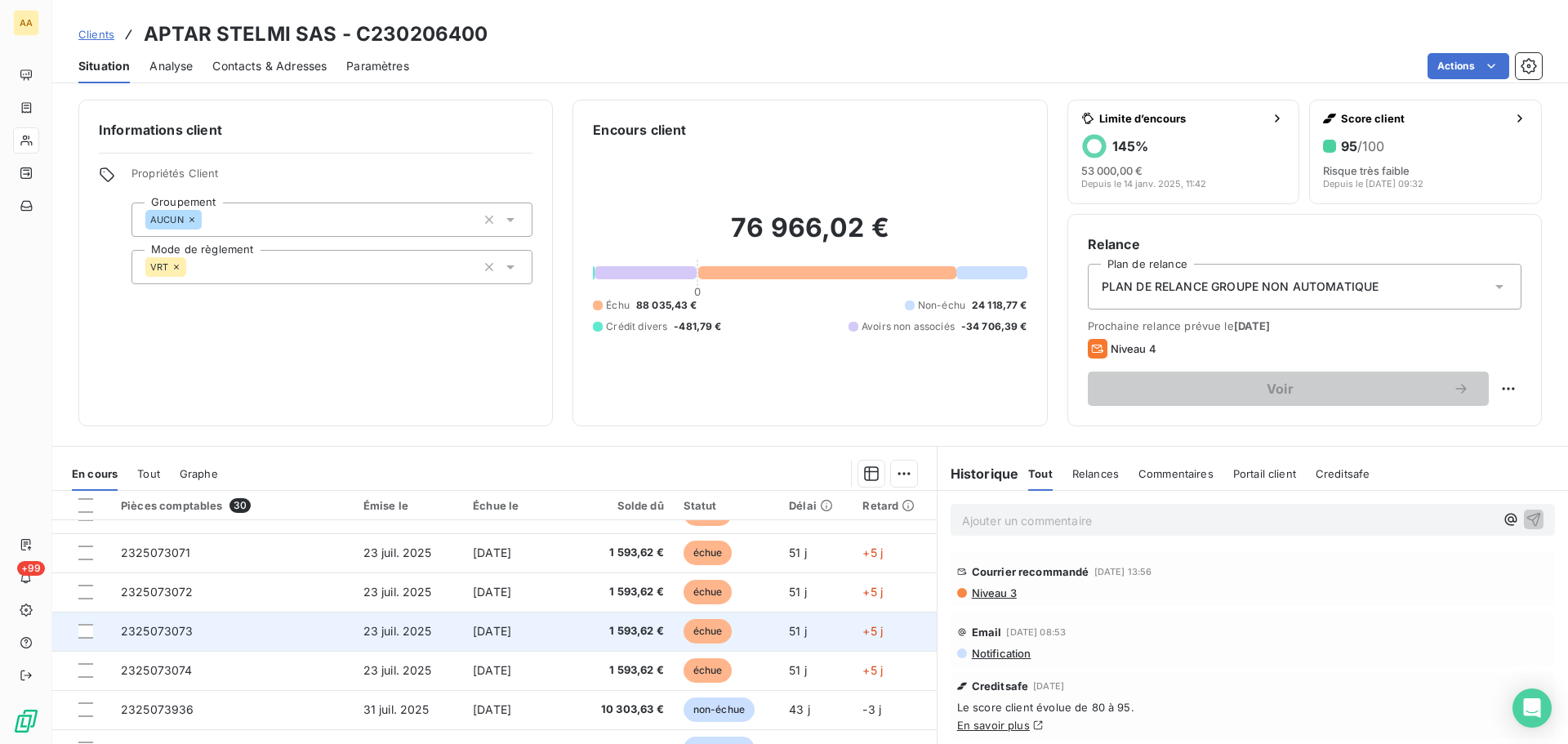
click at [179, 635] on span "2325073073" at bounding box center [156, 631] width 72 height 14
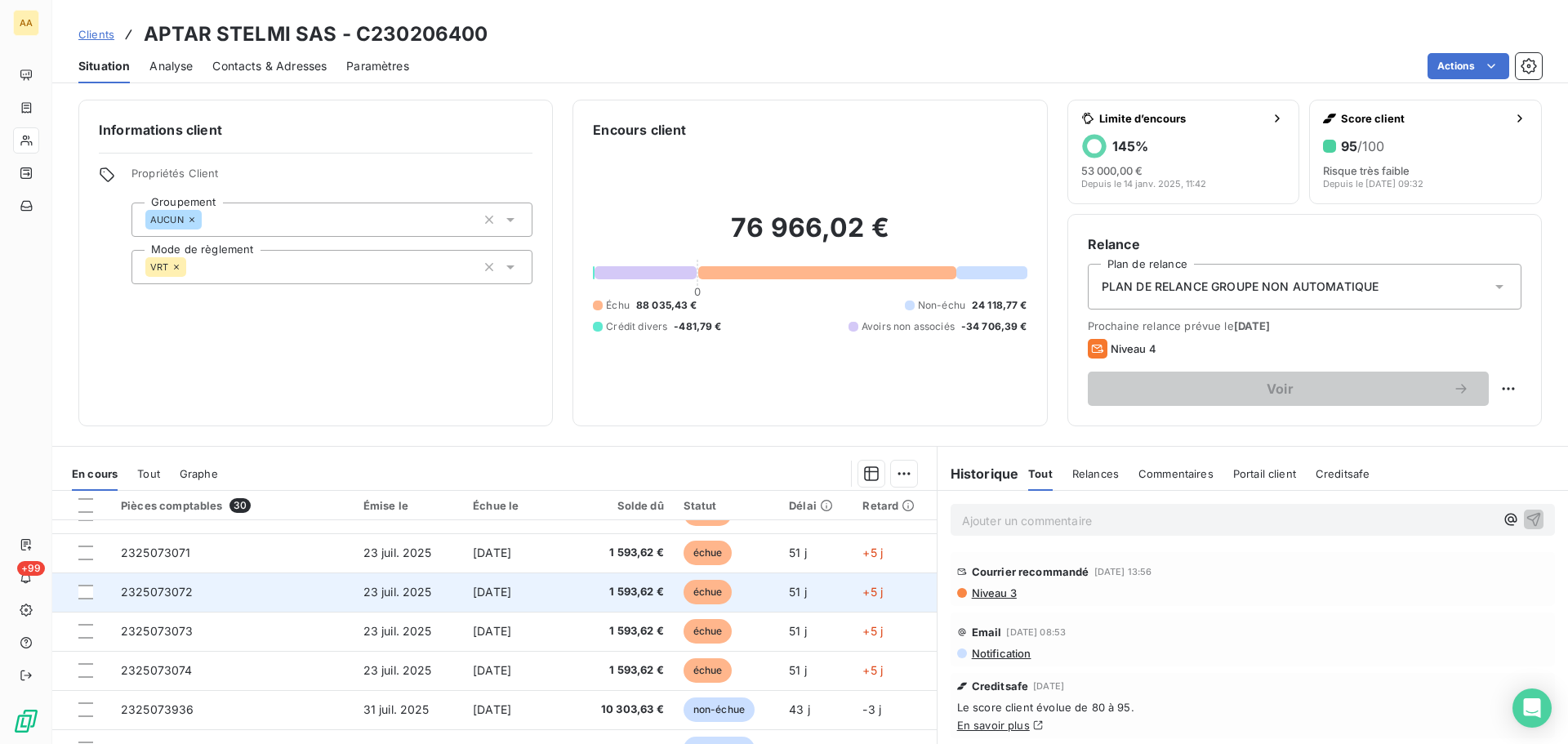
click at [146, 591] on span "2325073072" at bounding box center [156, 592] width 72 height 14
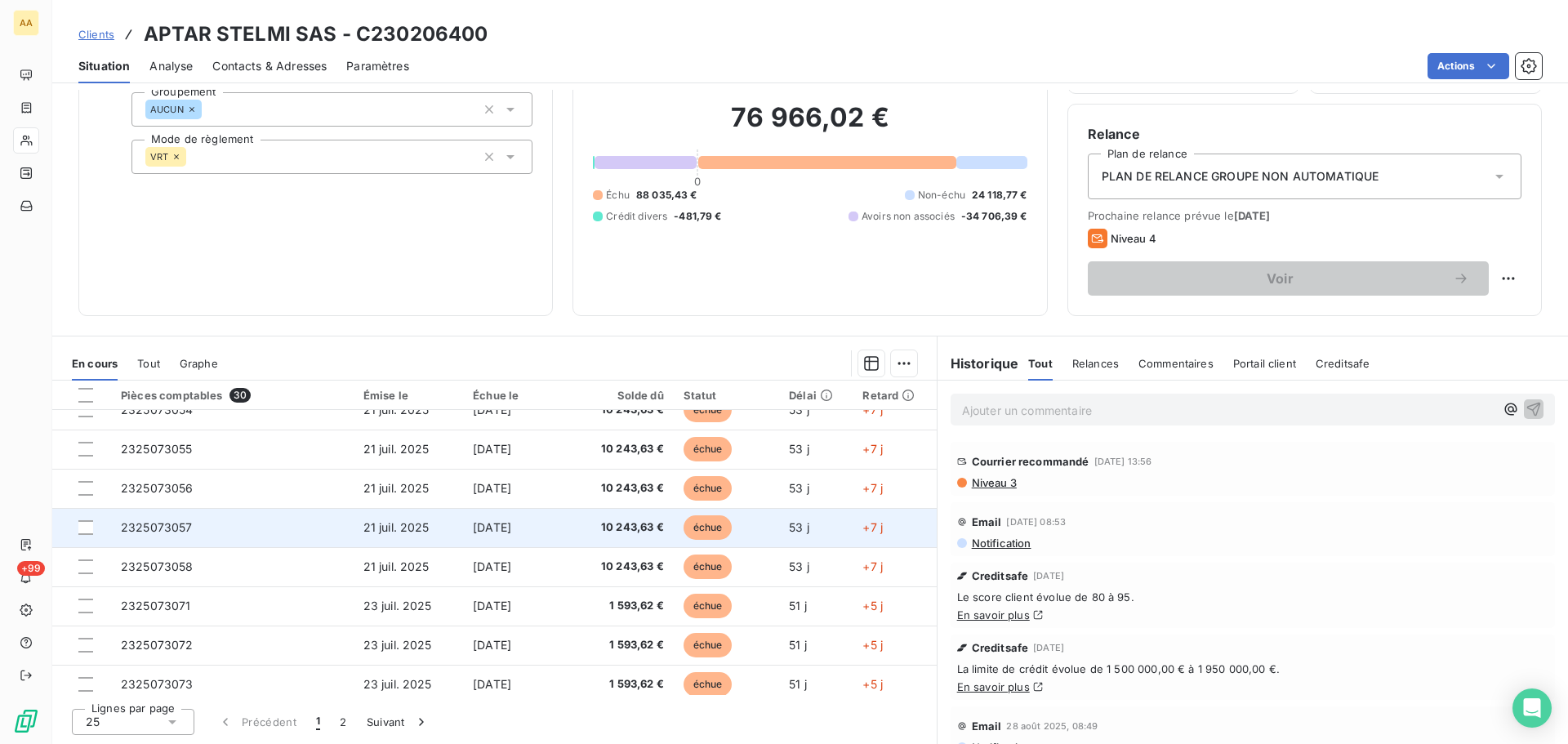
scroll to position [572, 0]
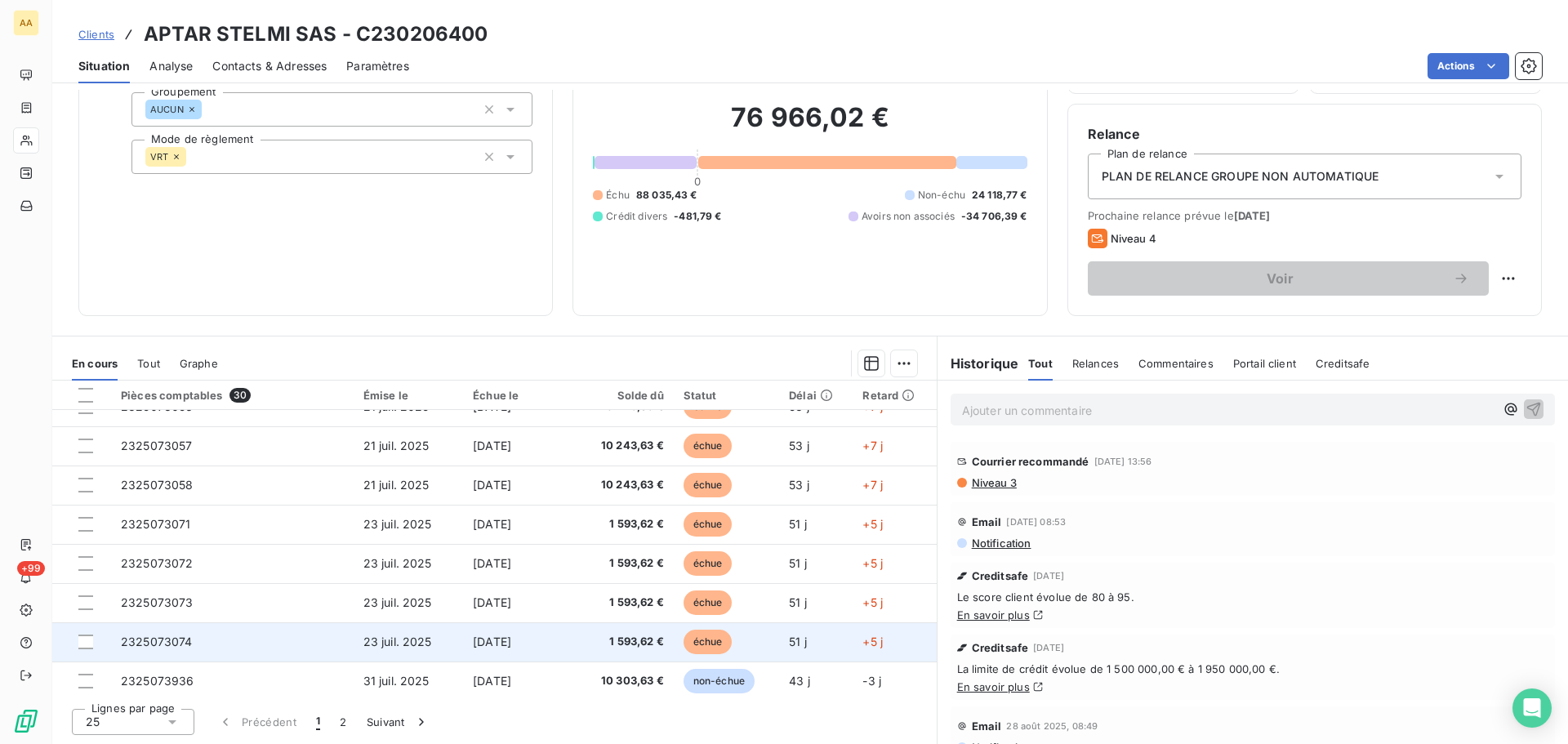
click at [144, 632] on td "2325073074" at bounding box center [233, 642] width 243 height 39
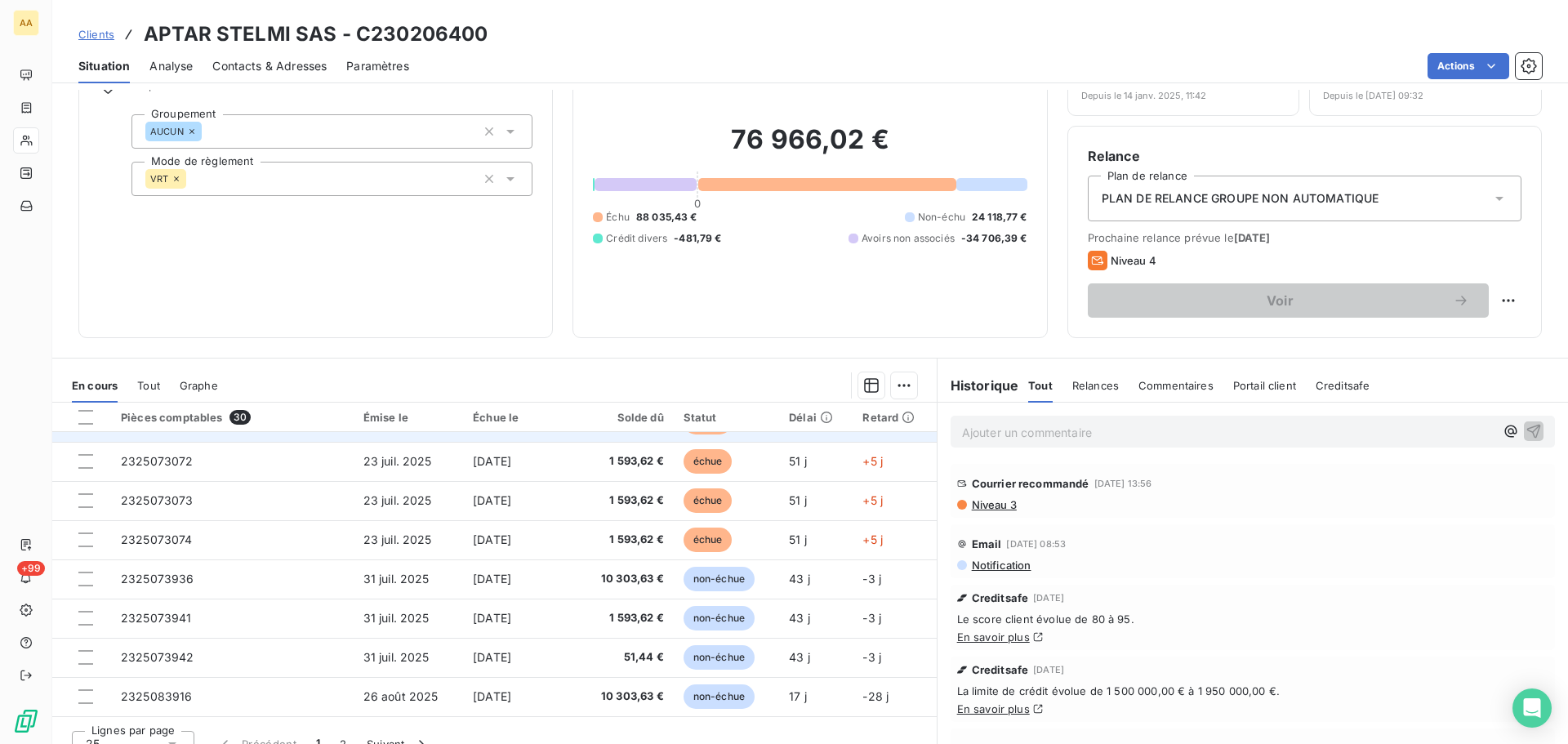
scroll to position [111, 0]
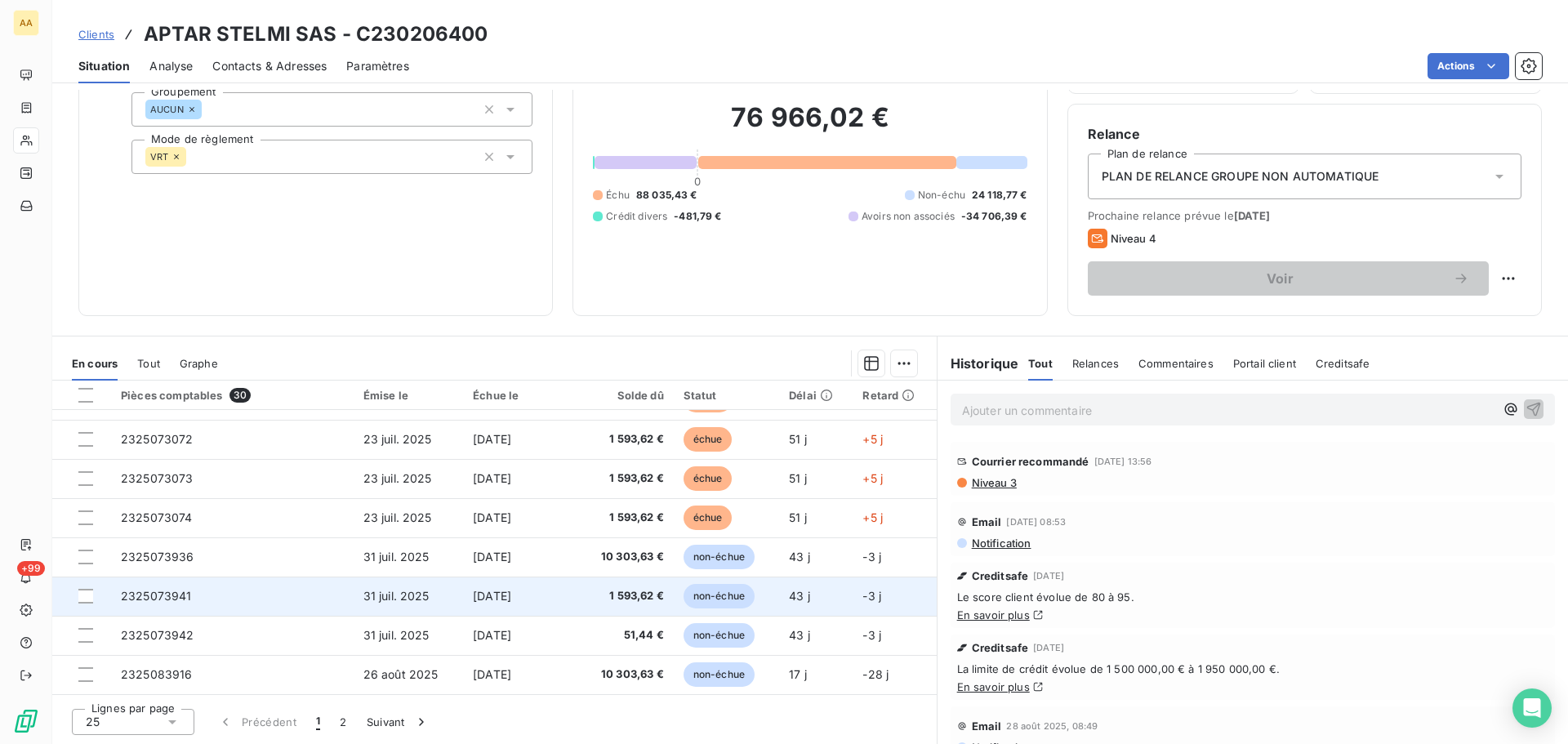
click at [167, 600] on span "2325073941" at bounding box center [156, 596] width 71 height 14
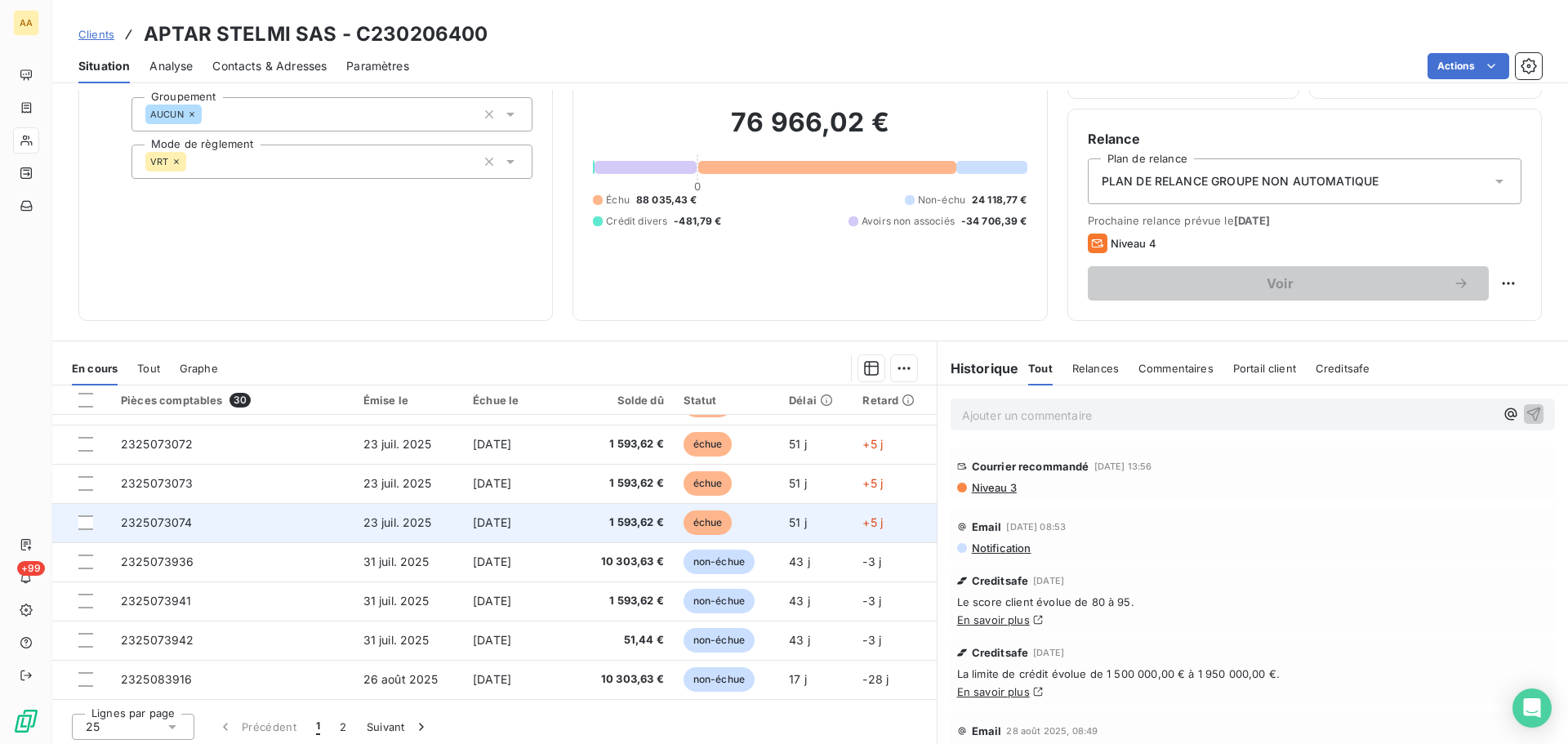
scroll to position [111, 0]
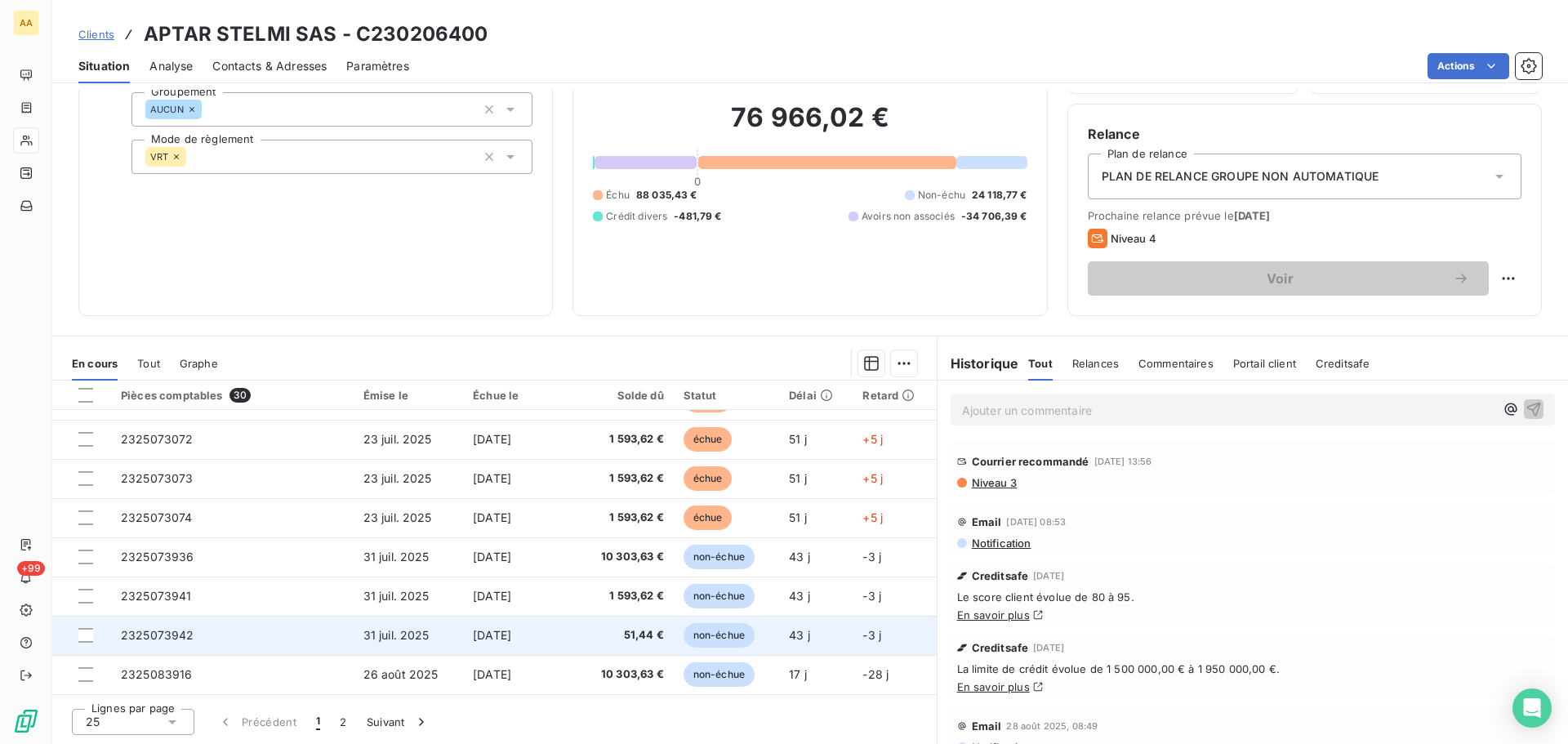
click at [134, 633] on span "2325073942" at bounding box center [157, 635] width 73 height 14
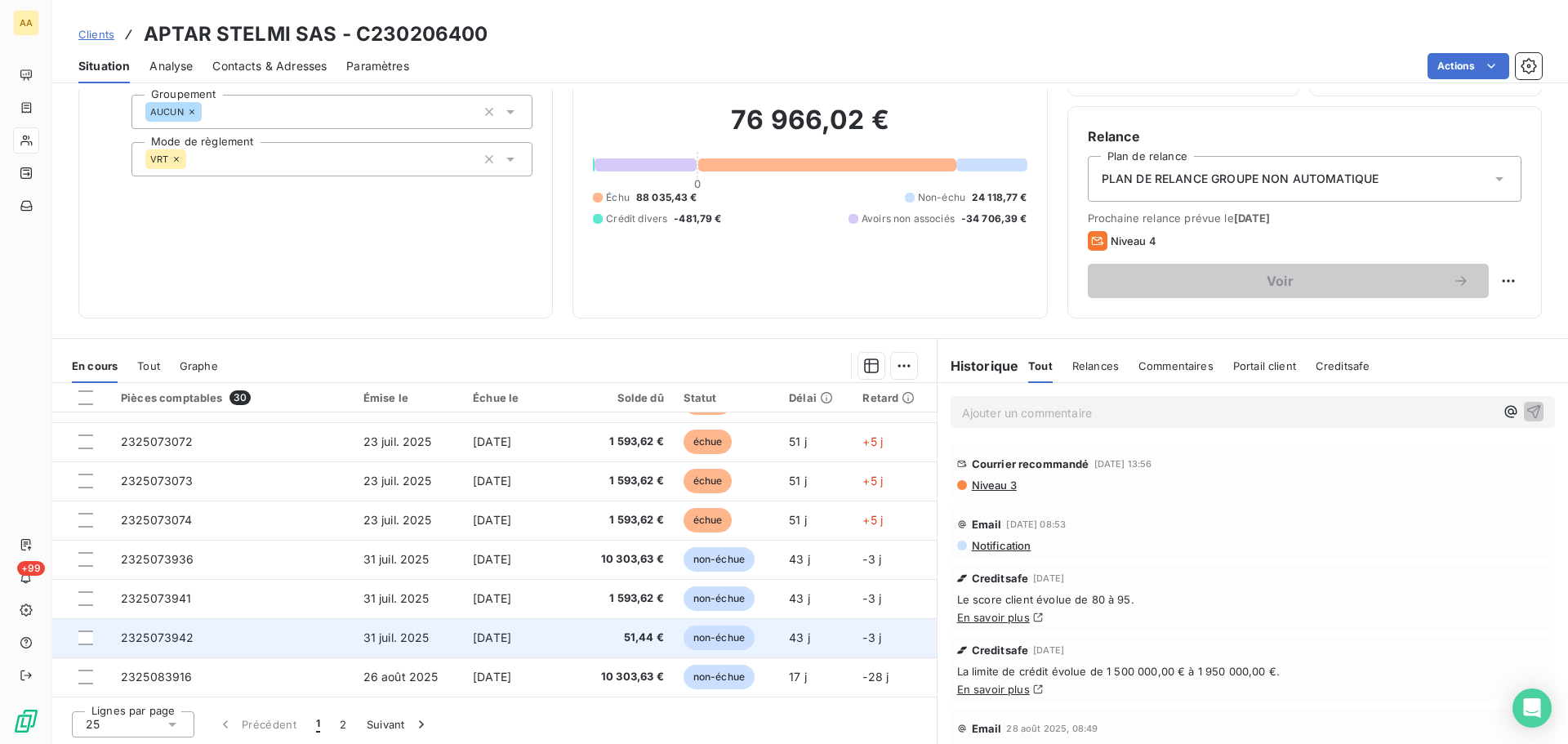
scroll to position [111, 0]
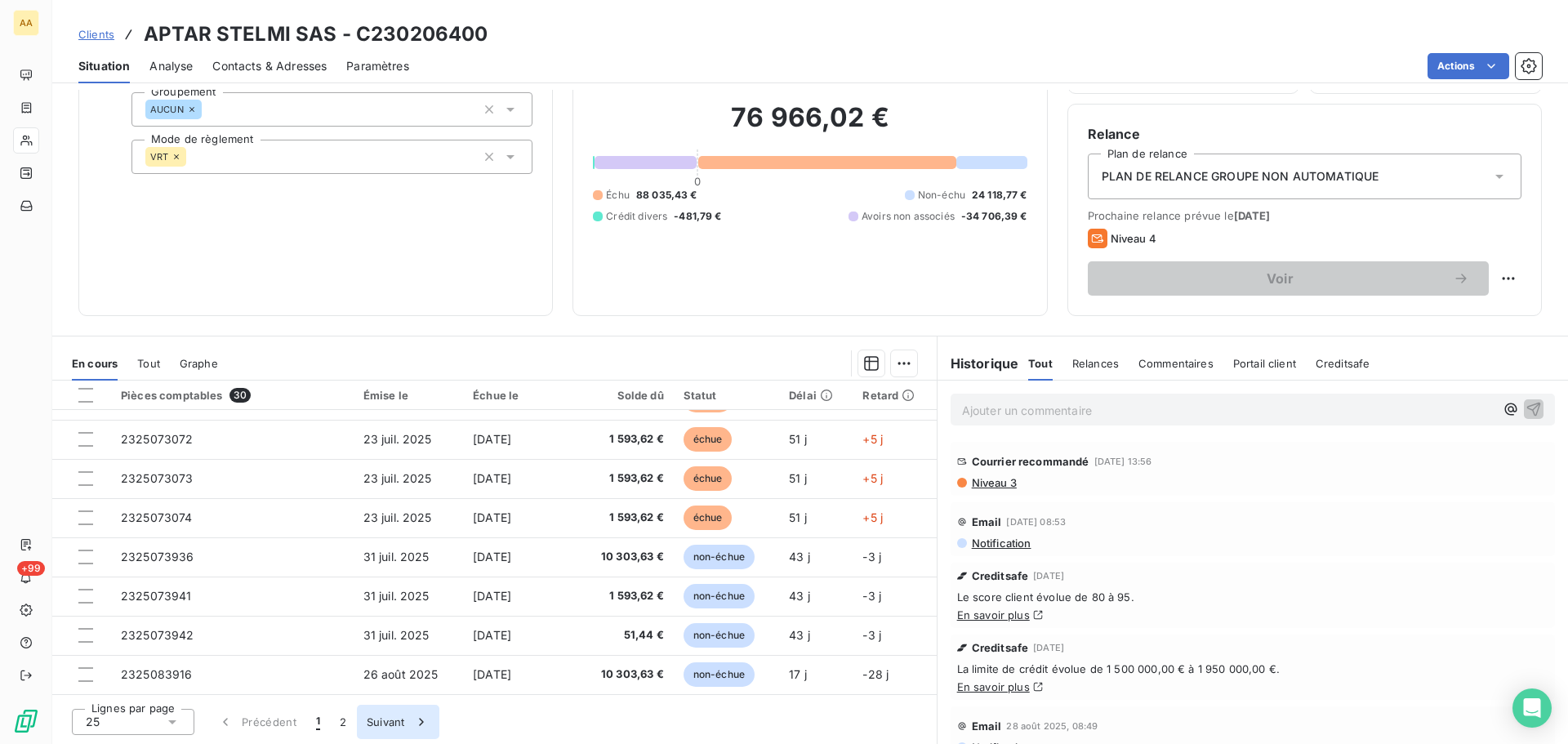
click at [405, 717] on div "button" at bounding box center [417, 722] width 24 height 17
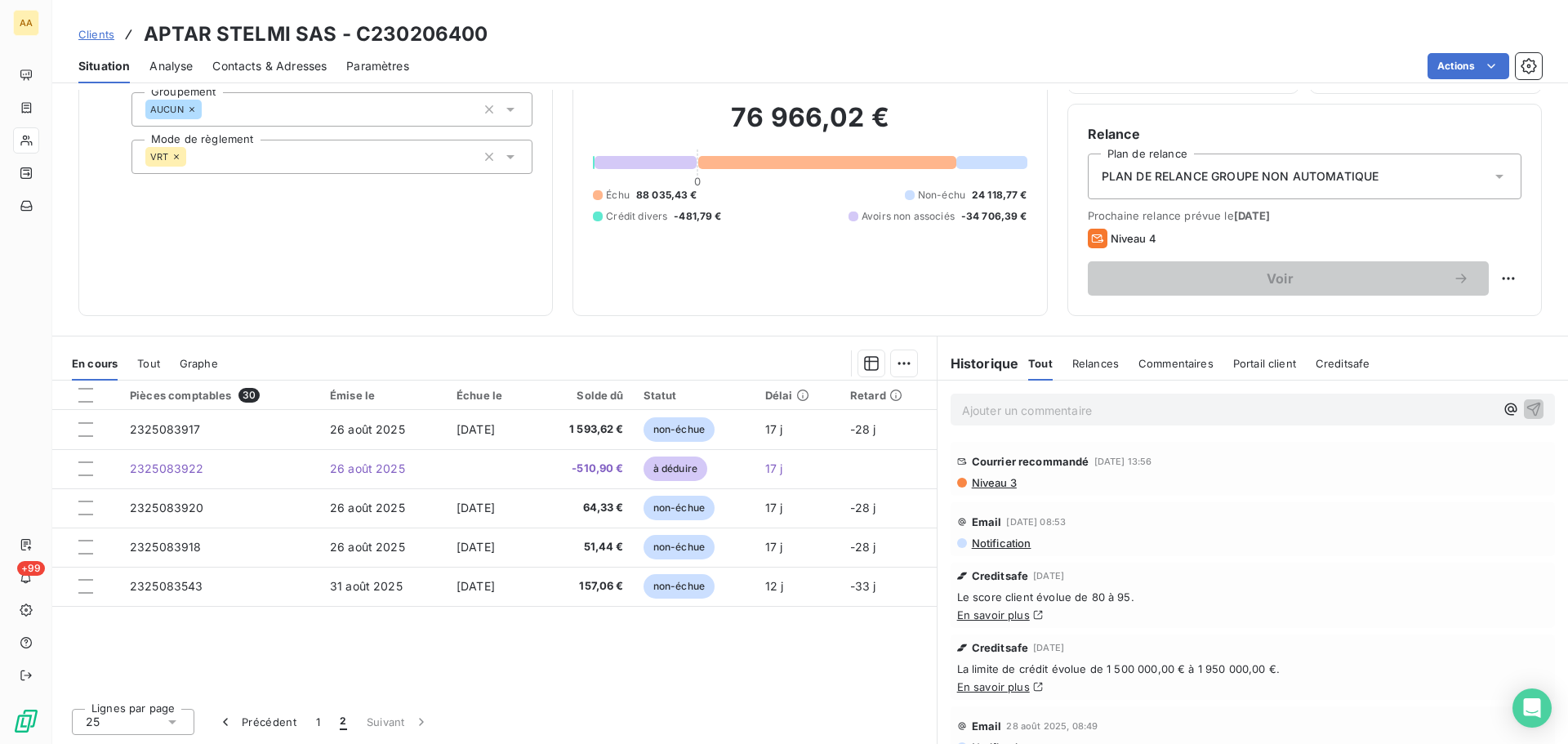
scroll to position [0, 0]
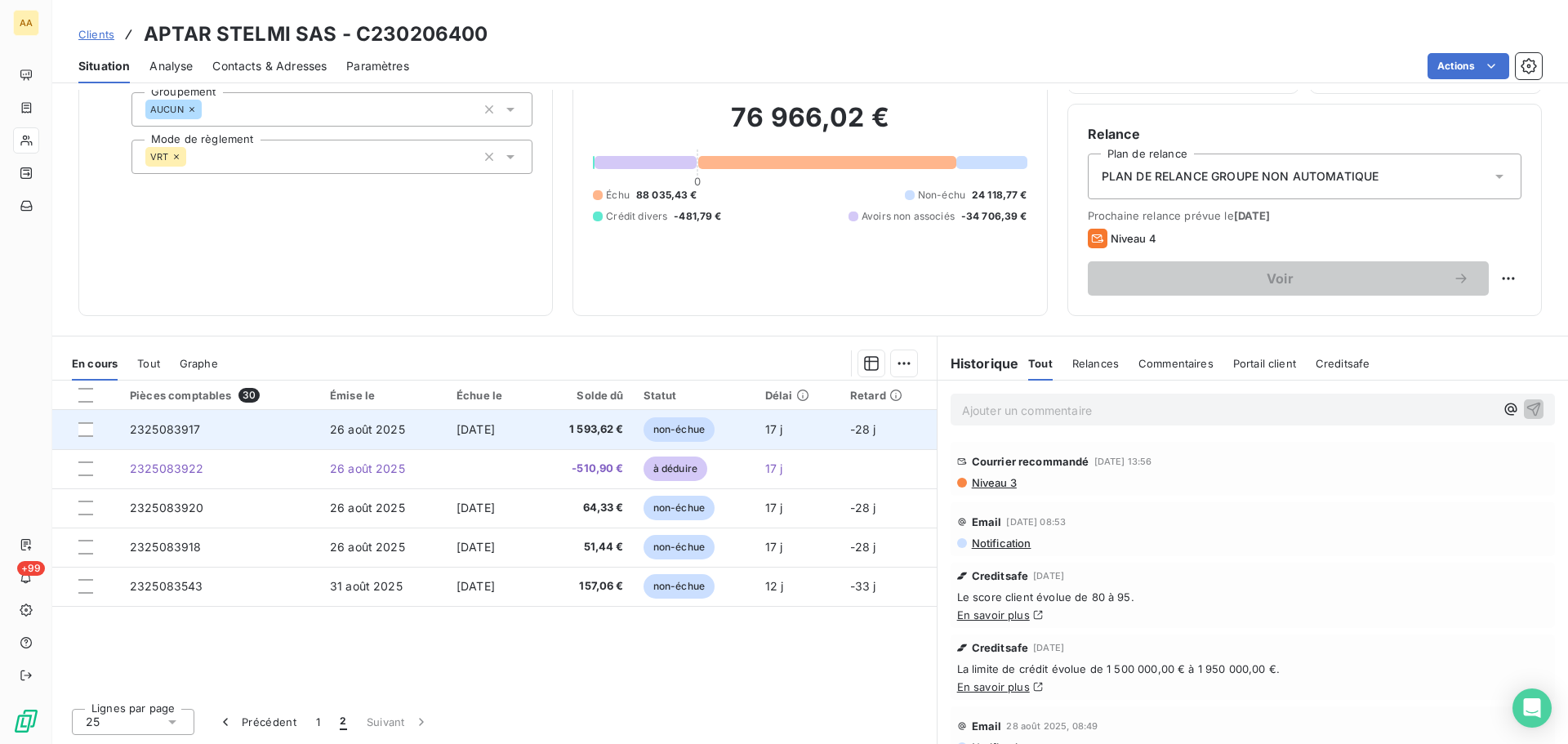
click at [167, 429] on span "2325083917" at bounding box center [165, 429] width 71 height 14
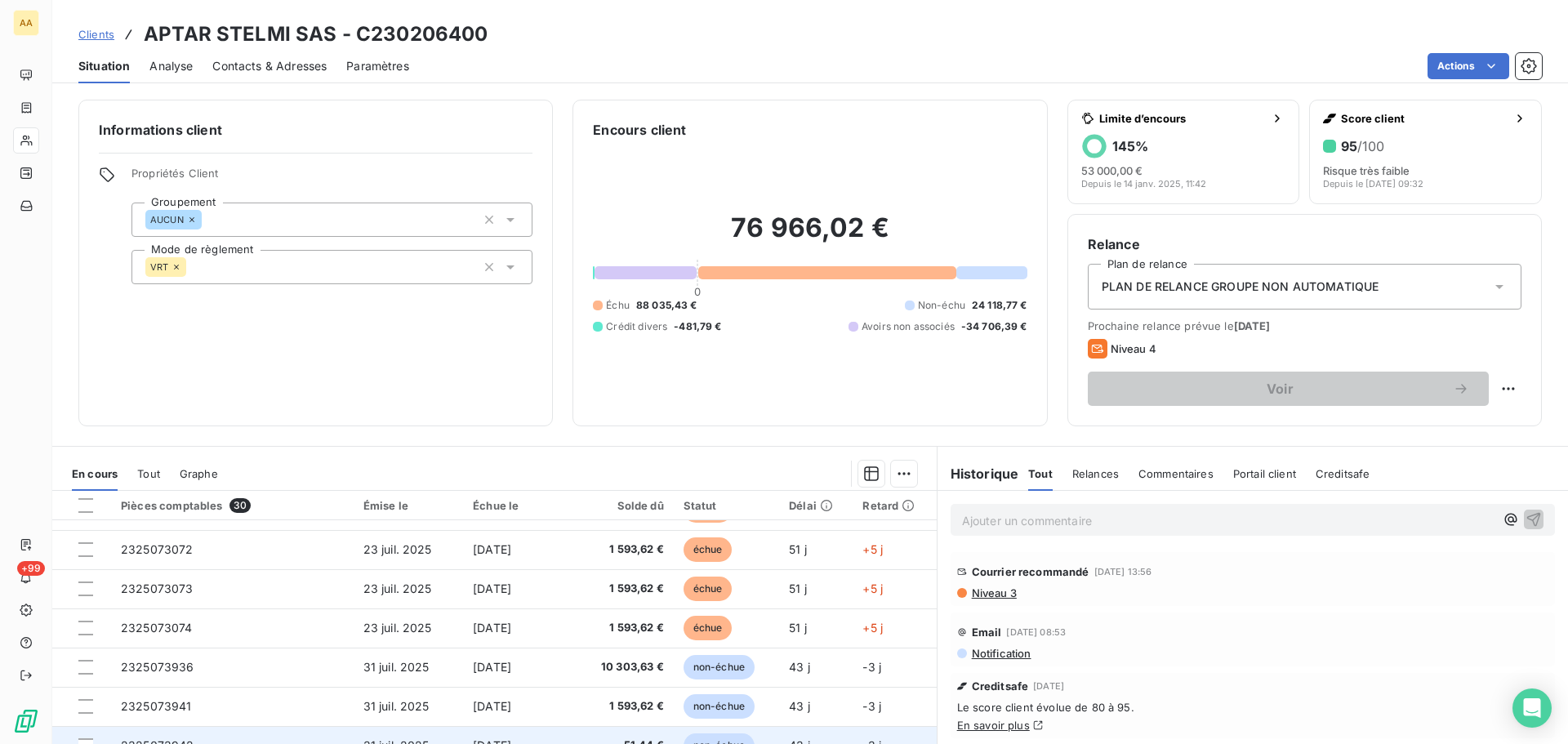
scroll to position [111, 0]
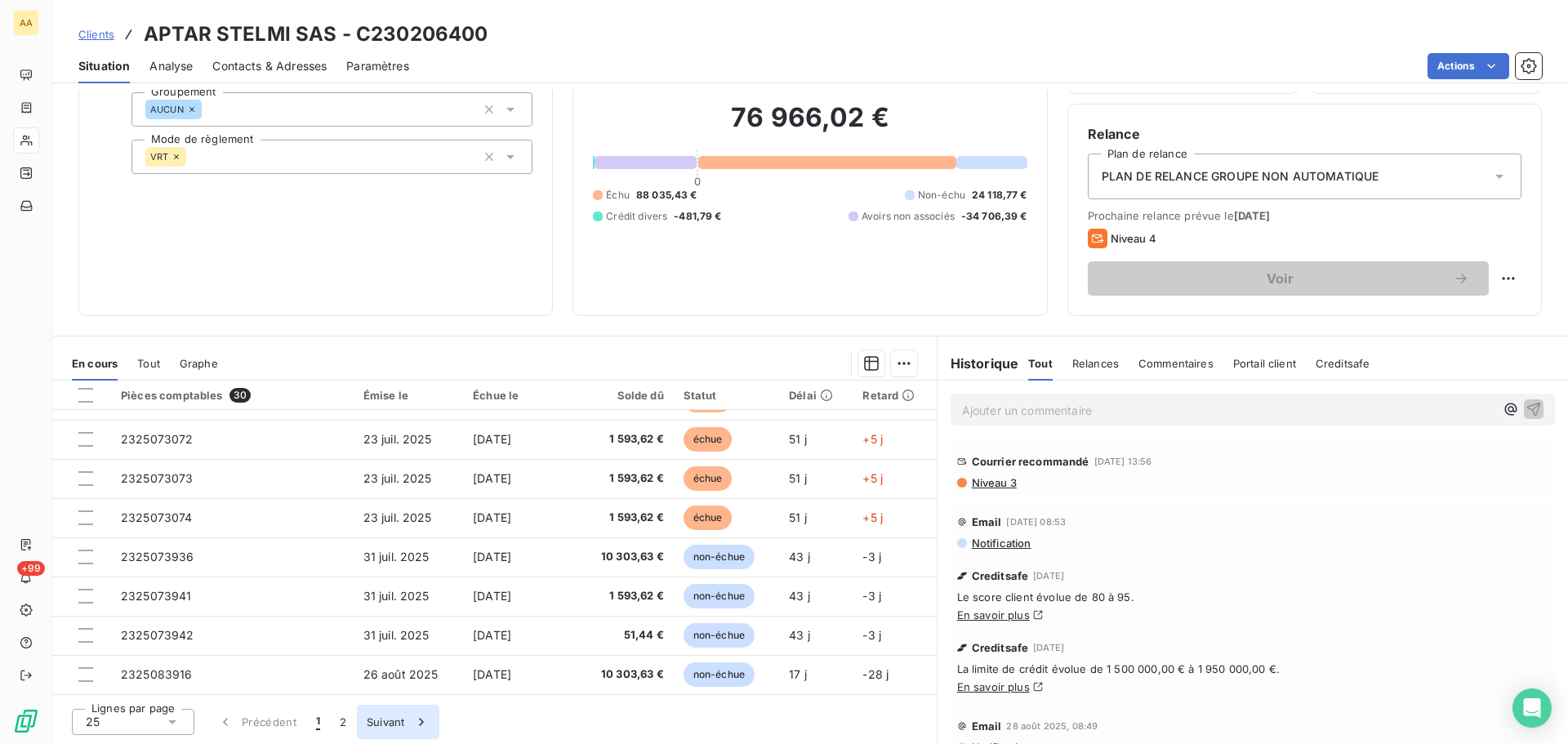
drag, startPoint x: 396, startPoint y: 722, endPoint x: 289, endPoint y: 656, distance: 125.7
click at [394, 722] on button "Suivant" at bounding box center [398, 722] width 82 height 34
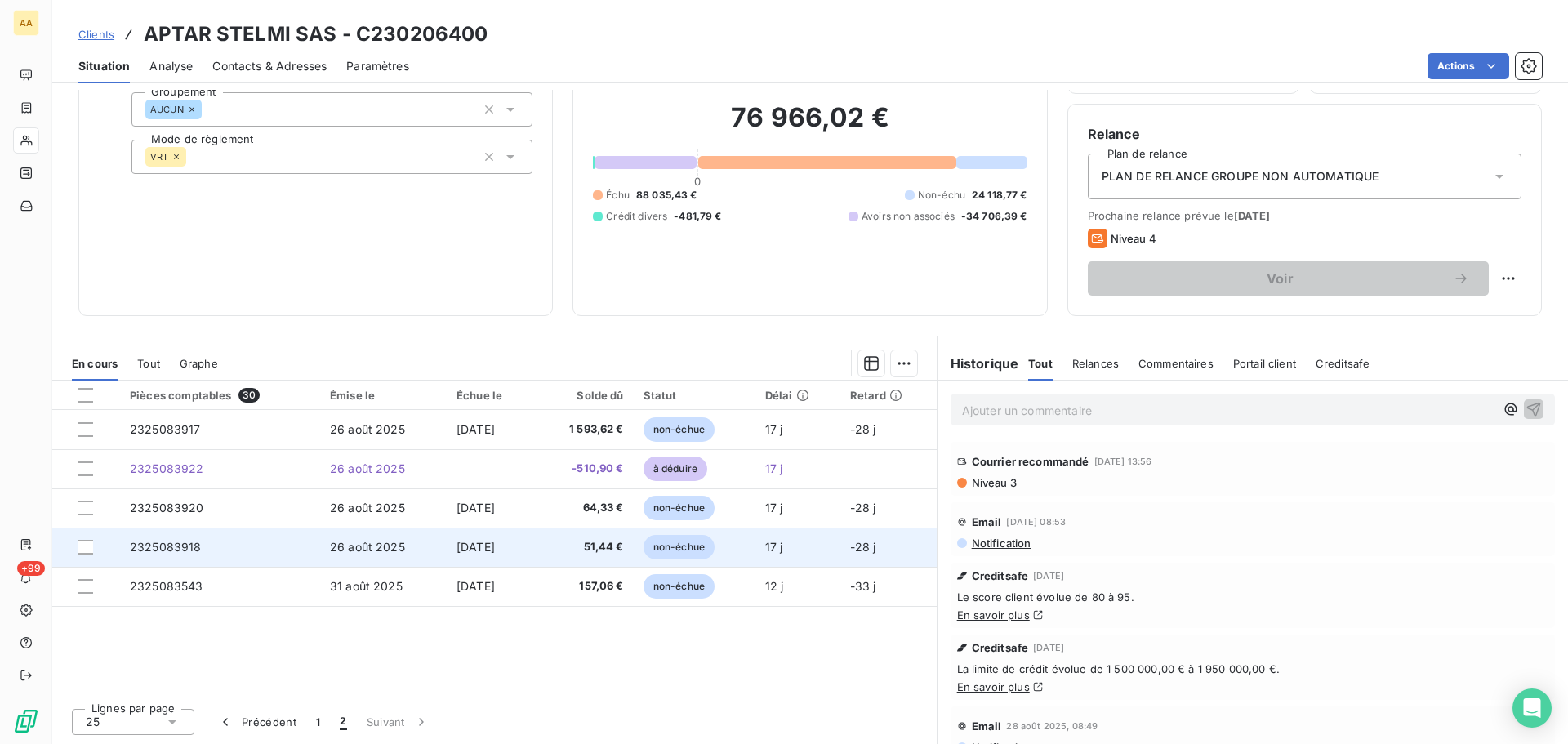
click at [151, 548] on span "2325083918" at bounding box center [166, 547] width 72 height 14
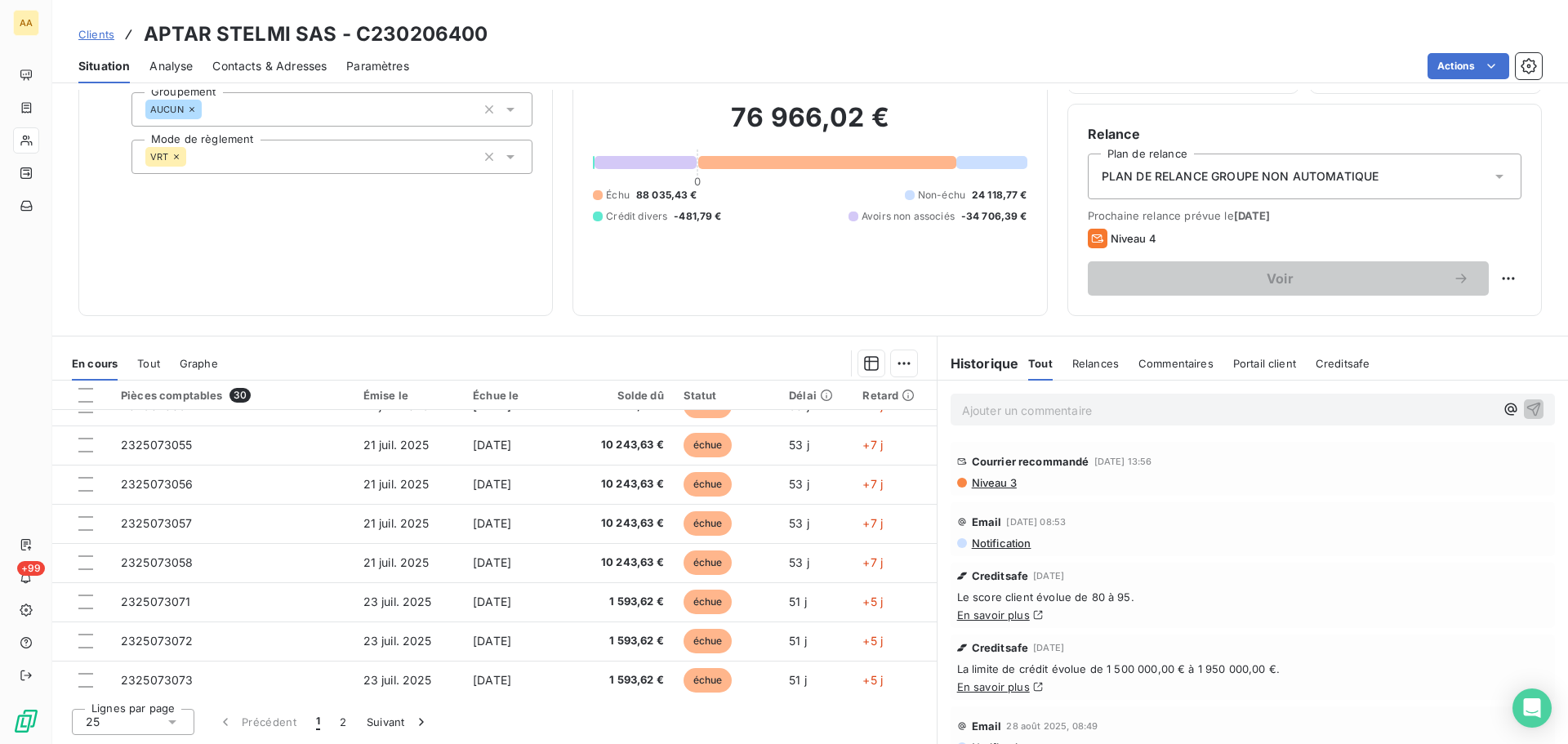
scroll to position [614, 0]
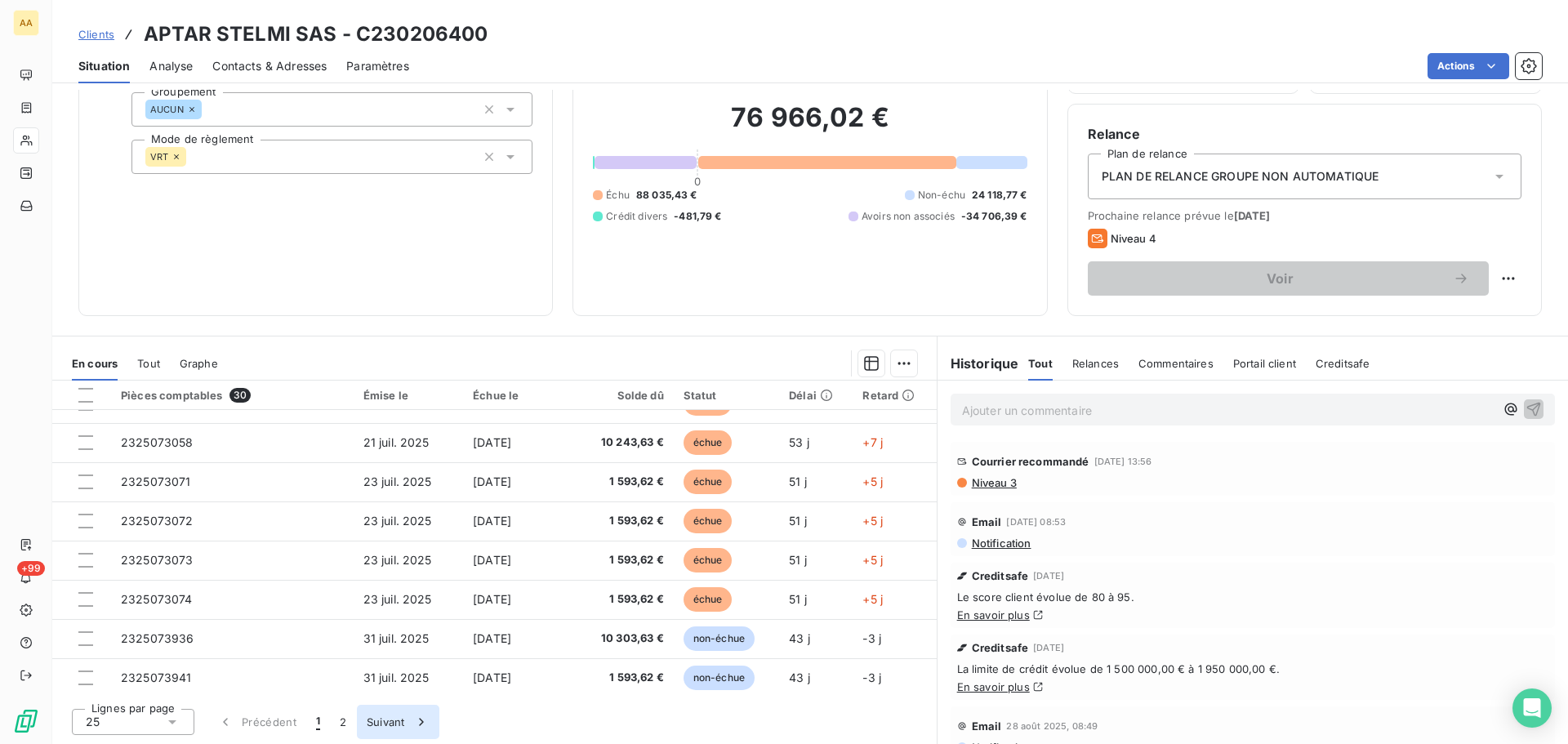
click at [372, 712] on button "Suivant" at bounding box center [398, 722] width 82 height 34
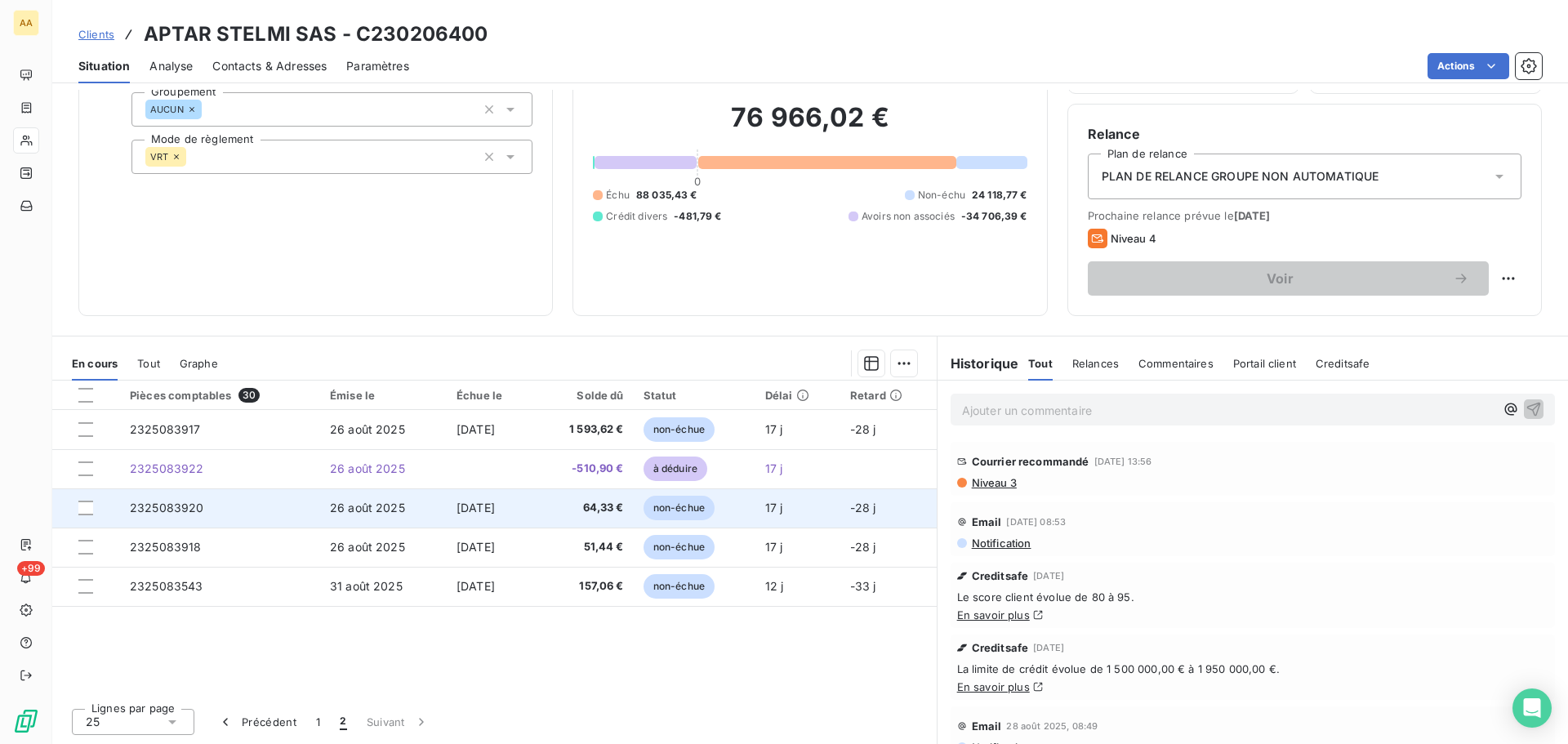
click at [212, 511] on td "2325083920" at bounding box center [220, 508] width 200 height 39
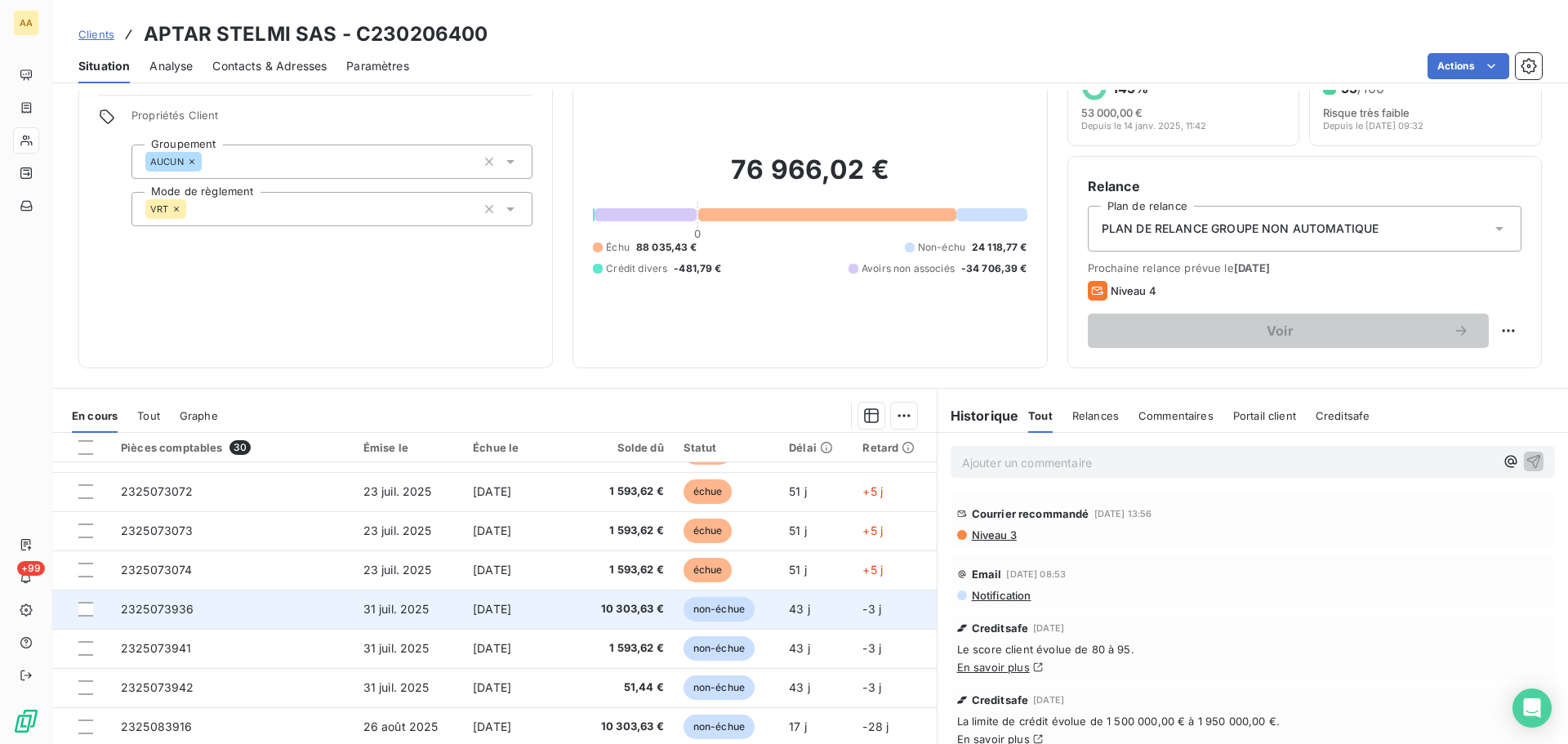
scroll to position [111, 0]
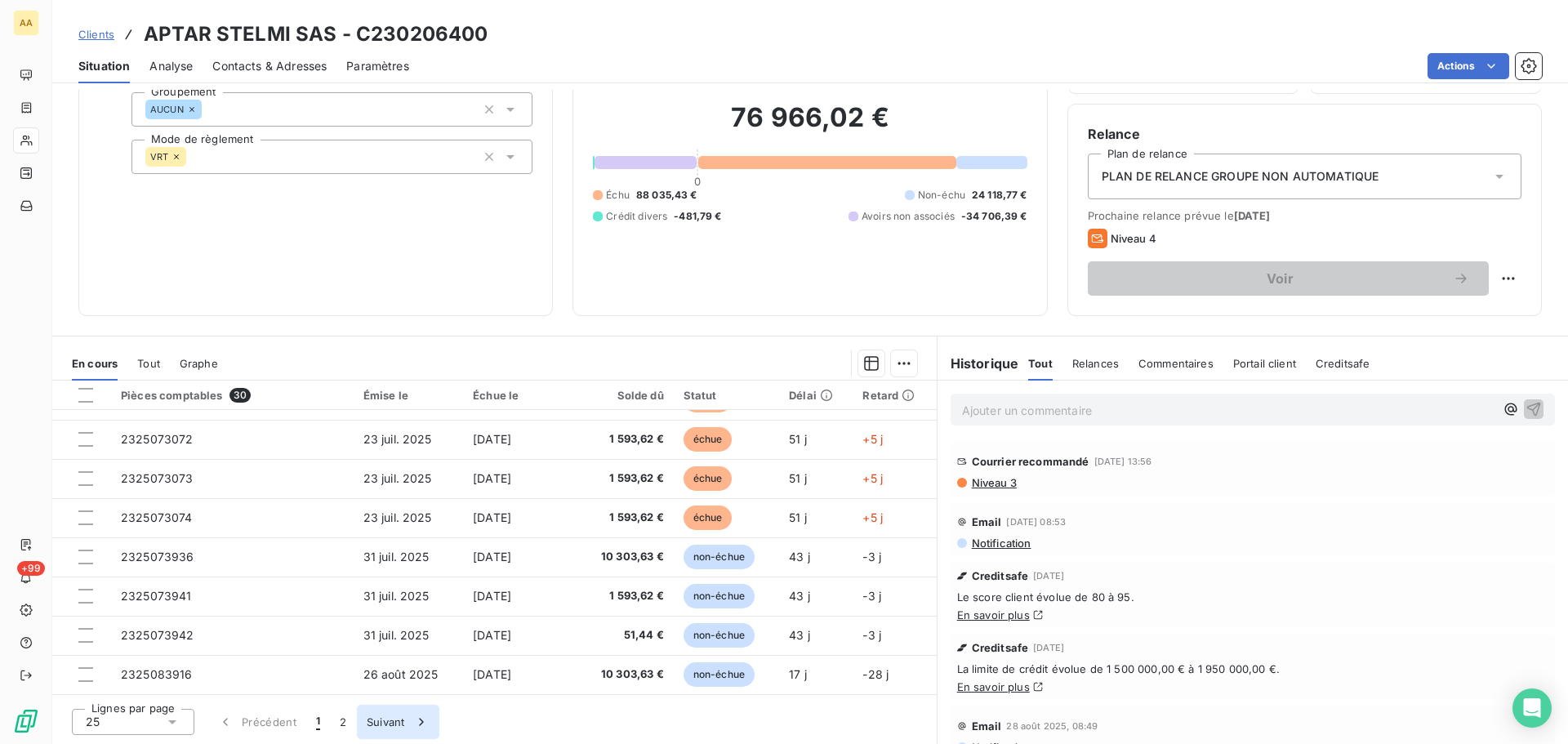
click at [394, 726] on button "Suivant" at bounding box center [398, 722] width 82 height 34
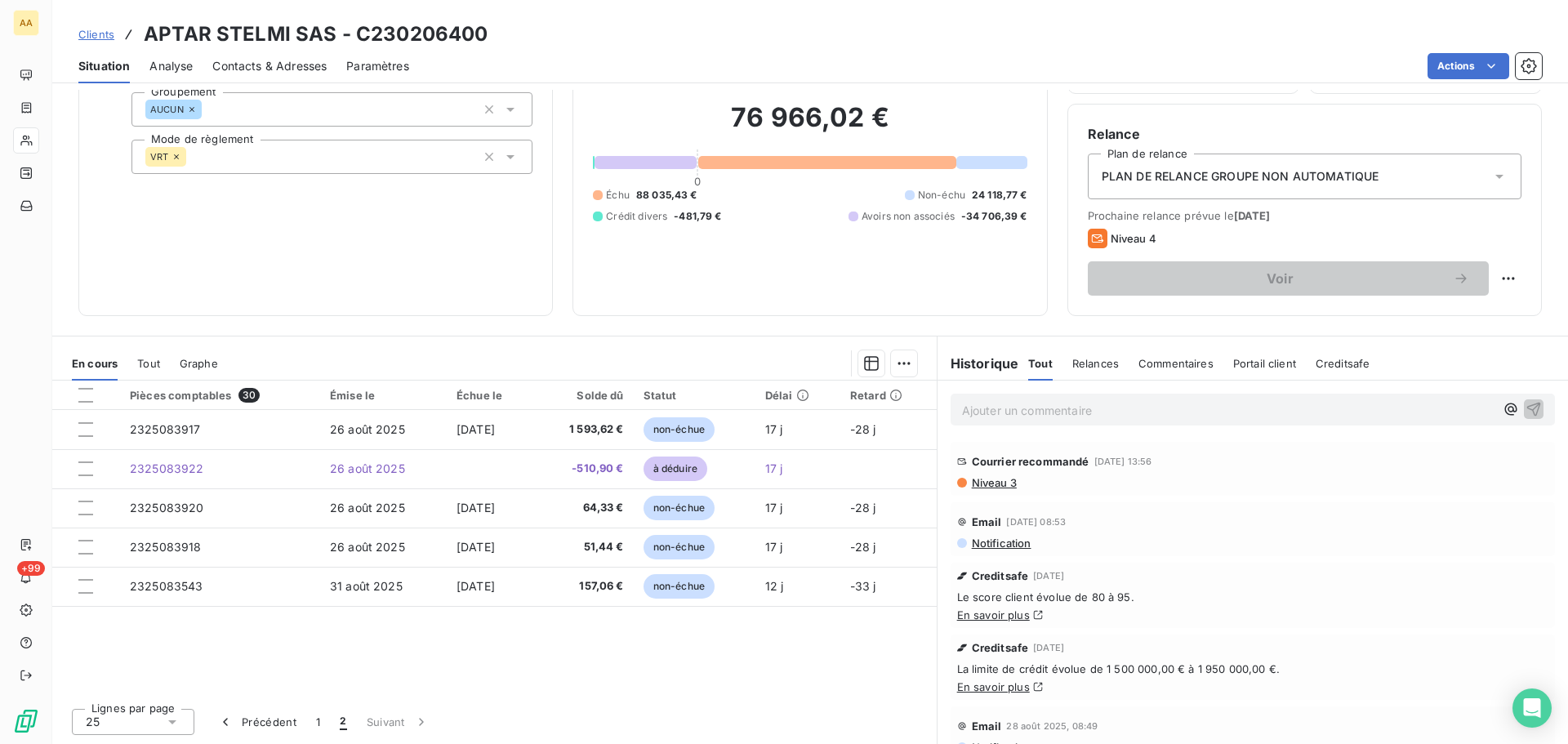
scroll to position [0, 0]
click at [313, 719] on button "1" at bounding box center [318, 722] width 23 height 34
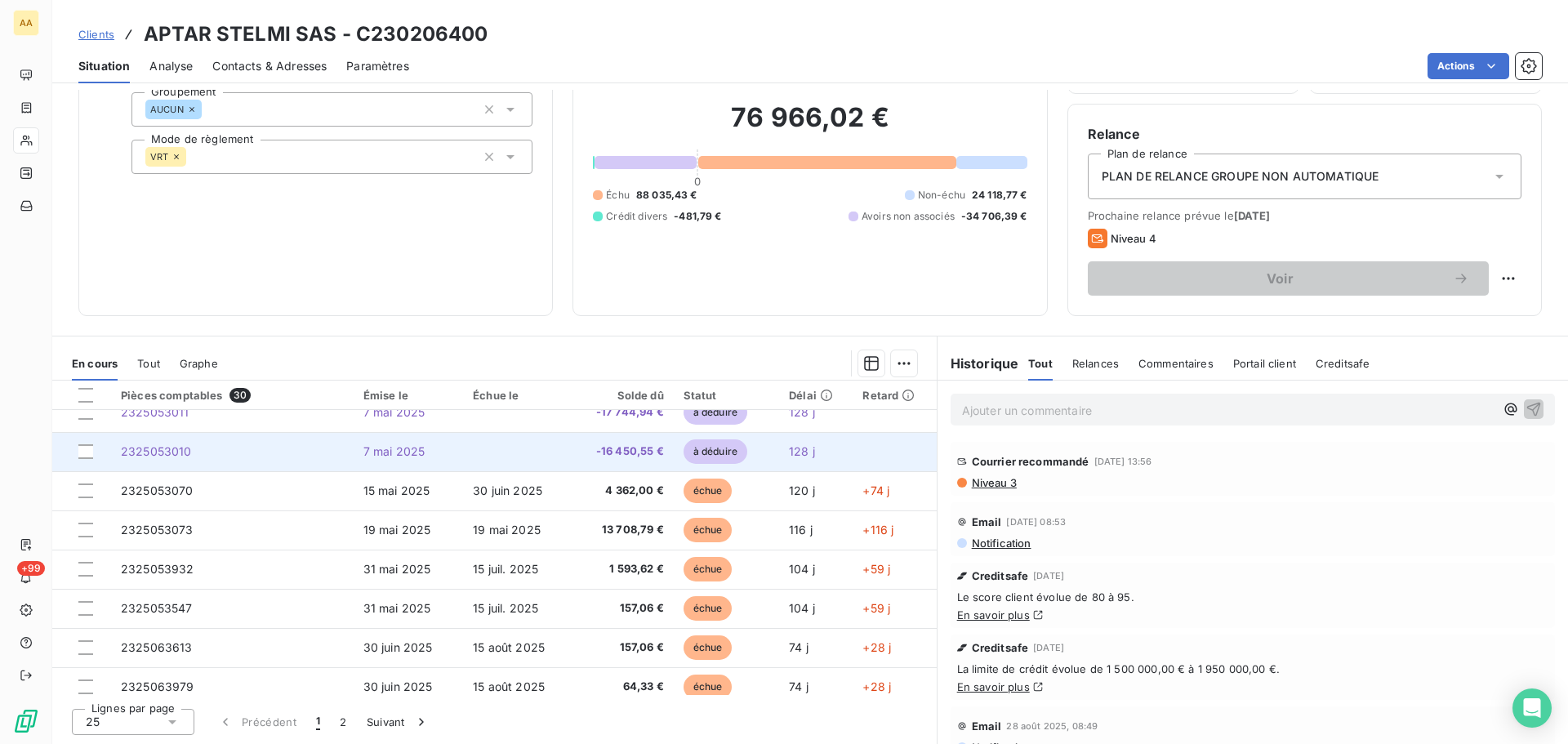
scroll to position [163, 0]
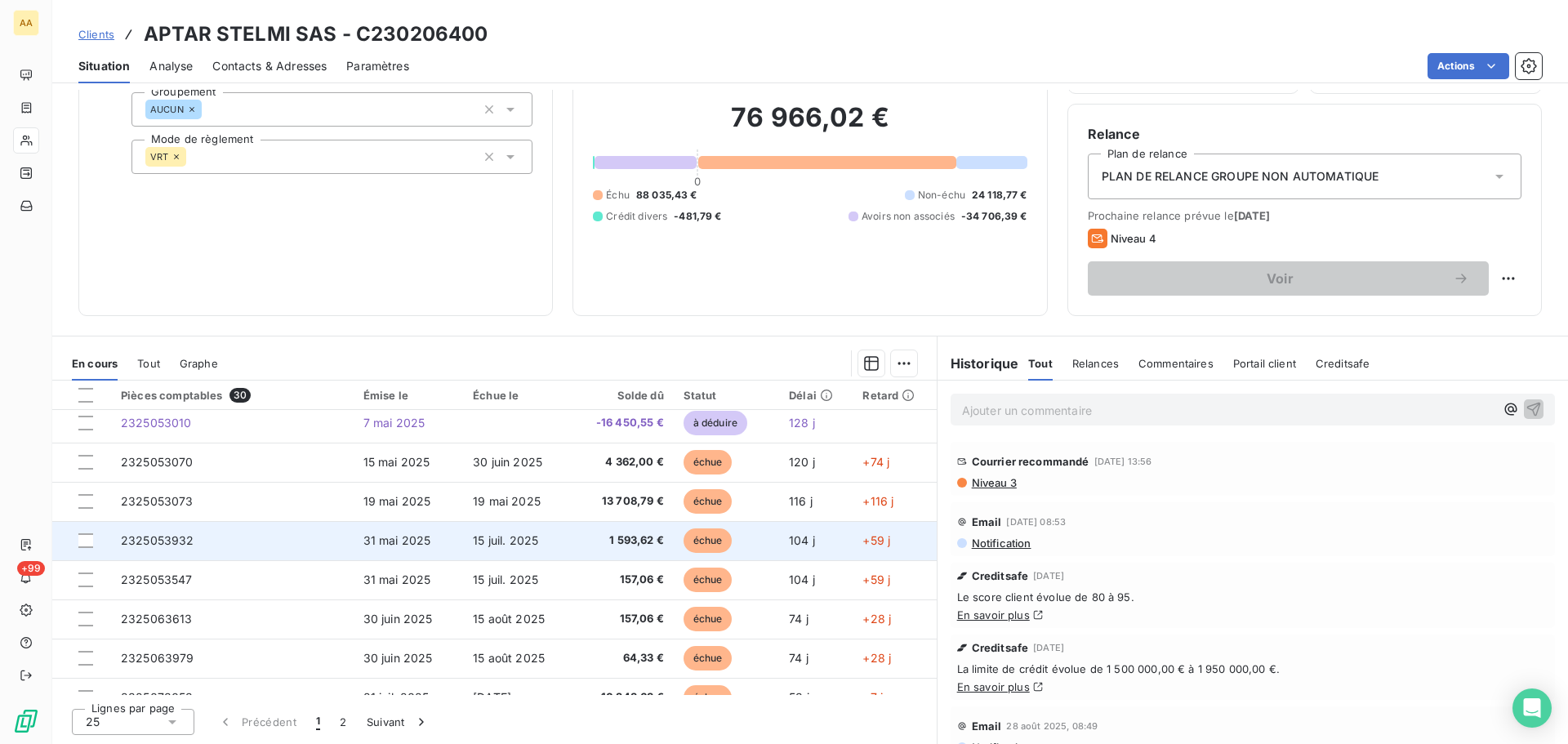
click at [166, 536] on span "2325053932" at bounding box center [157, 540] width 73 height 14
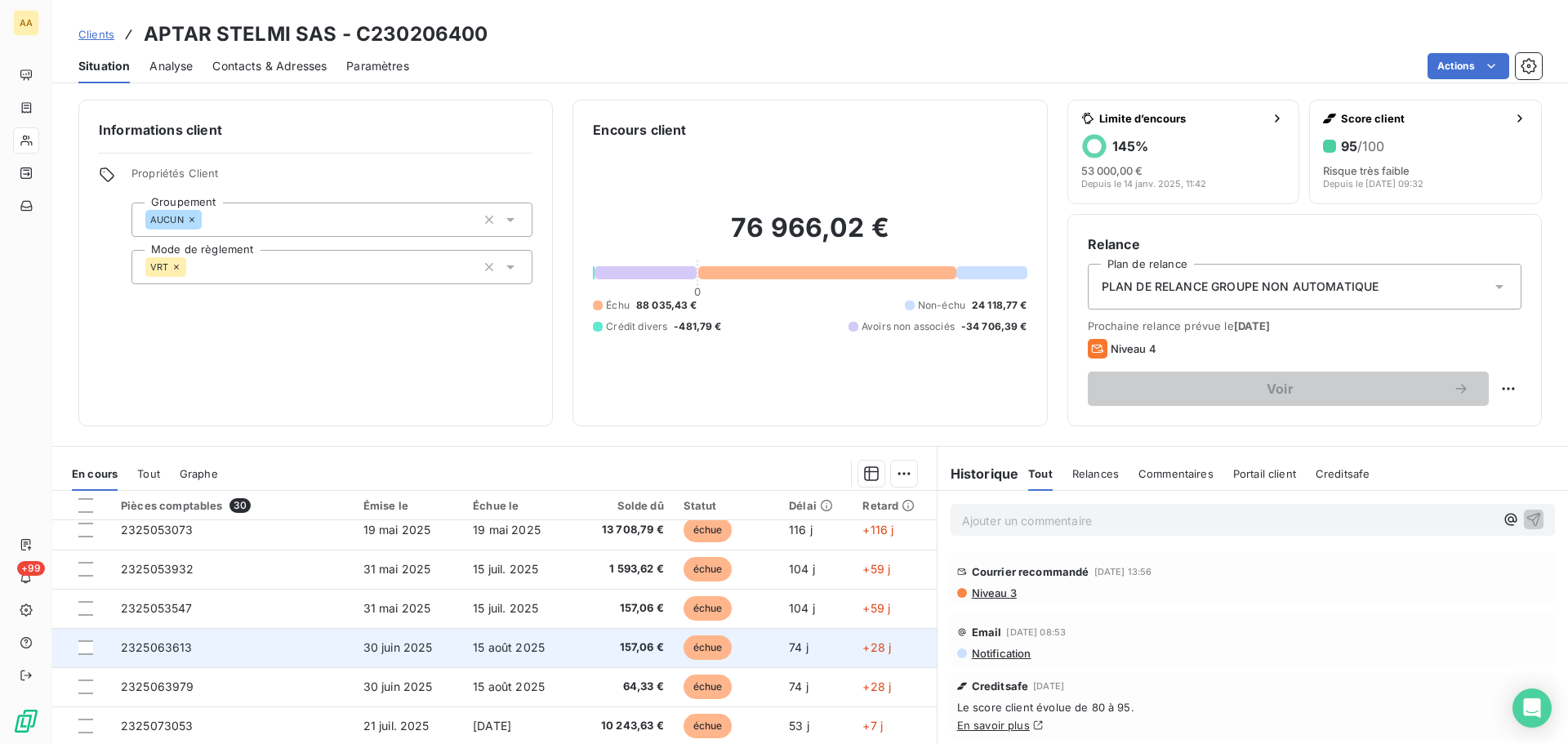
scroll to position [327, 0]
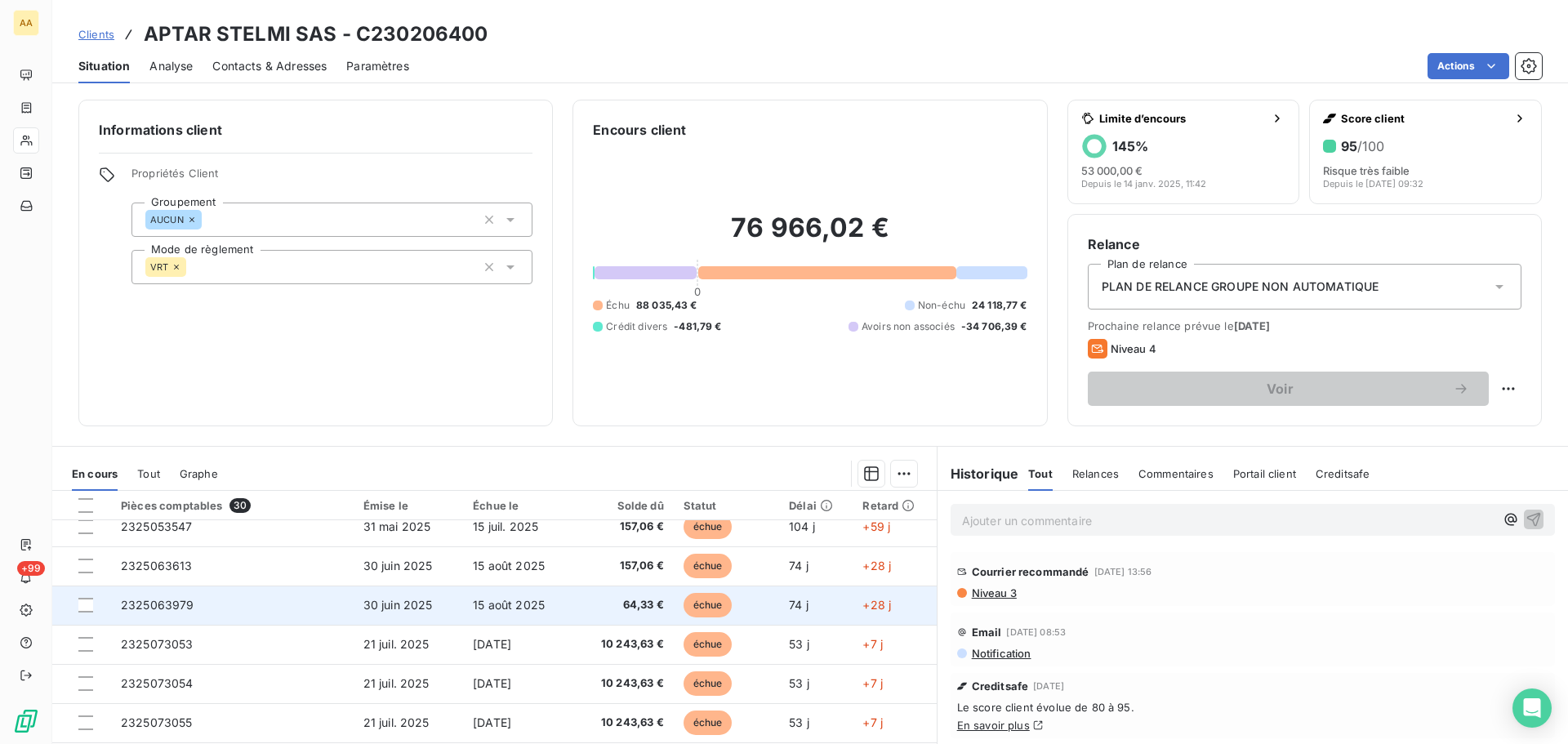
click at [146, 600] on span "2325063979" at bounding box center [157, 605] width 73 height 14
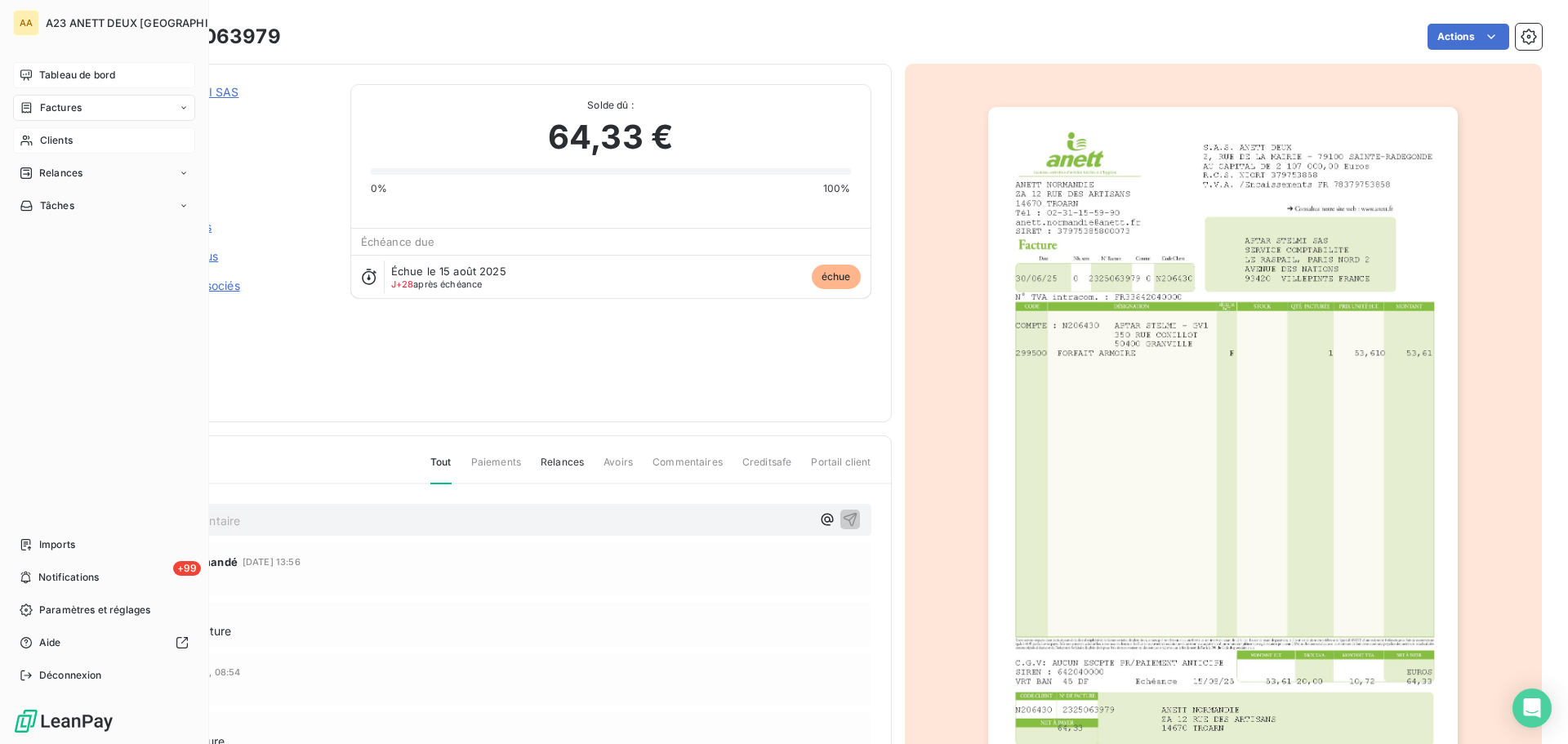
click at [53, 72] on span "Tableau de bord" at bounding box center [77, 75] width 76 height 15
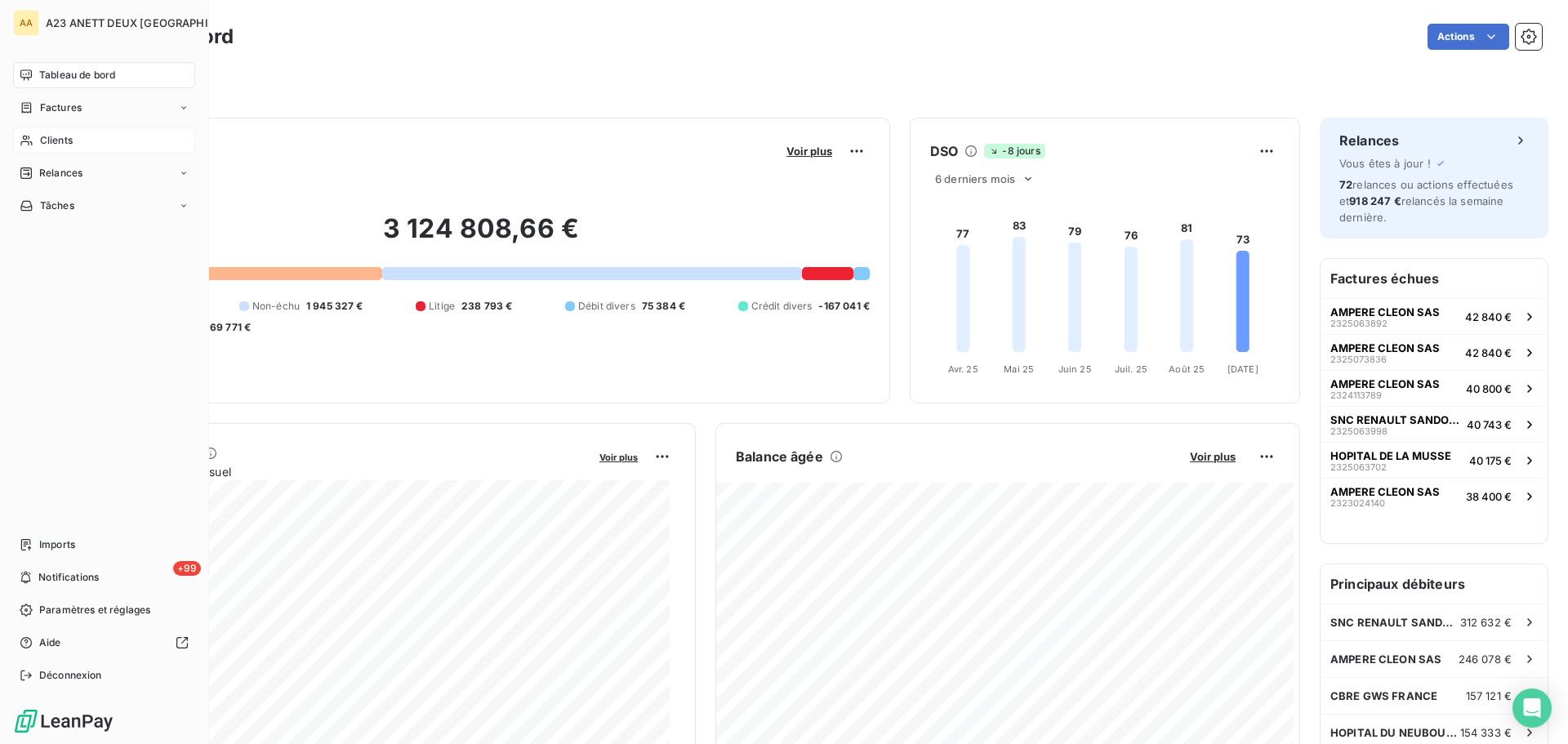
click at [63, 140] on span "Clients" at bounding box center [56, 141] width 32 height 15
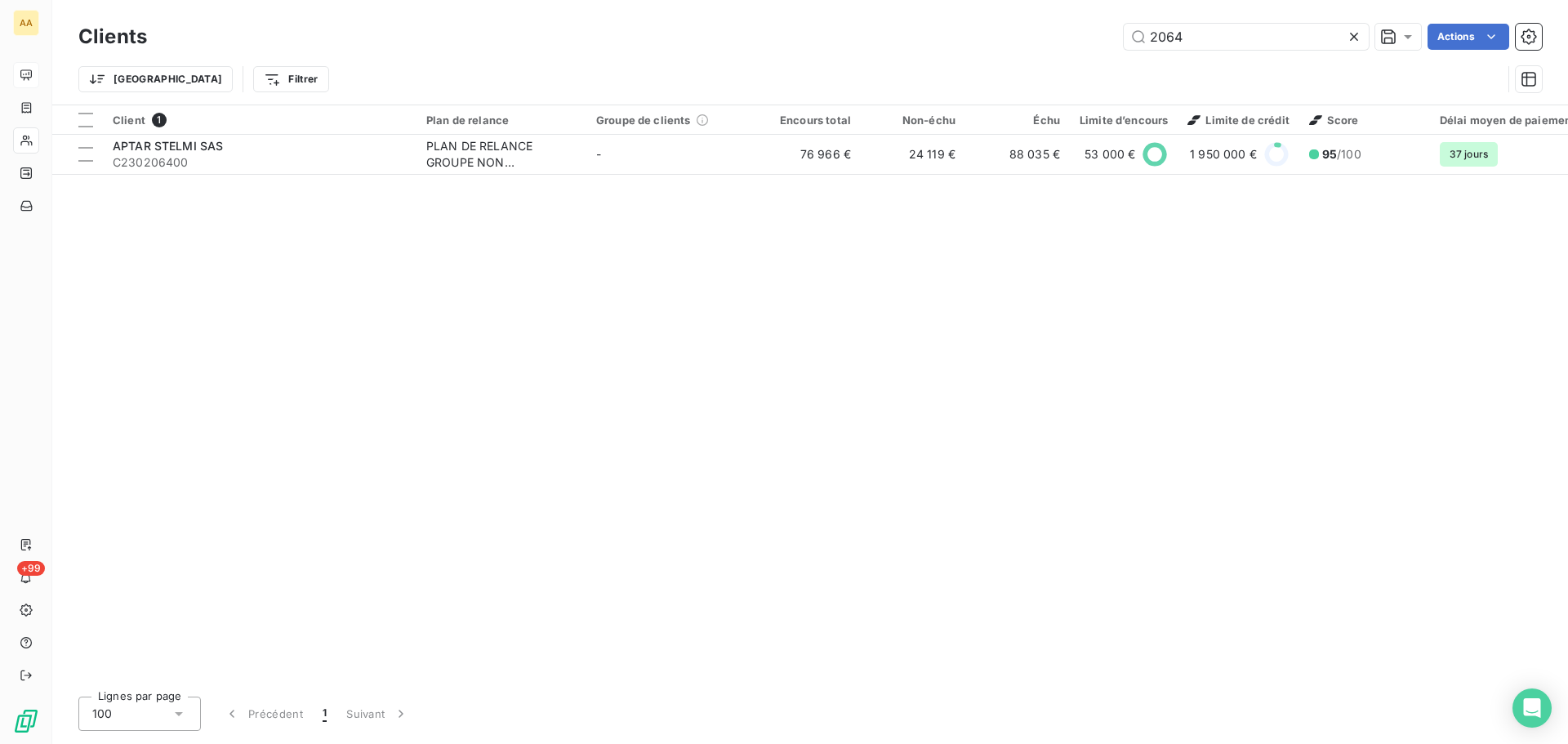
drag, startPoint x: 1210, startPoint y: 37, endPoint x: 926, endPoint y: 42, distance: 284.0
click at [1007, 68] on div "Clients 2064 Actions Trier Filtrer" at bounding box center [809, 62] width 1463 height 85
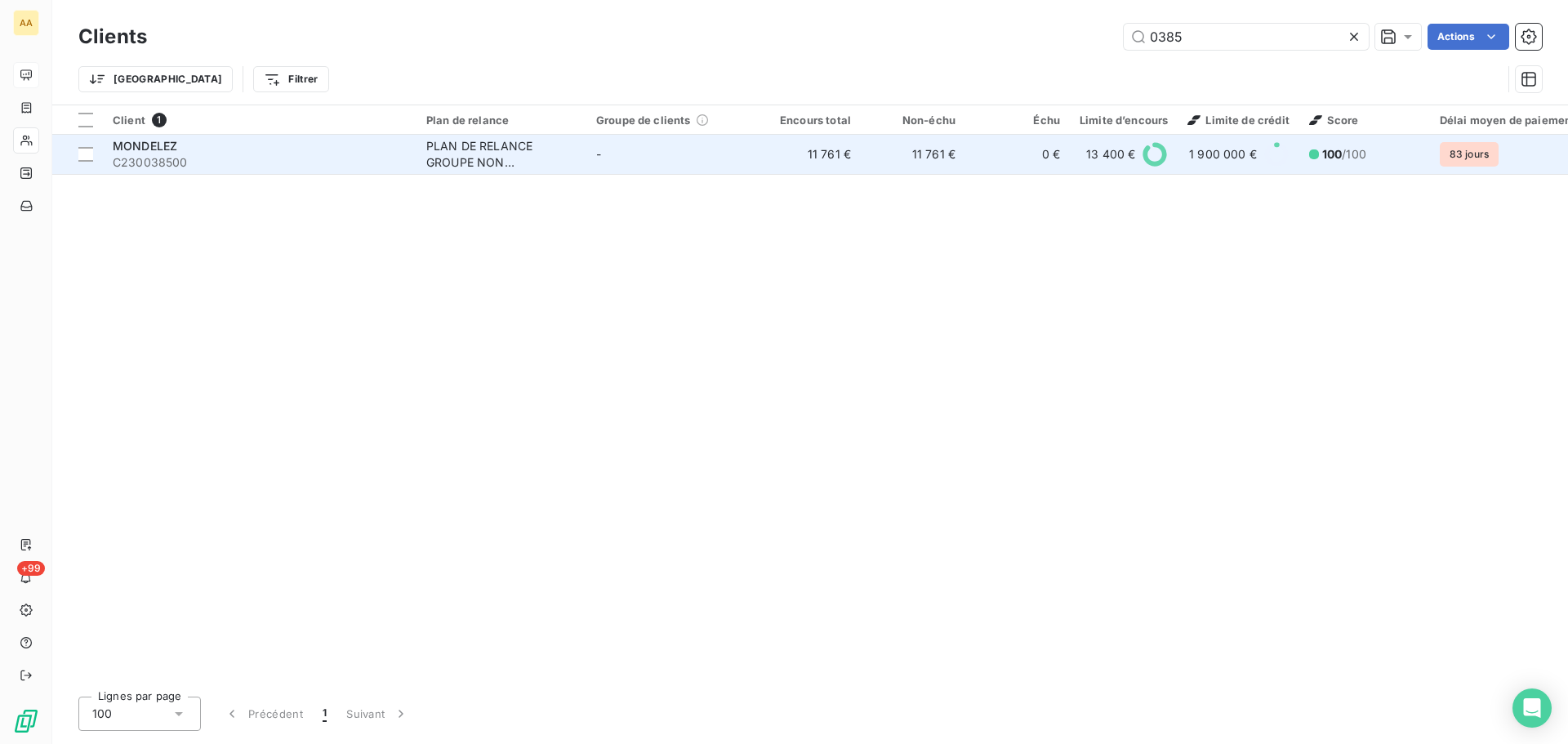
type input "0385"
click at [240, 158] on span "C230038500" at bounding box center [259, 163] width 294 height 17
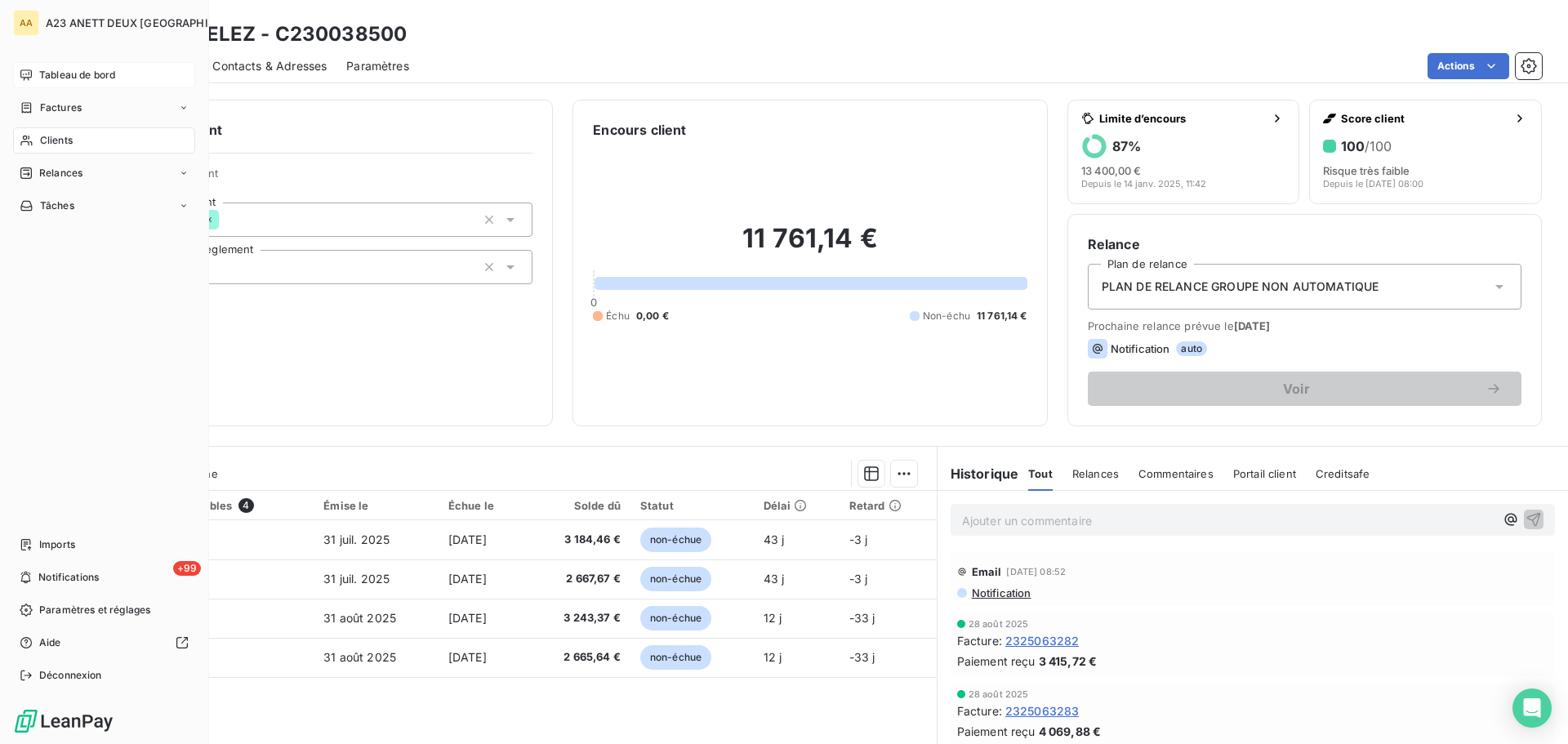
click at [47, 147] on span "Clients" at bounding box center [56, 141] width 32 height 15
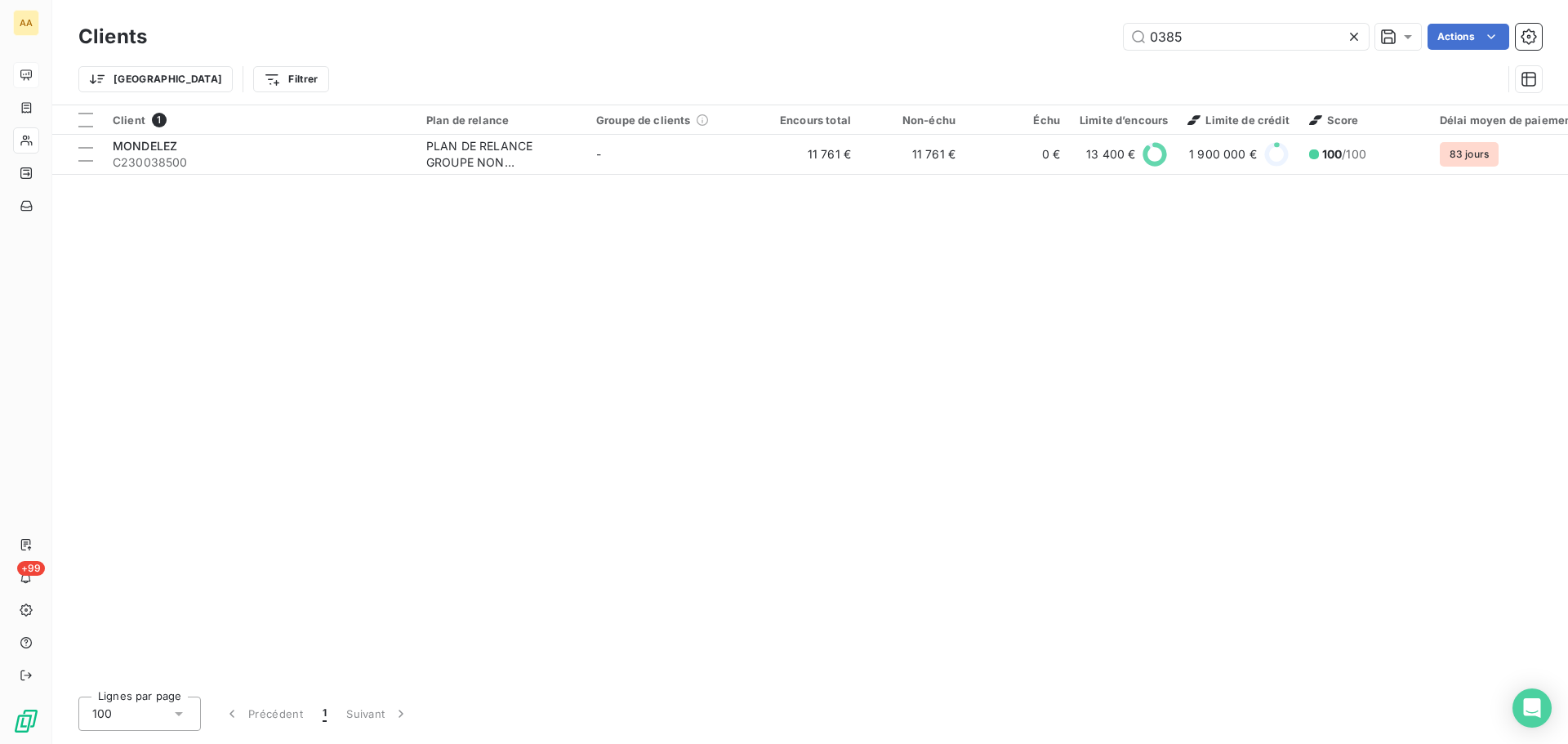
drag, startPoint x: 1255, startPoint y: 34, endPoint x: 848, endPoint y: 45, distance: 407.1
click at [906, 49] on div "0385 Actions" at bounding box center [853, 36] width 1375 height 26
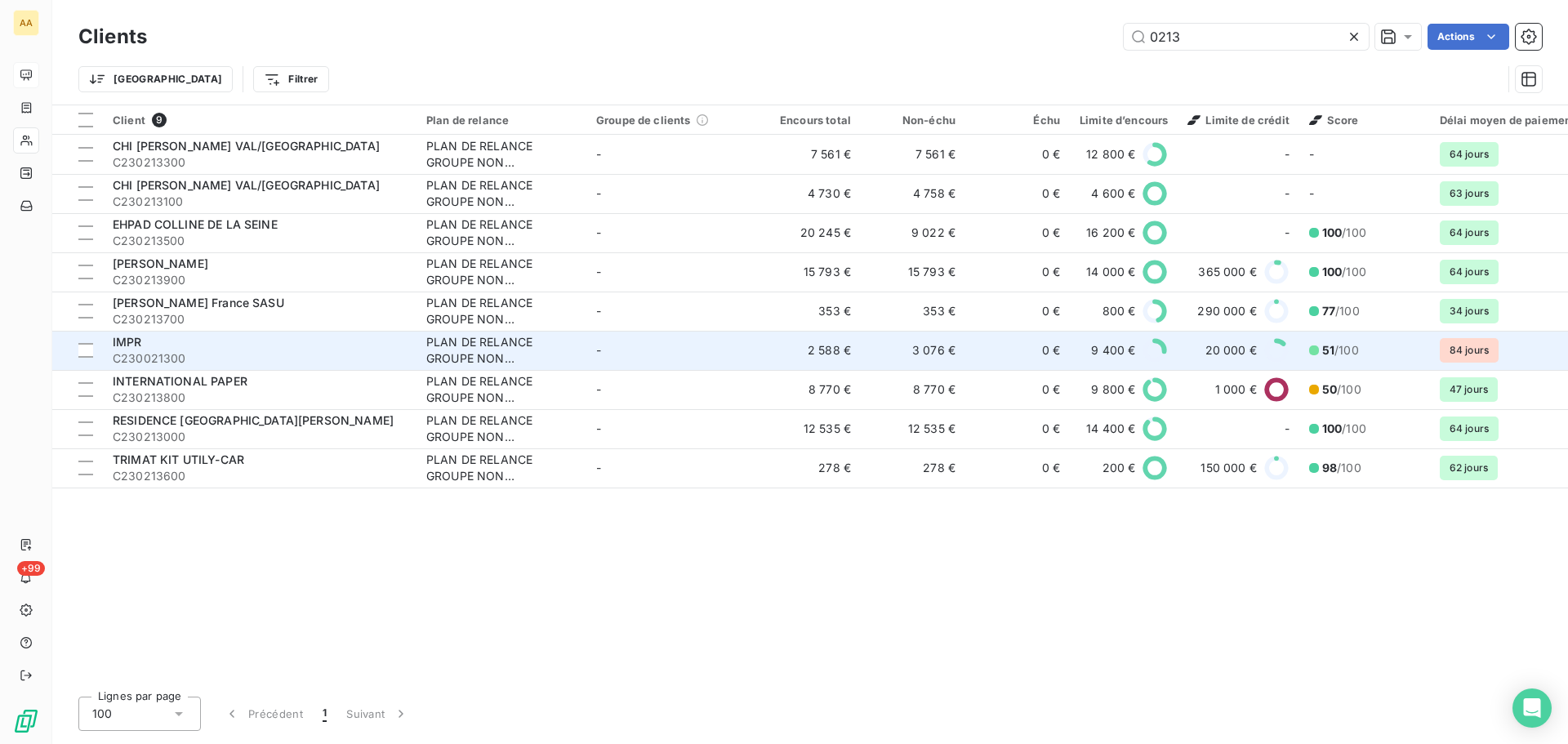
type input "0213"
click at [210, 355] on span "C230021300" at bounding box center [259, 359] width 294 height 17
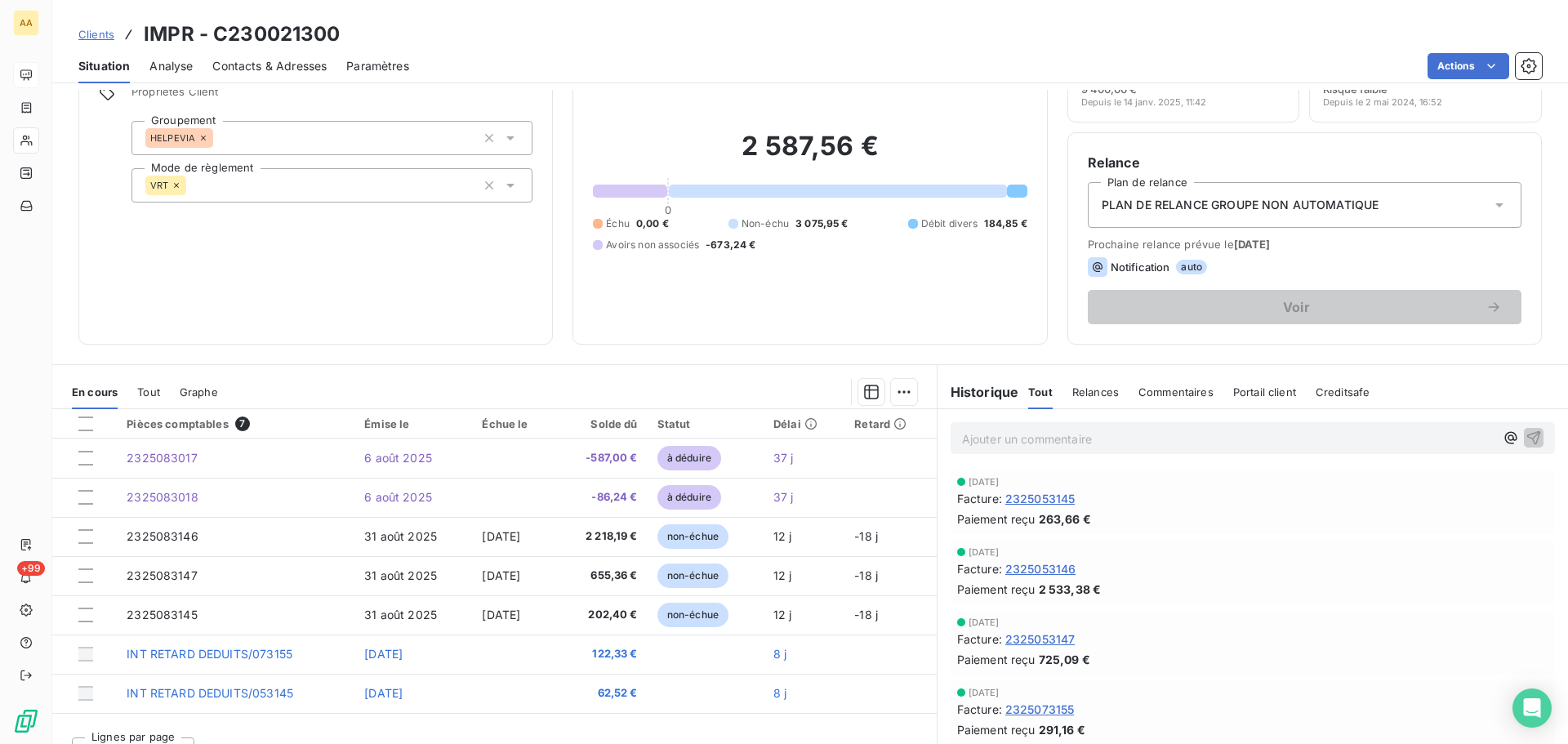
scroll to position [111, 0]
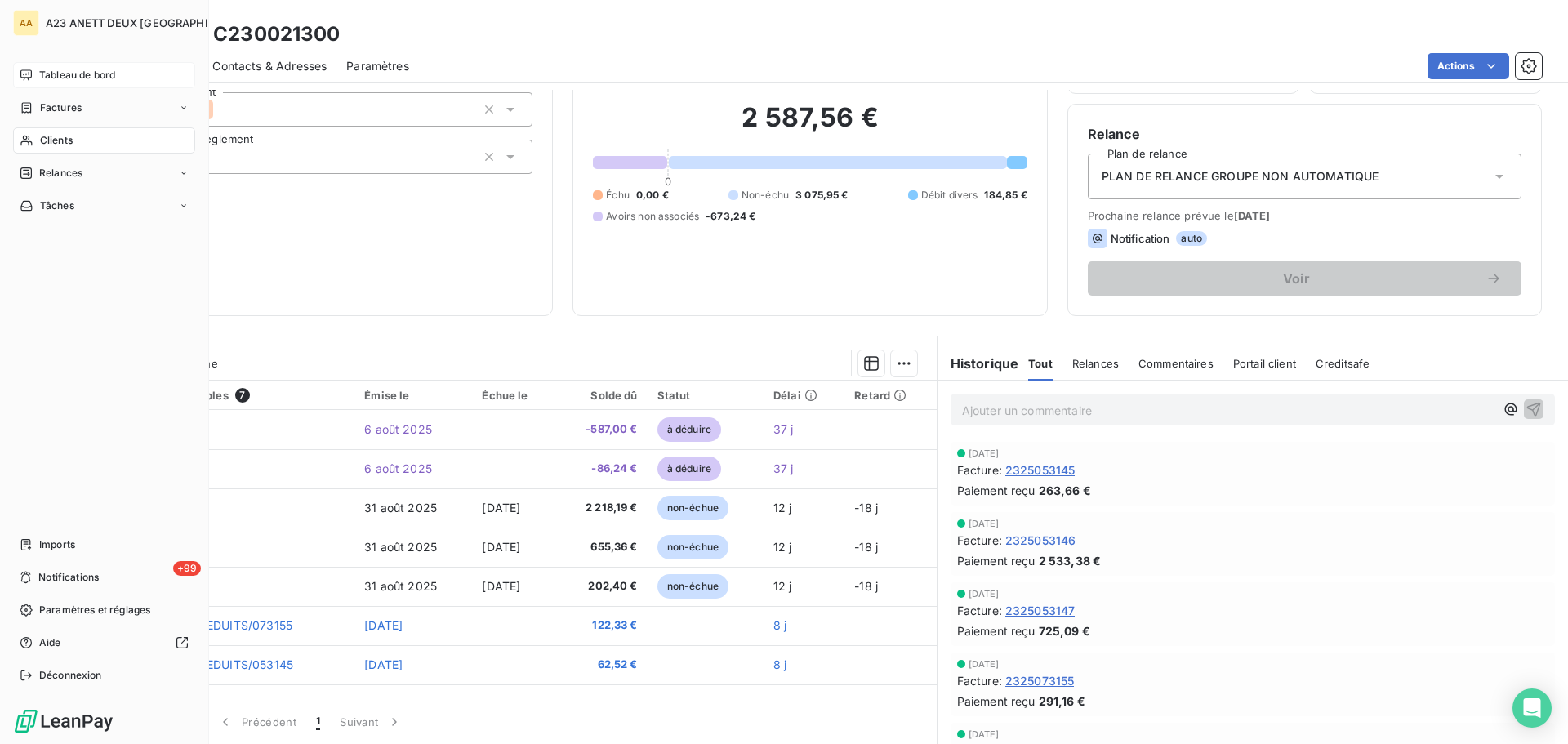
click at [77, 141] on div "Clients" at bounding box center [104, 140] width 182 height 26
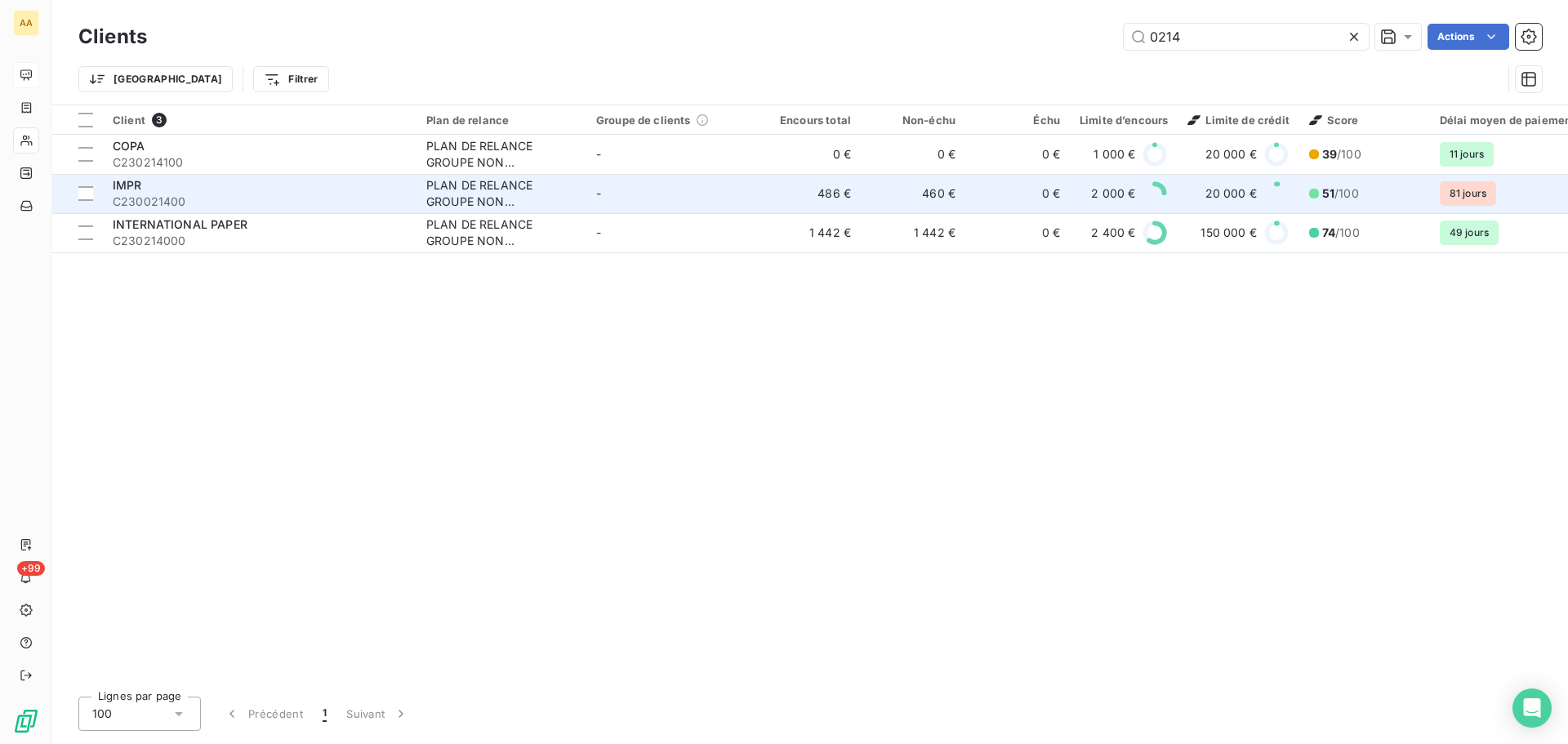
type input "0214"
click at [243, 194] on span "C230021400" at bounding box center [259, 202] width 294 height 17
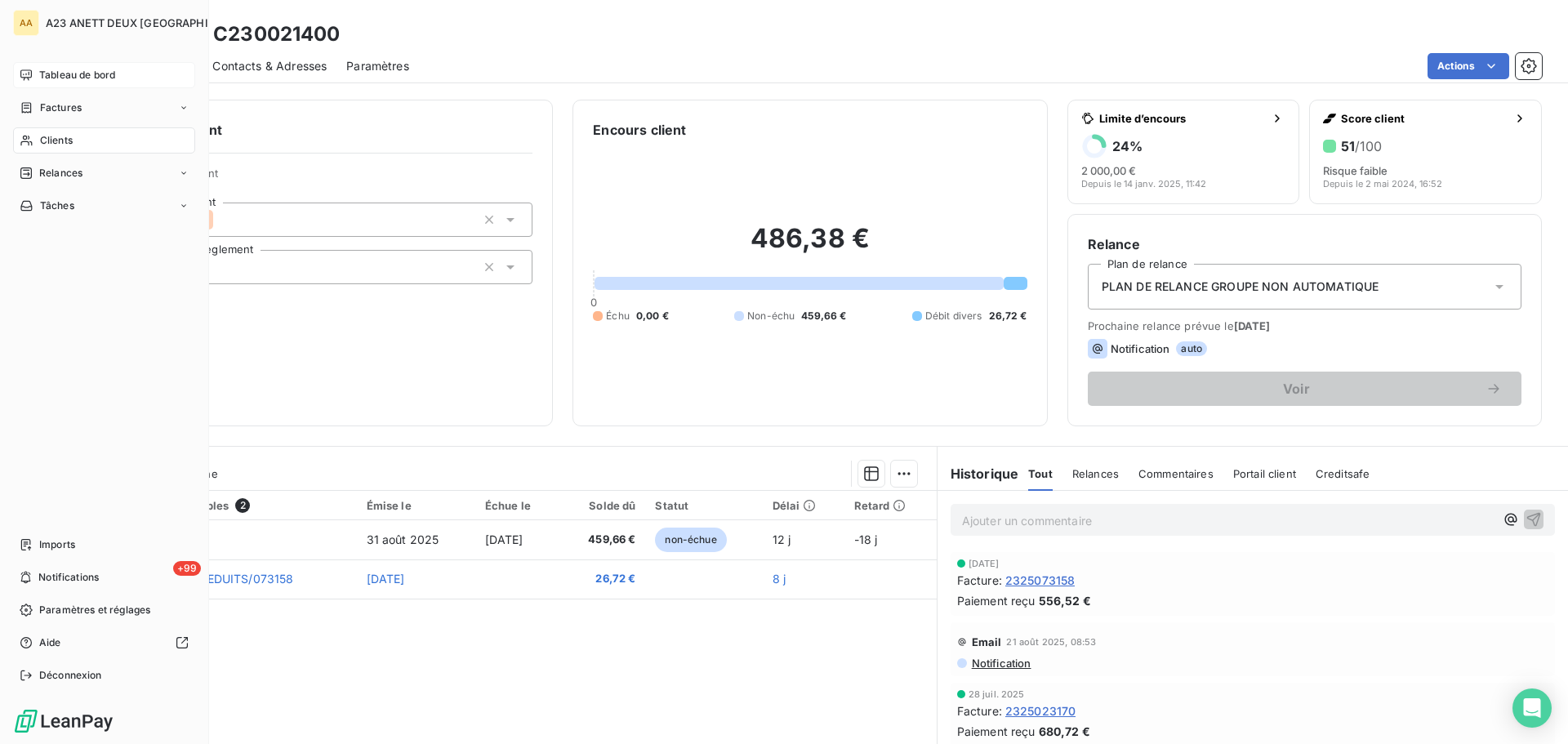
click at [69, 75] on span "Tableau de bord" at bounding box center [77, 75] width 76 height 15
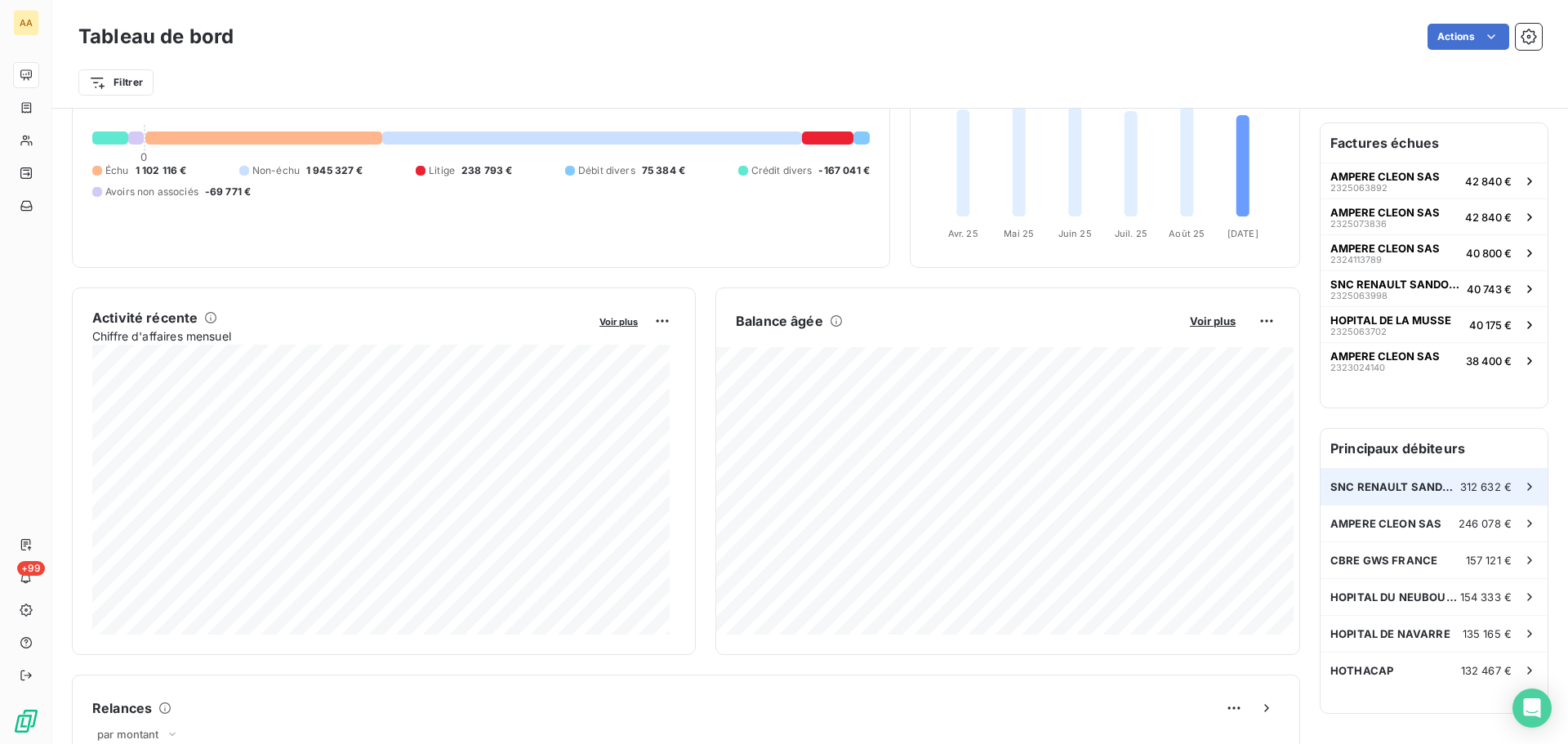
scroll to position [164, 0]
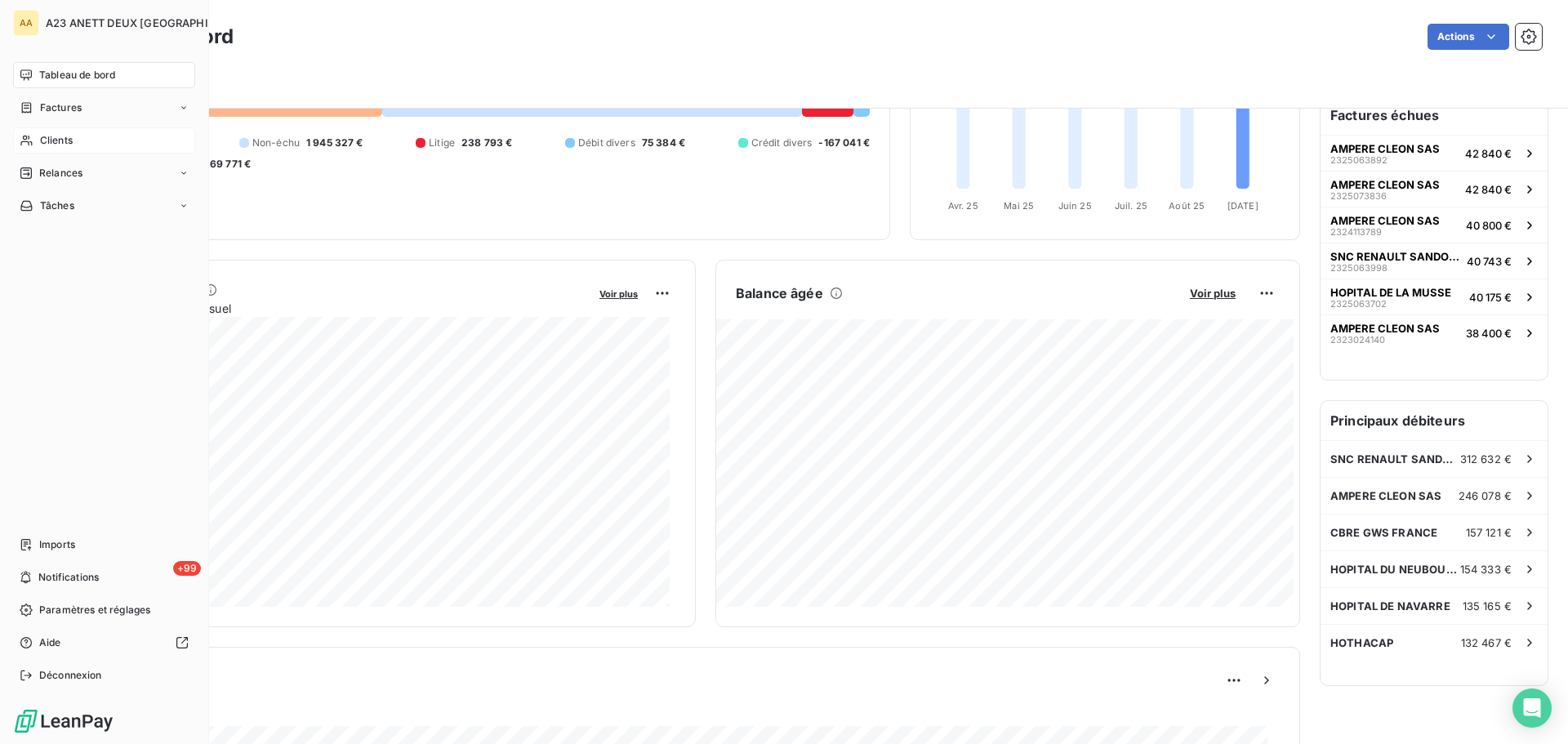
click at [56, 149] on div "Clients" at bounding box center [104, 140] width 182 height 26
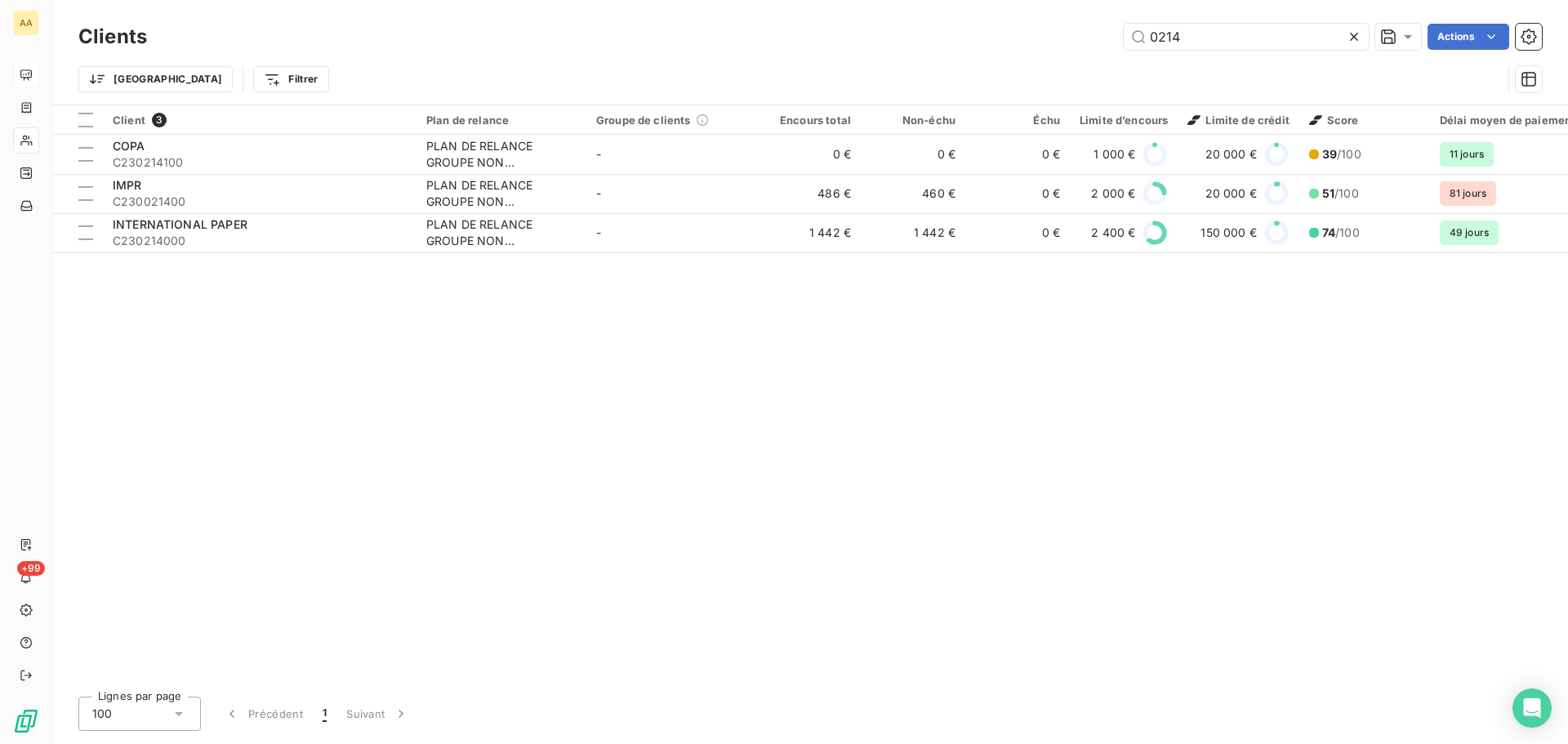
drag, startPoint x: 1203, startPoint y: 37, endPoint x: 940, endPoint y: 34, distance: 263.0
click at [1002, 37] on div "0214 Actions" at bounding box center [853, 36] width 1375 height 26
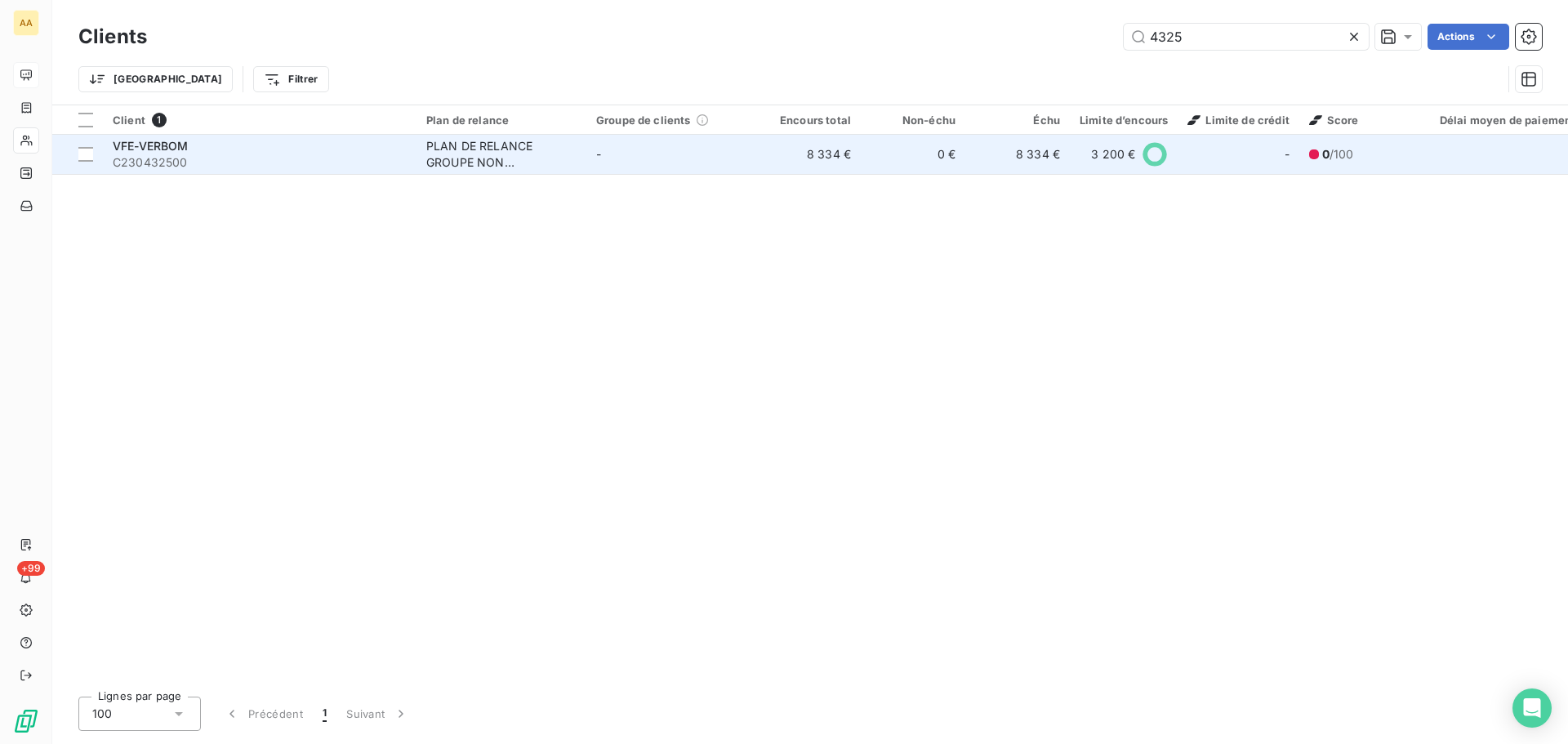
type input "4325"
click at [350, 147] on div "VFE-VERBOM" at bounding box center [259, 146] width 294 height 17
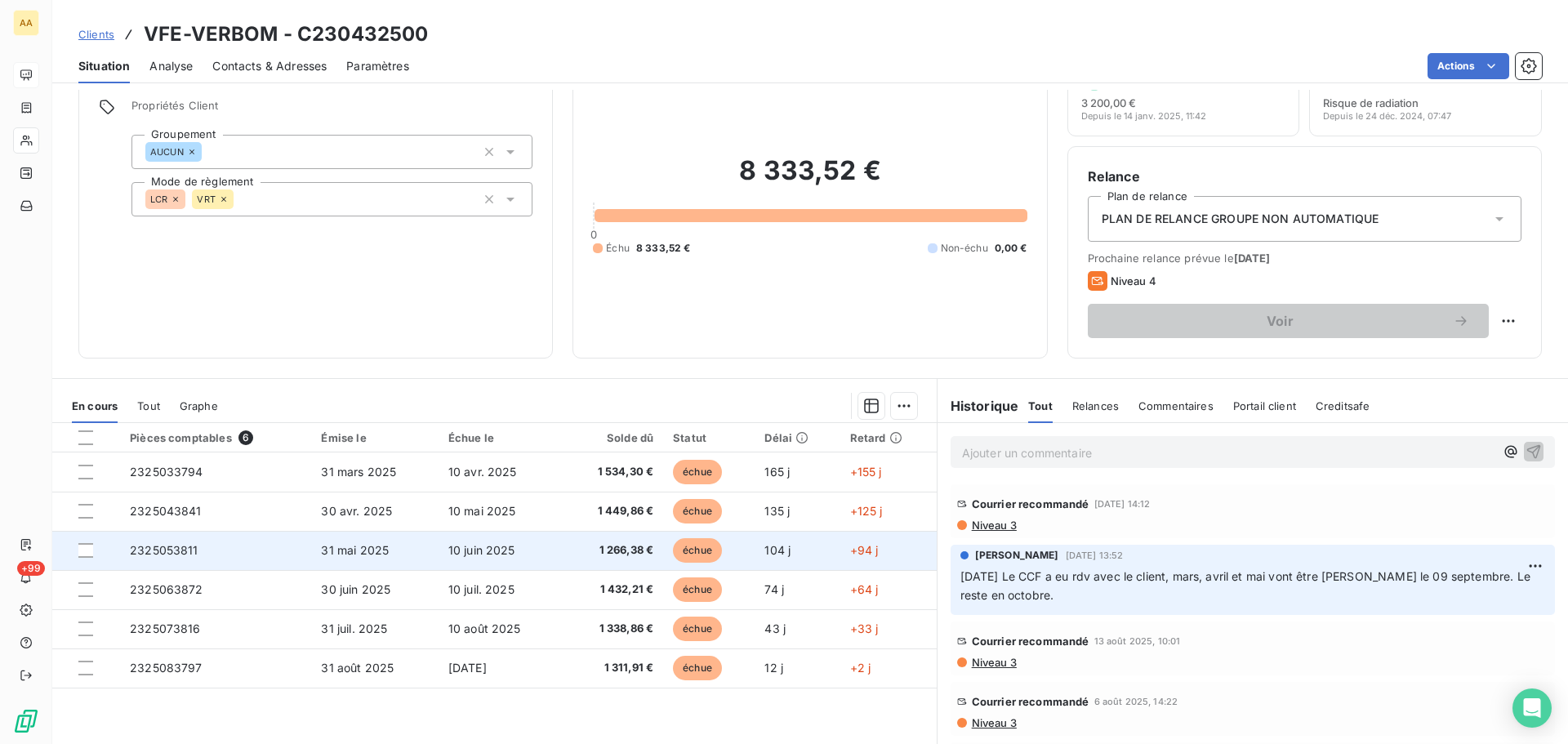
scroll to position [28, 0]
